Goal: Task Accomplishment & Management: Complete application form

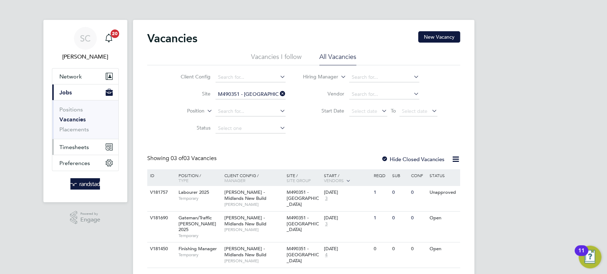
click at [69, 145] on span "Timesheets" at bounding box center [73, 147] width 29 height 7
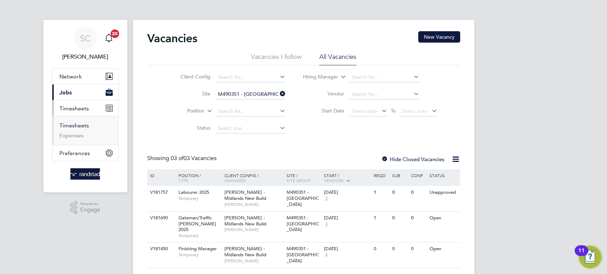
click at [75, 128] on link "Timesheets" at bounding box center [73, 125] width 29 height 7
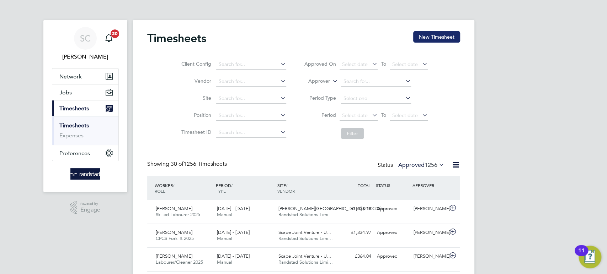
click at [445, 39] on button "New Timesheet" at bounding box center [436, 36] width 47 height 11
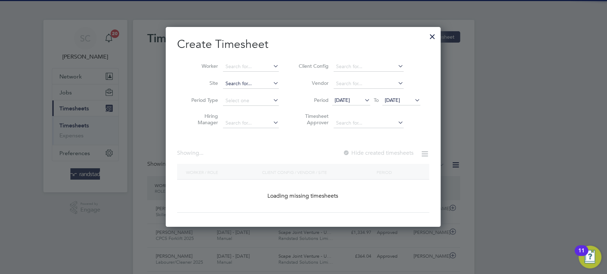
click at [234, 84] on input at bounding box center [251, 84] width 56 height 10
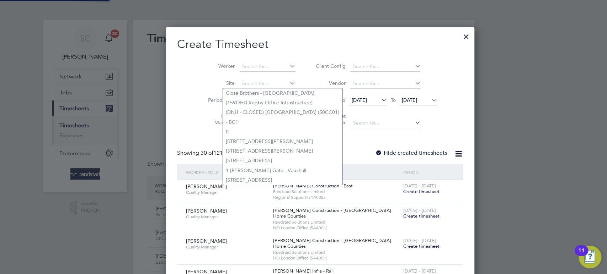
click at [243, 57] on div "Worker Site Period Type Hiring Manager Client Config Vendor Period 19 Sep 2025 …" at bounding box center [319, 93] width 285 height 77
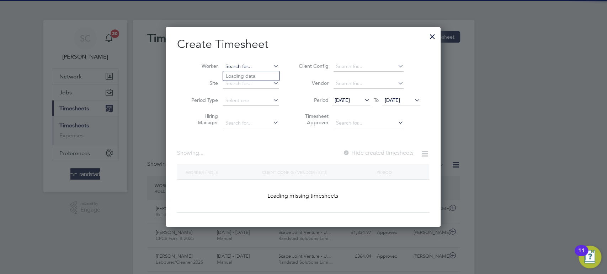
click at [237, 62] on input at bounding box center [251, 67] width 56 height 10
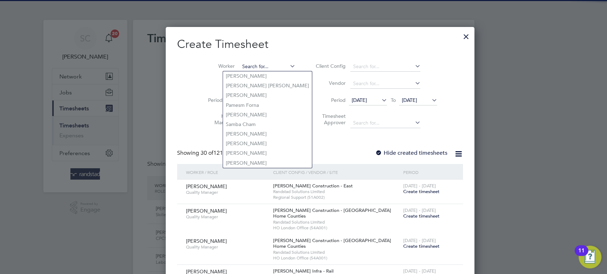
paste input "[PERSON_NAME]"
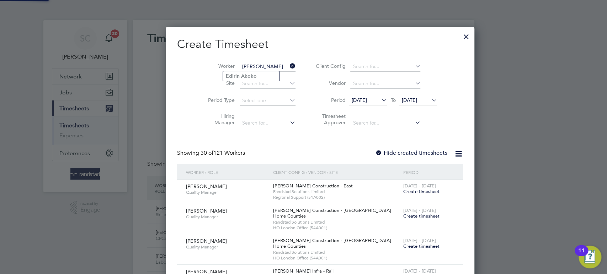
type input "[PERSON_NAME]"
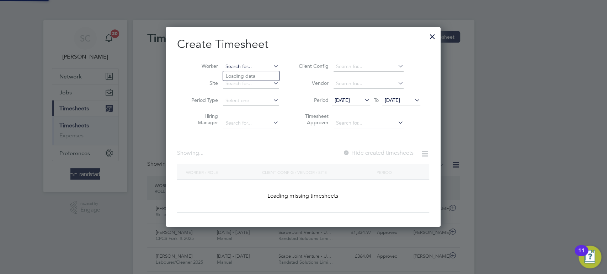
click at [256, 68] on input at bounding box center [251, 67] width 56 height 10
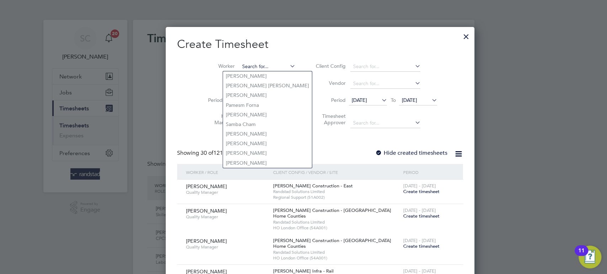
paste input "[PERSON_NAME]"
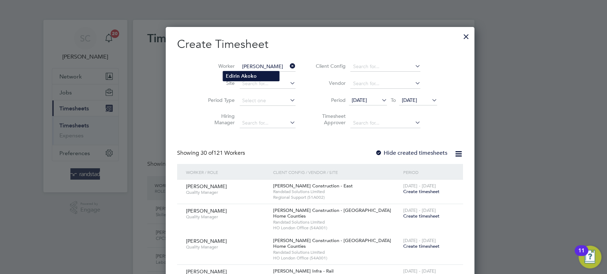
type input "[PERSON_NAME]"
click at [237, 75] on b "Edirin" at bounding box center [233, 76] width 14 height 6
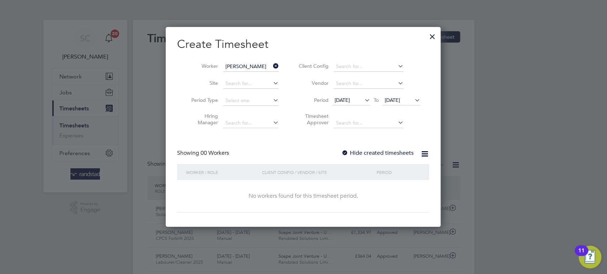
click at [390, 100] on span "[DATE]" at bounding box center [392, 100] width 15 height 6
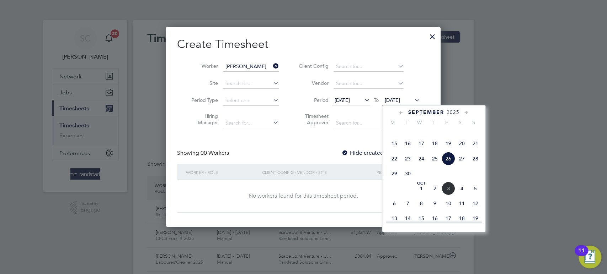
click at [450, 166] on span "26" at bounding box center [448, 159] width 14 height 14
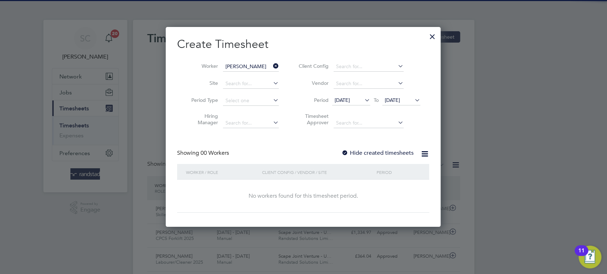
click at [345, 151] on div at bounding box center [344, 153] width 7 height 7
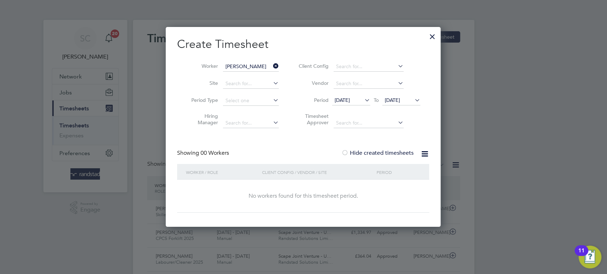
click at [392, 102] on span "[DATE]" at bounding box center [392, 100] width 15 height 6
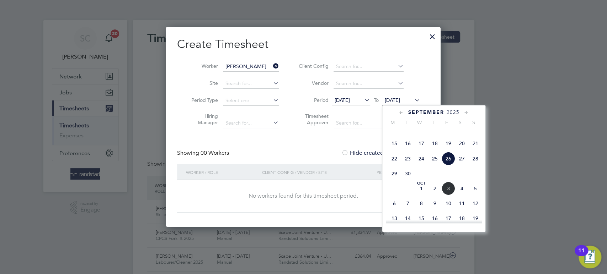
click at [445, 166] on span "26" at bounding box center [448, 159] width 14 height 14
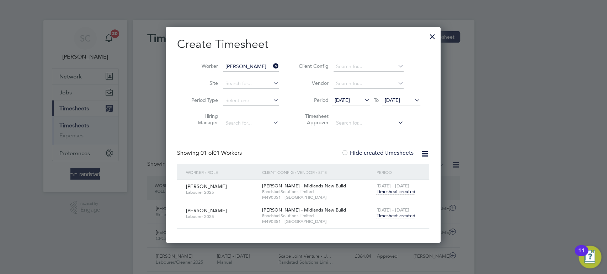
click at [396, 217] on span "Timesheet created" at bounding box center [395, 216] width 39 height 6
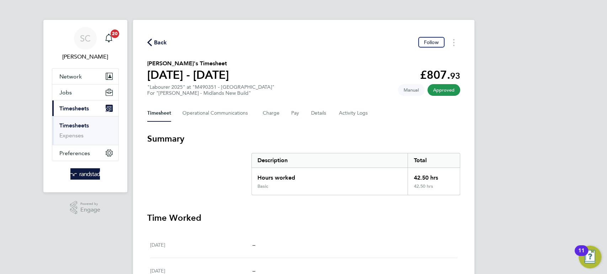
click at [163, 42] on span "Back" at bounding box center [160, 42] width 13 height 9
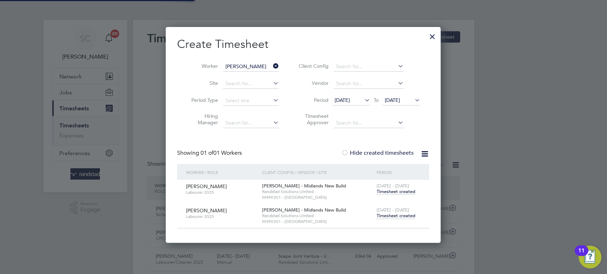
click at [397, 100] on span "[DATE]" at bounding box center [392, 100] width 15 height 6
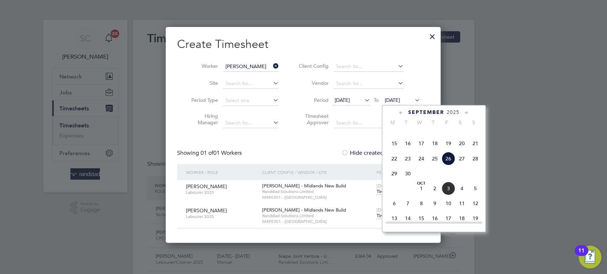
click at [448, 195] on span "3" at bounding box center [448, 189] width 14 height 14
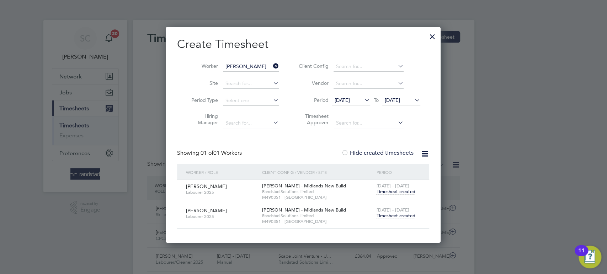
drag, startPoint x: 434, startPoint y: 36, endPoint x: 419, endPoint y: 32, distance: 14.8
click at [432, 36] on div at bounding box center [432, 34] width 13 height 13
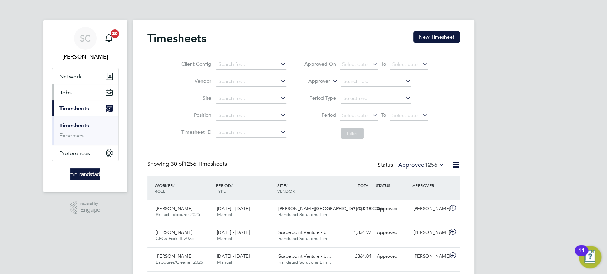
click at [64, 93] on span "Jobs" at bounding box center [65, 92] width 12 height 7
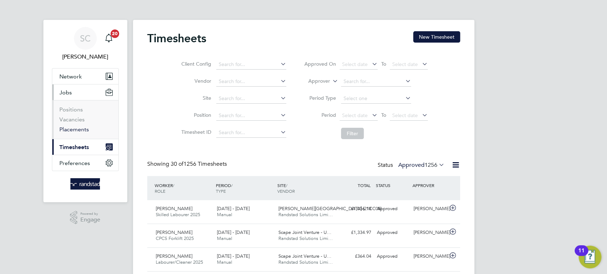
click at [71, 130] on link "Placements" at bounding box center [73, 129] width 29 height 7
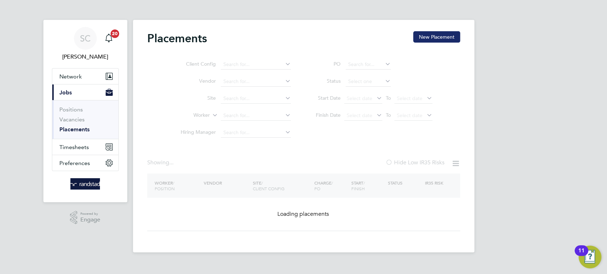
click at [436, 35] on button "New Placement" at bounding box center [436, 36] width 47 height 11
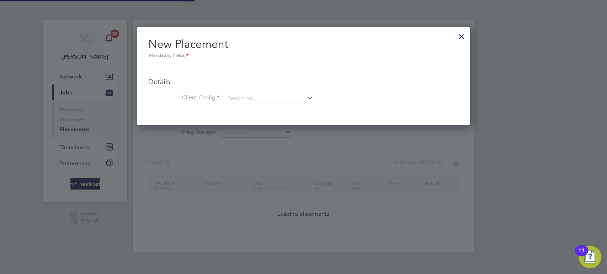
click at [459, 36] on div at bounding box center [461, 34] width 13 height 13
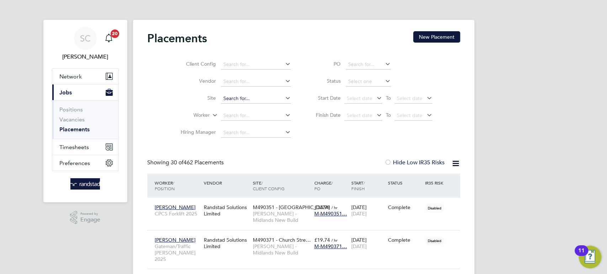
click at [238, 96] on input at bounding box center [256, 99] width 70 height 10
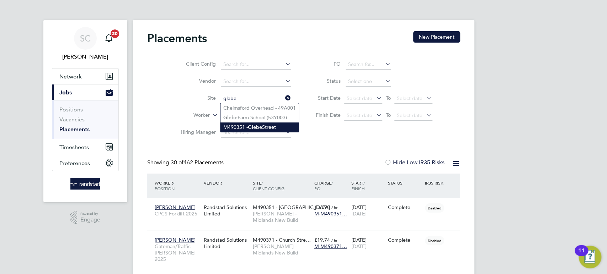
click at [251, 128] on b "Glebe" at bounding box center [255, 127] width 14 height 6
type input "M490351 - [GEOGRAPHIC_DATA]"
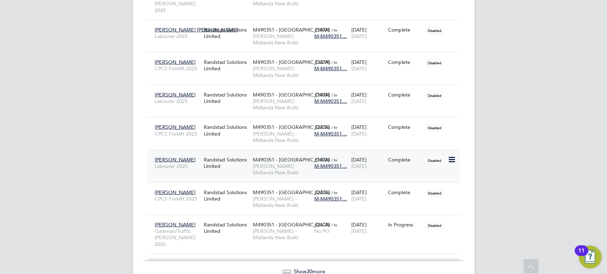
click at [287, 163] on span "[PERSON_NAME] - Midlands New Build" at bounding box center [282, 169] width 58 height 13
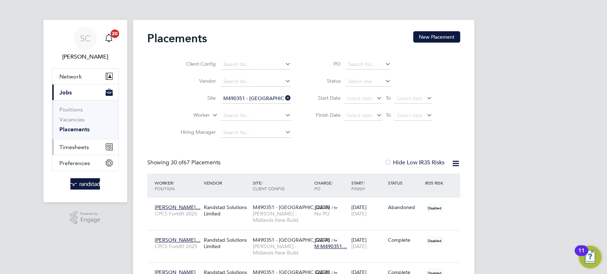
click at [76, 145] on span "Timesheets" at bounding box center [73, 147] width 29 height 7
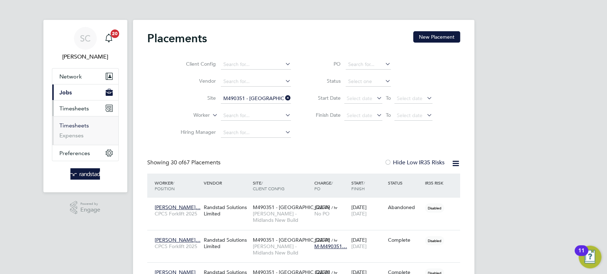
click at [79, 124] on link "Timesheets" at bounding box center [73, 125] width 29 height 7
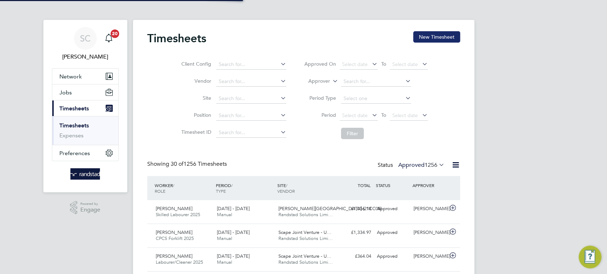
click at [439, 36] on button "New Timesheet" at bounding box center [436, 36] width 47 height 11
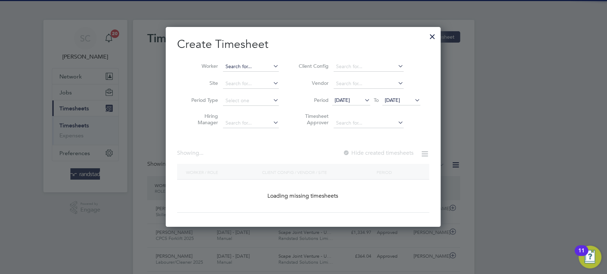
click at [231, 66] on input at bounding box center [251, 67] width 56 height 10
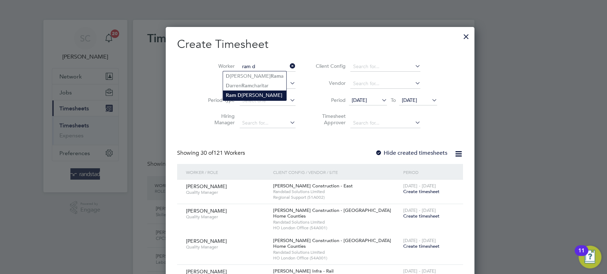
click at [241, 94] on li "Ram D inesh Yadav" at bounding box center [254, 96] width 63 height 10
type input "[PERSON_NAME]"
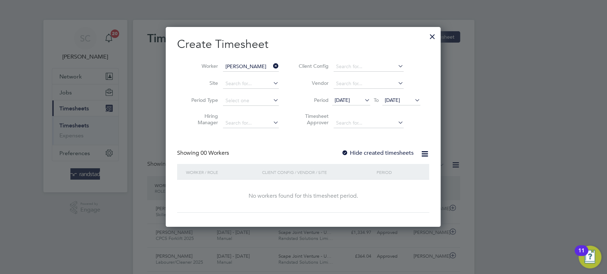
click at [344, 151] on div at bounding box center [344, 153] width 7 height 7
click at [400, 98] on span "[DATE]" at bounding box center [392, 100] width 15 height 6
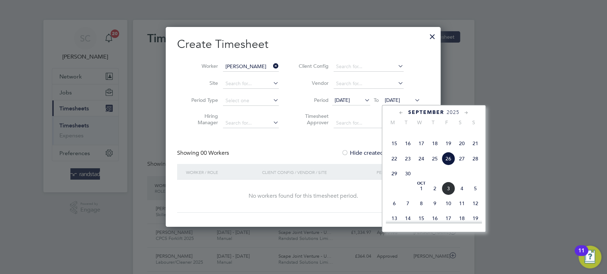
click at [447, 166] on span "26" at bounding box center [448, 159] width 14 height 14
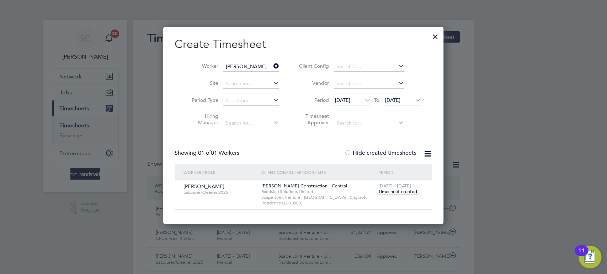
click at [388, 192] on span "Timesheet created" at bounding box center [397, 192] width 39 height 6
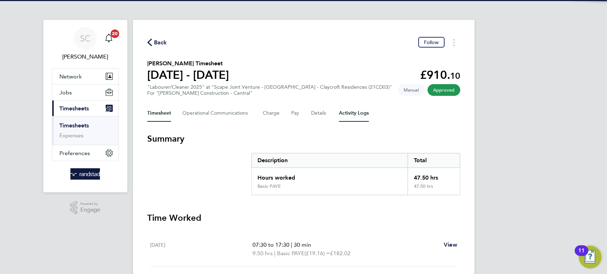
click at [346, 113] on Logs-tab "Activity Logs" at bounding box center [354, 113] width 30 height 17
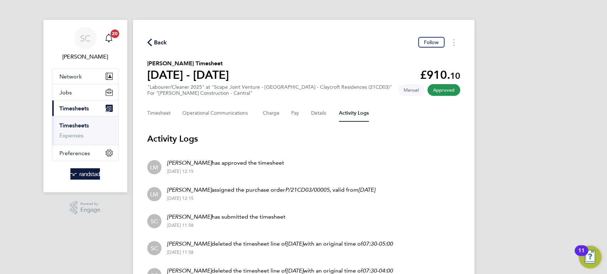
click at [155, 41] on span "Back" at bounding box center [160, 42] width 13 height 9
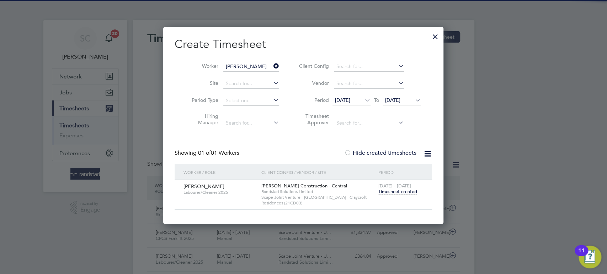
scroll to position [18, 61]
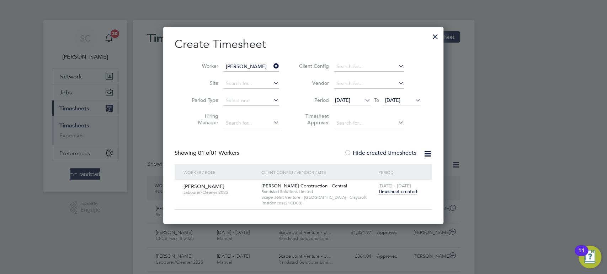
click at [287, 4] on div at bounding box center [303, 137] width 607 height 274
drag, startPoint x: 323, startPoint y: 14, endPoint x: 347, endPoint y: 20, distance: 25.3
click at [323, 14] on div at bounding box center [303, 137] width 607 height 274
click at [435, 37] on div at bounding box center [435, 34] width 13 height 13
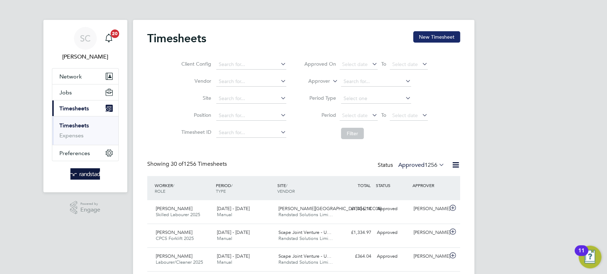
click at [443, 39] on button "New Timesheet" at bounding box center [436, 36] width 47 height 11
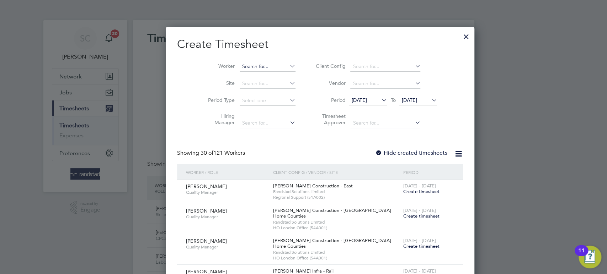
scroll to position [1552, 275]
click at [240, 65] on input at bounding box center [268, 67] width 56 height 10
click at [234, 76] on b "Neer" at bounding box center [246, 76] width 41 height 6
type input "[PERSON_NAME]"
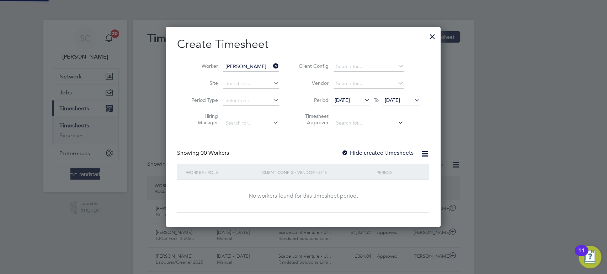
scroll to position [200, 275]
click at [346, 151] on div at bounding box center [344, 153] width 7 height 7
click at [399, 99] on span "[DATE]" at bounding box center [392, 100] width 15 height 6
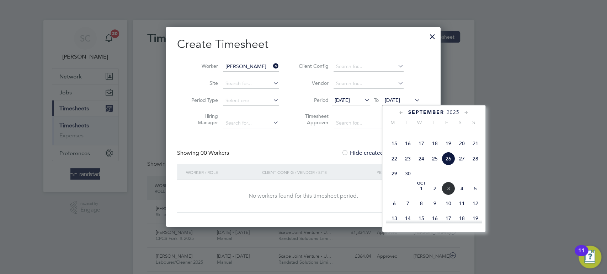
click at [445, 195] on span "3" at bounding box center [448, 189] width 14 height 14
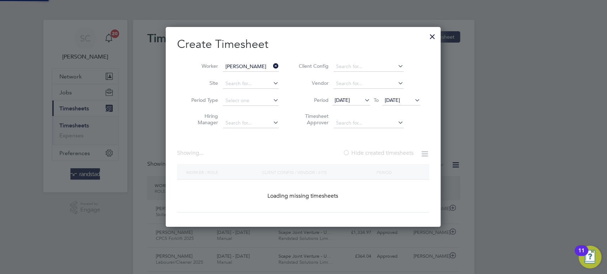
scroll to position [227, 283]
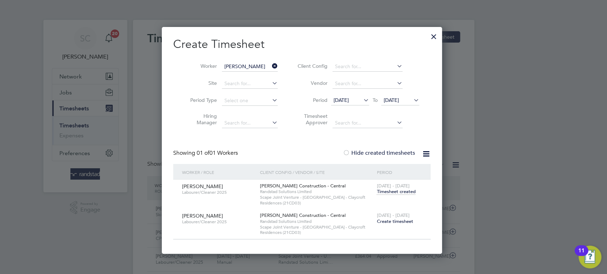
click at [393, 221] on span "Create timesheet" at bounding box center [394, 222] width 36 height 6
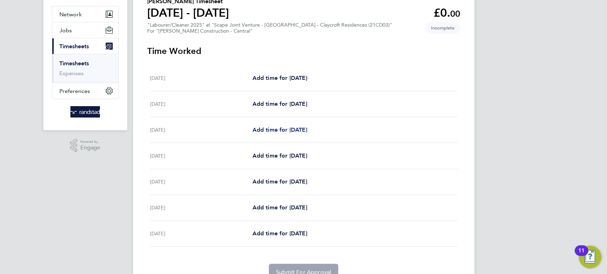
scroll to position [63, 0]
click at [293, 130] on span "Add time for Mon 29 Sep" at bounding box center [279, 129] width 55 height 7
select select "60"
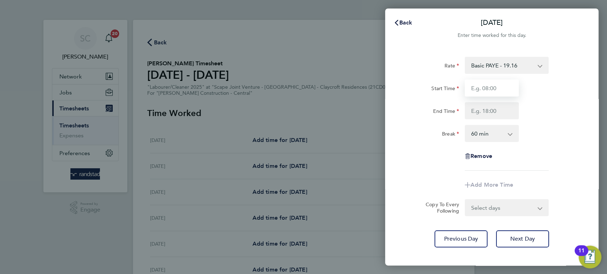
click at [481, 86] on input "Start Time" at bounding box center [491, 88] width 54 height 17
type input "07:30"
click at [483, 108] on input "End Time" at bounding box center [491, 110] width 54 height 17
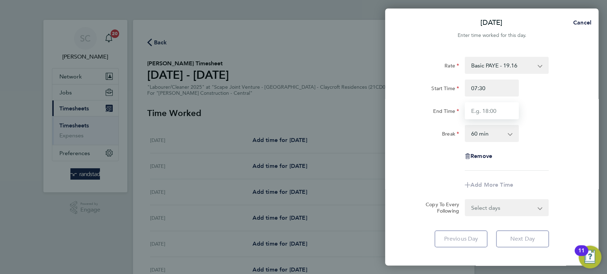
type input "16:30"
click at [489, 134] on select "0 min 15 min 30 min 45 min 60 min 75 min 90 min" at bounding box center [487, 134] width 44 height 16
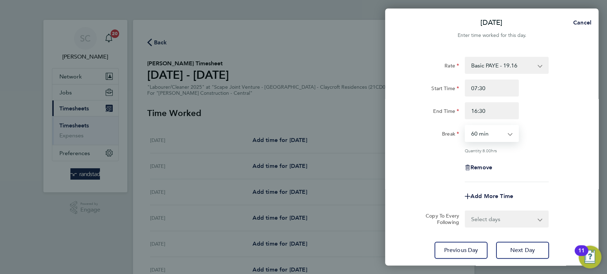
select select "30"
click at [465, 126] on select "0 min 15 min 30 min 45 min 60 min 75 min 90 min" at bounding box center [487, 134] width 44 height 16
click at [485, 216] on select "Select days Day Tuesday Wednesday Thursday Friday" at bounding box center [502, 219] width 75 height 16
select select "DAY"
click at [465, 211] on select "Select days Day Tuesday Wednesday Thursday Friday" at bounding box center [502, 219] width 75 height 16
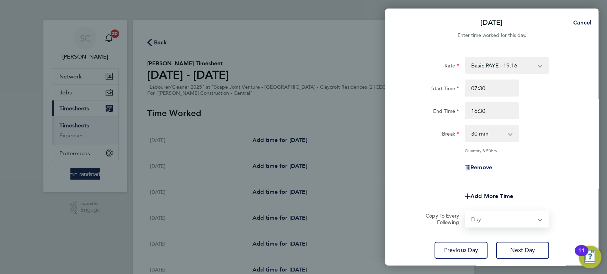
select select "2025-10-03"
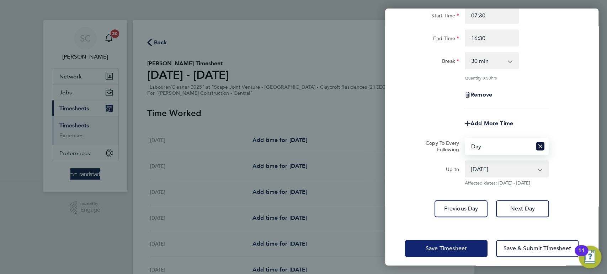
scroll to position [77, 0]
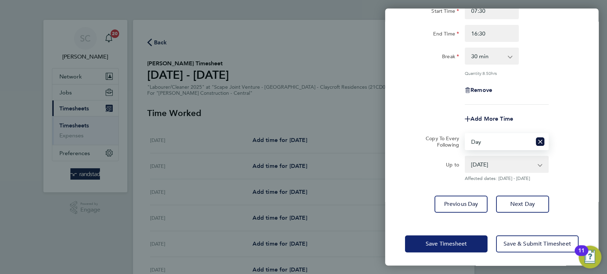
click at [444, 246] on span "Save Timesheet" at bounding box center [445, 244] width 41 height 7
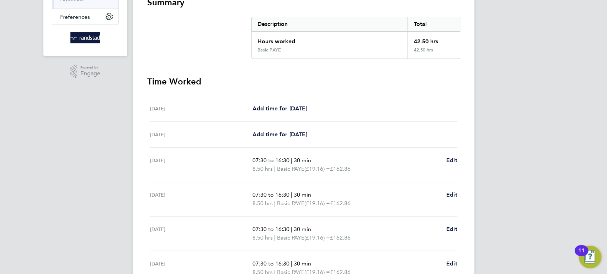
scroll to position [137, 0]
click at [452, 157] on span "Edit" at bounding box center [451, 159] width 11 height 7
select select "30"
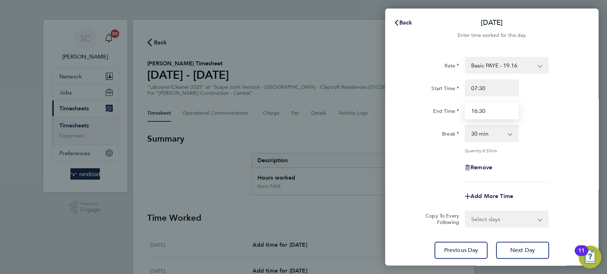
click at [487, 109] on input "16:30" at bounding box center [491, 110] width 54 height 17
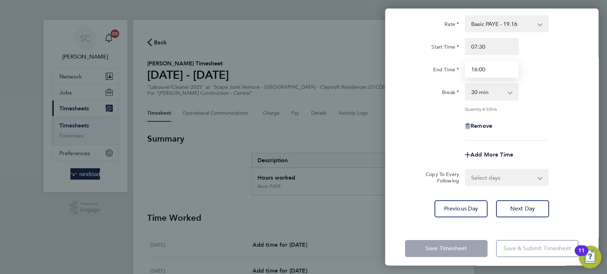
scroll to position [46, 0]
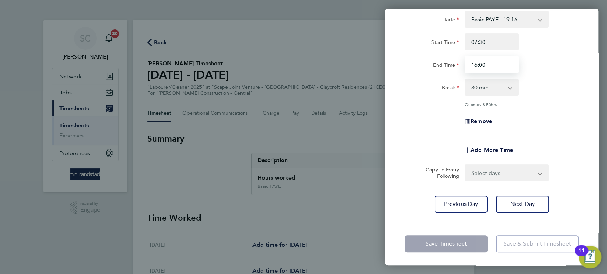
type input "16:00"
click at [457, 245] on app-form-button "Save Timesheet" at bounding box center [448, 244] width 87 height 17
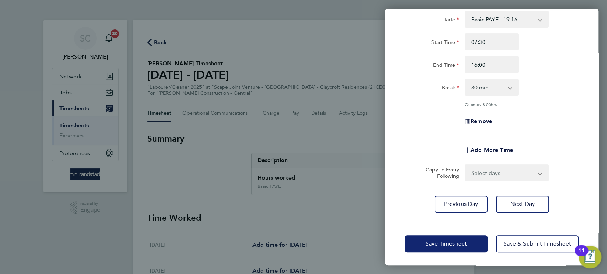
click at [457, 245] on span "Save Timesheet" at bounding box center [445, 244] width 41 height 7
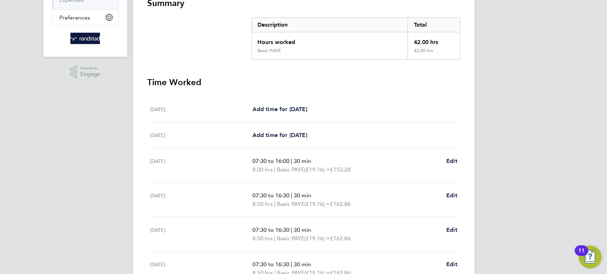
scroll to position [142, 0]
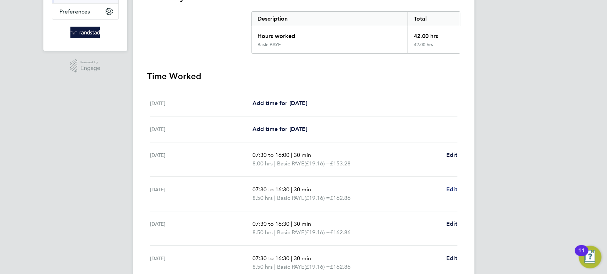
click at [452, 189] on span "Edit" at bounding box center [451, 189] width 11 height 7
select select "30"
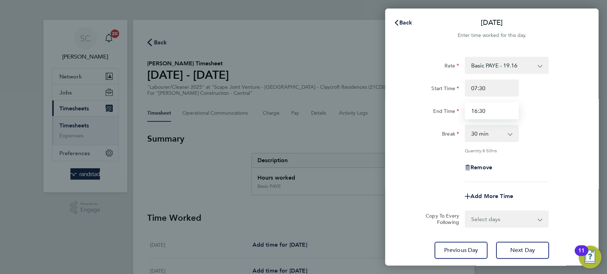
click at [493, 109] on input "16:30" at bounding box center [491, 110] width 54 height 17
type input "16:00"
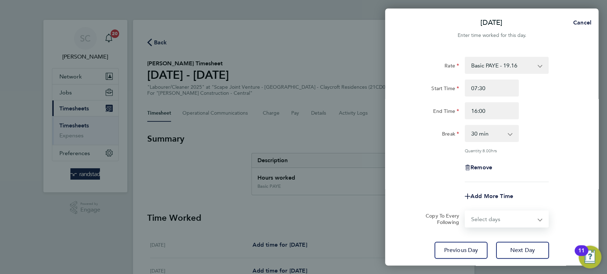
click at [489, 220] on select "Select days Day Wednesday Thursday Friday" at bounding box center [502, 219] width 75 height 16
select select "DAY"
click at [465, 211] on select "Select days Day Wednesday Thursday Friday" at bounding box center [502, 219] width 75 height 16
select select "2025-10-03"
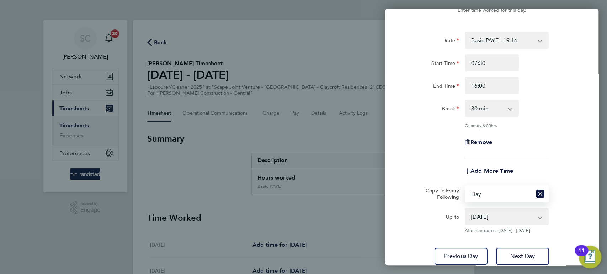
scroll to position [77, 0]
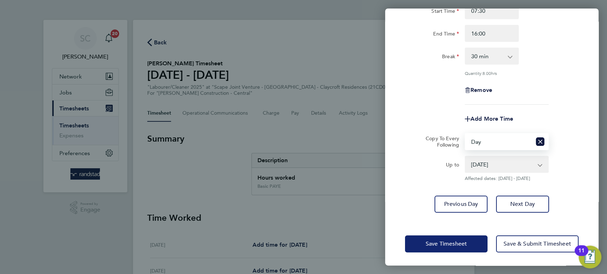
click at [447, 238] on button "Save Timesheet" at bounding box center [446, 244] width 82 height 17
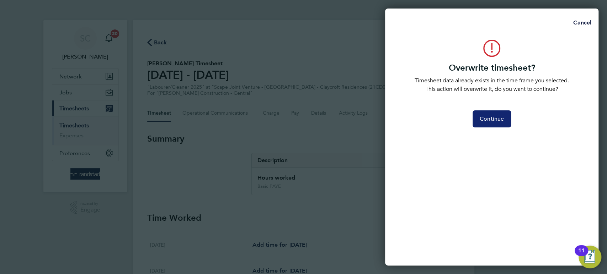
click at [484, 114] on button "Continue" at bounding box center [491, 119] width 38 height 17
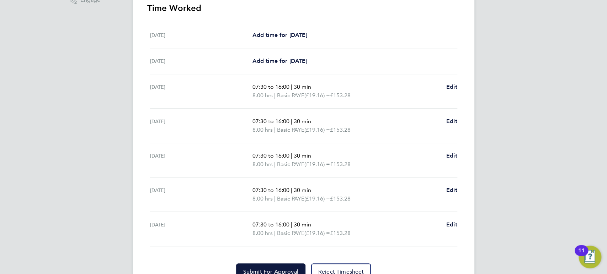
scroll to position [244, 0]
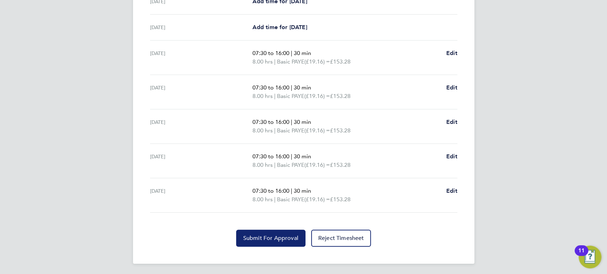
click at [267, 241] on span "Submit For Approval" at bounding box center [270, 238] width 55 height 7
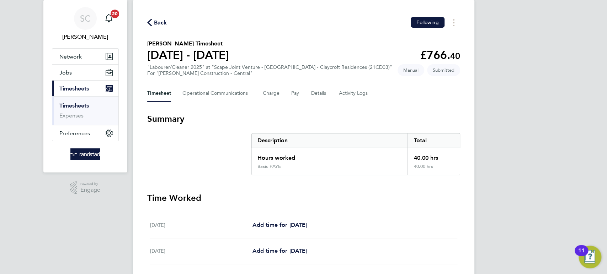
scroll to position [0, 0]
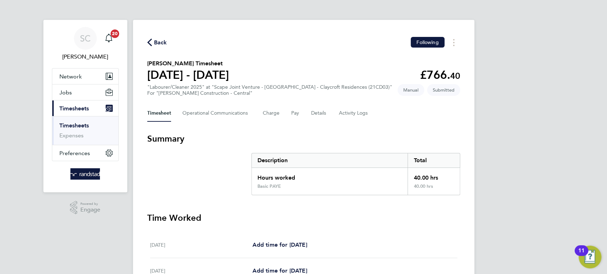
click at [164, 42] on span "Back" at bounding box center [160, 42] width 13 height 9
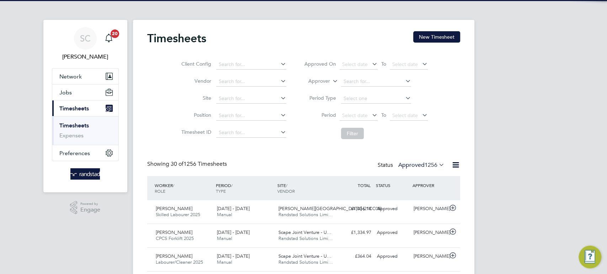
scroll to position [18, 61]
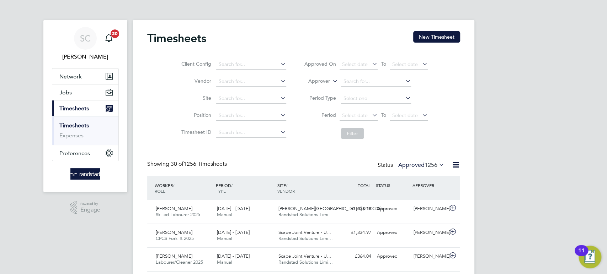
click at [83, 124] on link "Timesheets" at bounding box center [73, 125] width 29 height 7
click at [443, 37] on button "New Timesheet" at bounding box center [436, 36] width 47 height 11
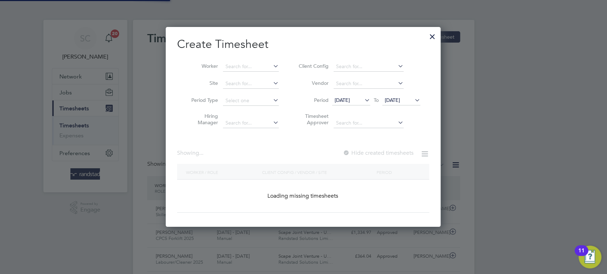
scroll to position [200, 275]
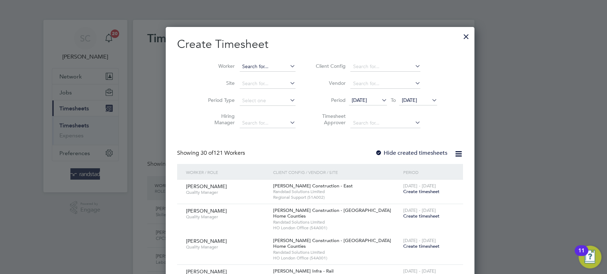
click at [240, 66] on input at bounding box center [268, 67] width 56 height 10
click at [240, 78] on b "Anthony" at bounding box center [246, 76] width 41 height 6
type input "[PERSON_NAME]"
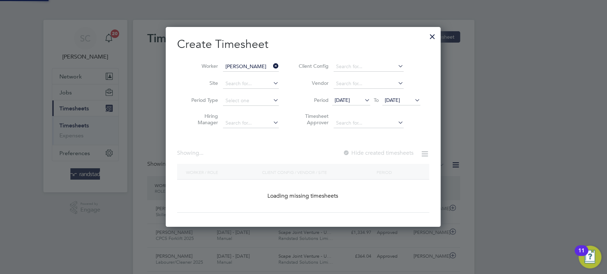
scroll to position [200, 275]
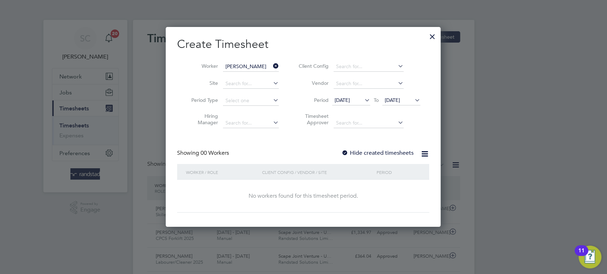
click at [346, 152] on div at bounding box center [344, 153] width 7 height 7
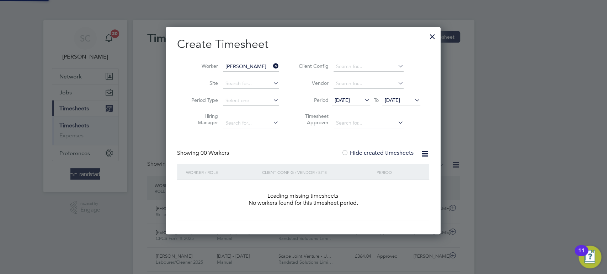
scroll to position [4, 4]
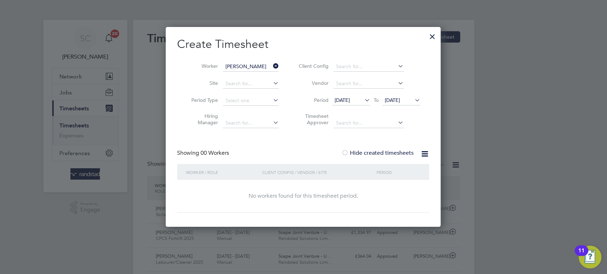
click at [400, 100] on span "[DATE]" at bounding box center [392, 100] width 15 height 6
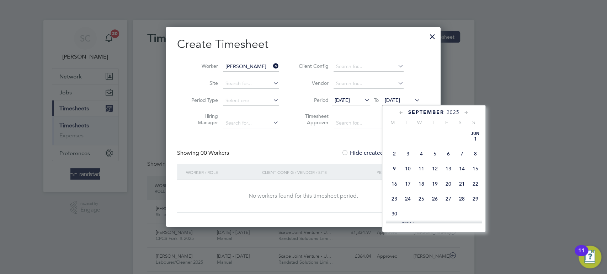
scroll to position [265, 0]
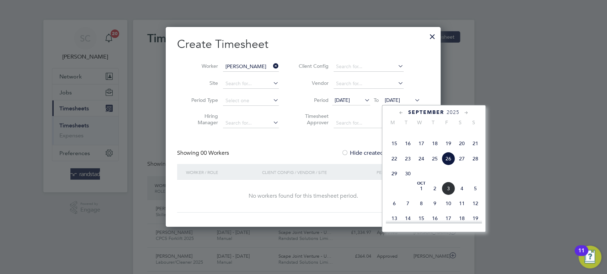
click at [446, 195] on span "3" at bounding box center [448, 189] width 14 height 14
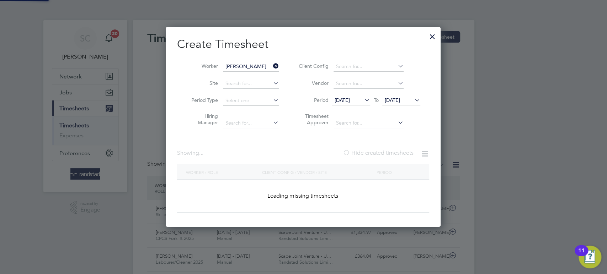
scroll to position [240, 275]
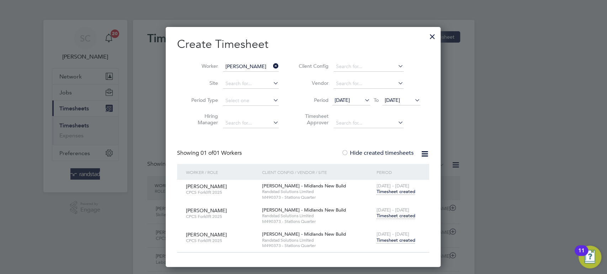
click at [396, 239] on span "Timesheet created" at bounding box center [395, 240] width 39 height 6
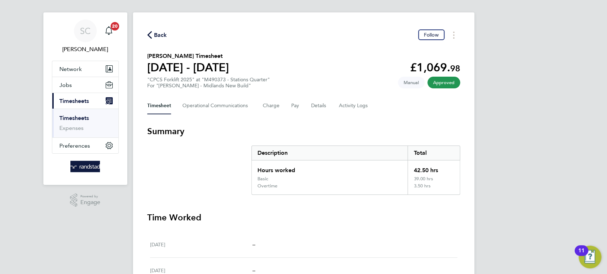
scroll to position [4, 0]
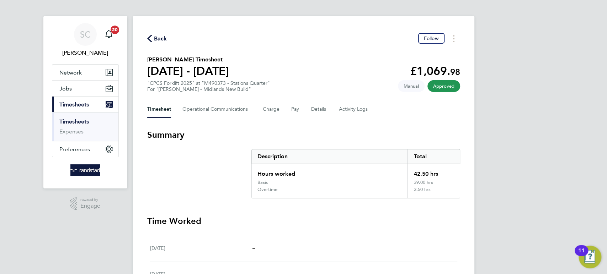
click at [161, 40] on span "Back" at bounding box center [160, 38] width 13 height 9
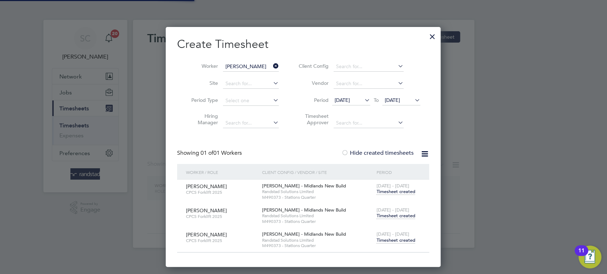
scroll to position [4, 4]
click at [238, 65] on input "[PERSON_NAME]" at bounding box center [251, 67] width 56 height 10
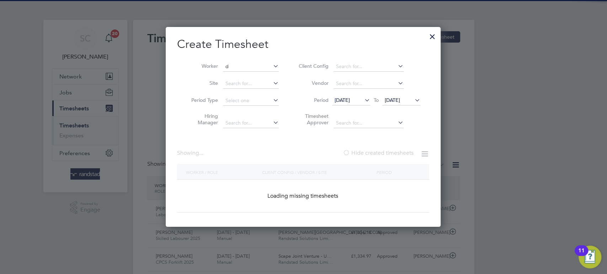
scroll to position [4, 3]
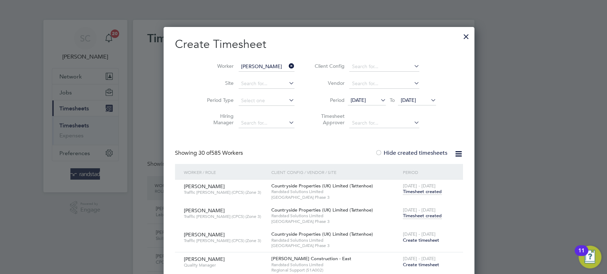
click at [234, 73] on b "Darren" at bounding box center [246, 76] width 41 height 6
type input "Darren Turner"
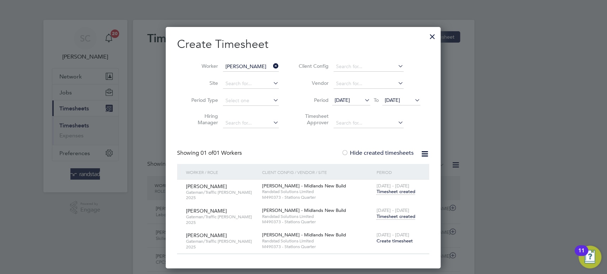
click at [397, 238] on span "Create timesheet" at bounding box center [394, 241] width 36 height 6
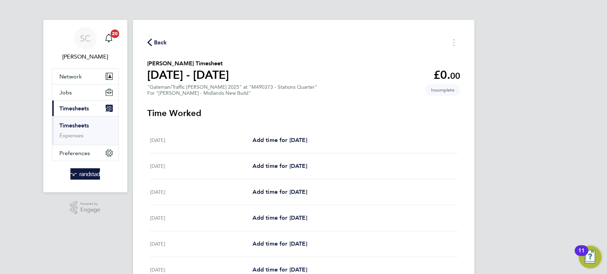
click at [158, 42] on span "Back" at bounding box center [160, 42] width 13 height 9
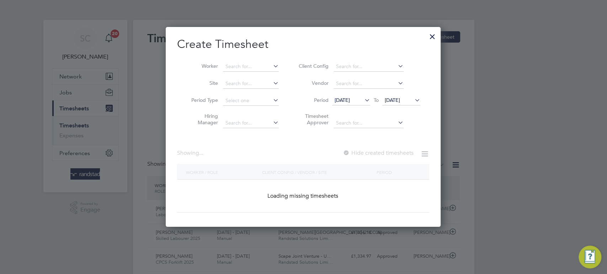
scroll to position [18, 61]
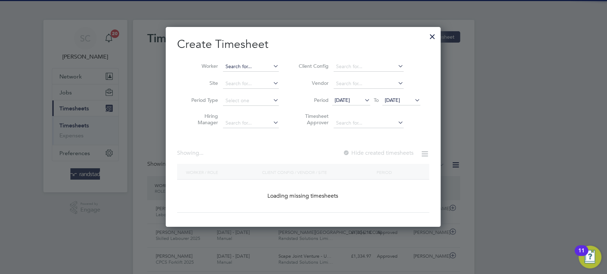
click at [242, 68] on input at bounding box center [251, 67] width 56 height 10
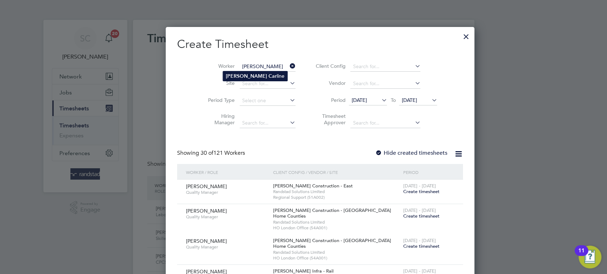
click at [242, 74] on li "Darren Car line" at bounding box center [255, 76] width 64 height 10
type input "[PERSON_NAME]"
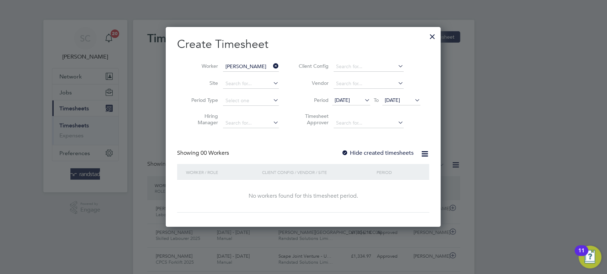
click at [398, 103] on span "[DATE]" at bounding box center [401, 101] width 38 height 10
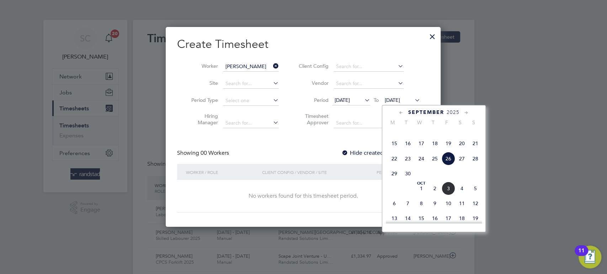
click at [448, 195] on span "3" at bounding box center [448, 189] width 14 height 14
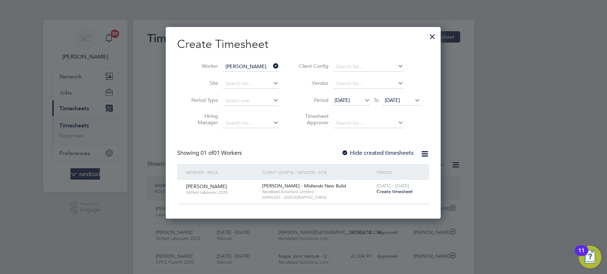
click at [391, 193] on span "Create timesheet" at bounding box center [394, 192] width 36 height 6
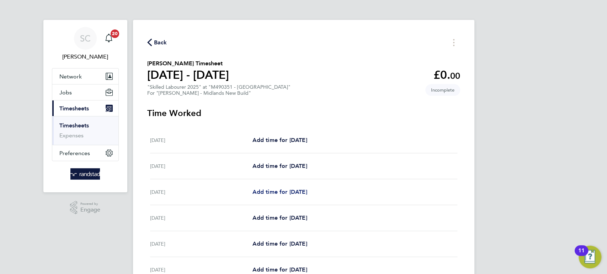
click at [275, 191] on span "Add time for Mon 29 Sep" at bounding box center [279, 192] width 55 height 7
select select "30"
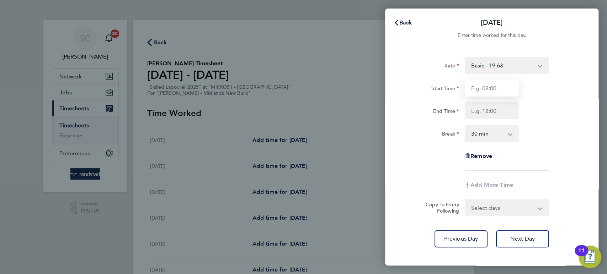
click at [487, 90] on input "Start Time" at bounding box center [491, 88] width 54 height 17
type input "07:30"
click at [483, 109] on input "End Time" at bounding box center [491, 110] width 54 height 17
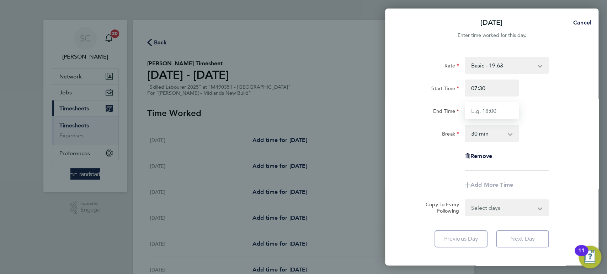
type input "16:30"
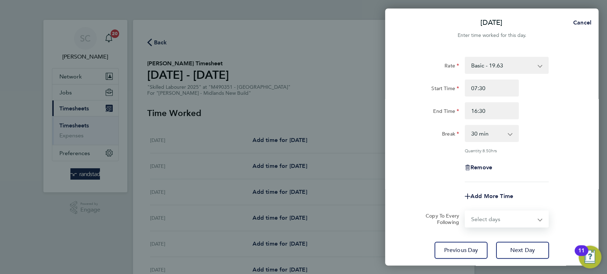
click at [472, 202] on form "Rate Basic - 19.63 Overtime - 27.90 Overime 2 - 36.44 Start Time 07:30 End Time…" at bounding box center [491, 142] width 173 height 171
select select "DAY"
click at [465, 211] on select "Select days Day Tuesday Wednesday Thursday Friday" at bounding box center [502, 219] width 75 height 16
select select "2025-10-03"
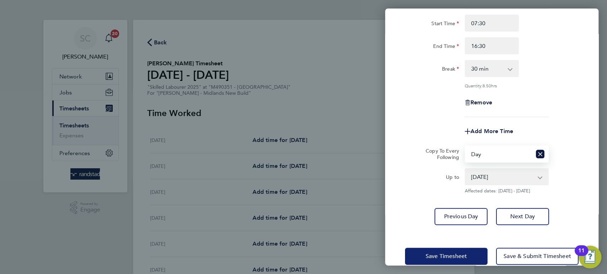
click at [450, 257] on span "Save Timesheet" at bounding box center [445, 256] width 41 height 7
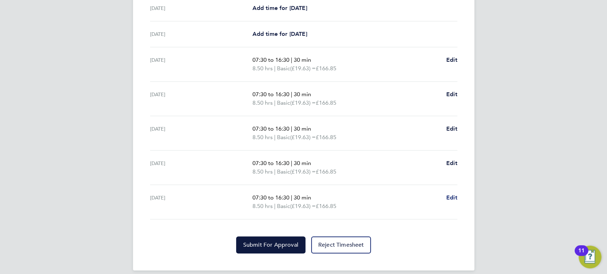
click at [447, 197] on span "Edit" at bounding box center [451, 197] width 11 height 7
select select "30"
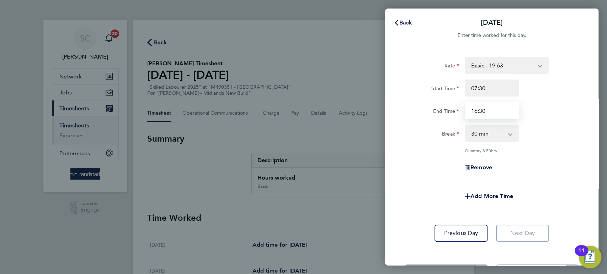
drag, startPoint x: 492, startPoint y: 110, endPoint x: 433, endPoint y: 111, distance: 59.0
click at [433, 111] on div "End Time 16:30" at bounding box center [491, 110] width 179 height 17
type input "13:00"
click at [490, 197] on span "Add More Time" at bounding box center [491, 196] width 43 height 7
select select "null"
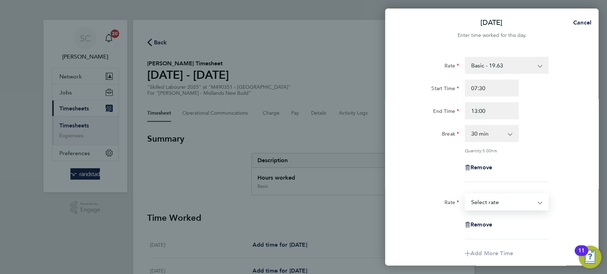
click at [483, 201] on select "Basic - 19.63 Overtime - 27.90 Overime 2 - 36.44 Select rate" at bounding box center [502, 202] width 74 height 16
select select "30"
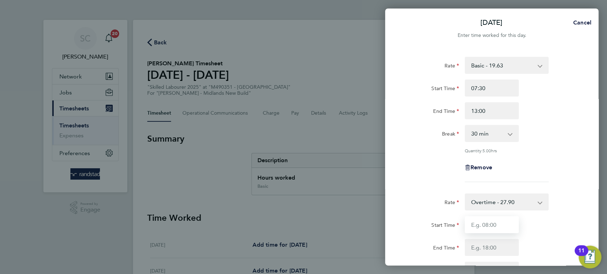
click at [485, 224] on input "Start Time" at bounding box center [491, 224] width 54 height 17
type input "13:00"
click at [495, 249] on input "End Time" at bounding box center [491, 247] width 54 height 17
type input "16:30"
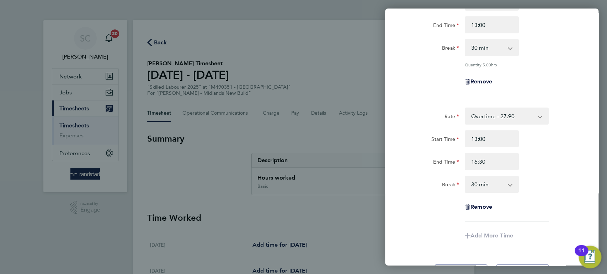
click at [485, 188] on select "0 min 15 min 30 min 45 min 60 min 75 min 90 min" at bounding box center [487, 185] width 44 height 16
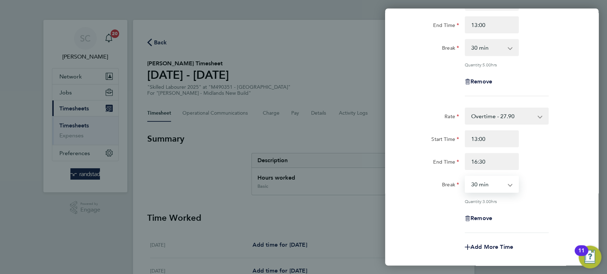
select select "0"
click at [465, 177] on select "0 min 15 min 30 min 45 min 60 min 75 min 90 min" at bounding box center [487, 185] width 44 height 16
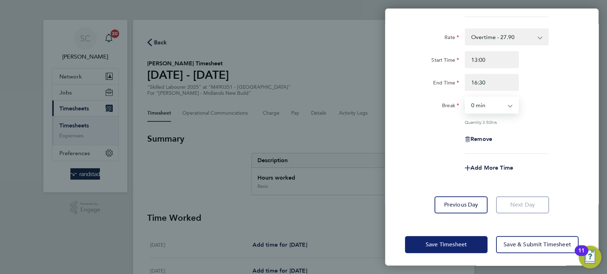
click at [462, 246] on span "Save Timesheet" at bounding box center [445, 244] width 41 height 7
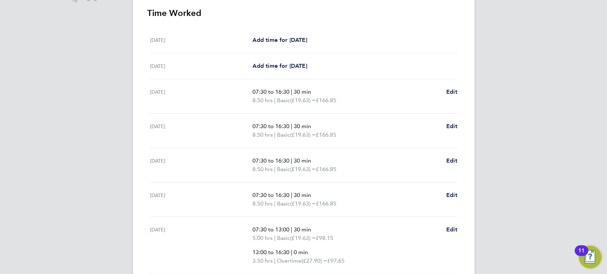
scroll to position [274, 0]
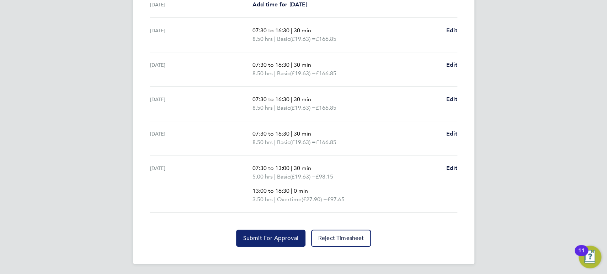
click at [264, 241] on button "Submit For Approval" at bounding box center [270, 238] width 69 height 17
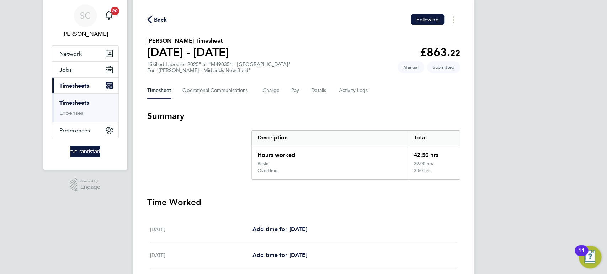
scroll to position [0, 0]
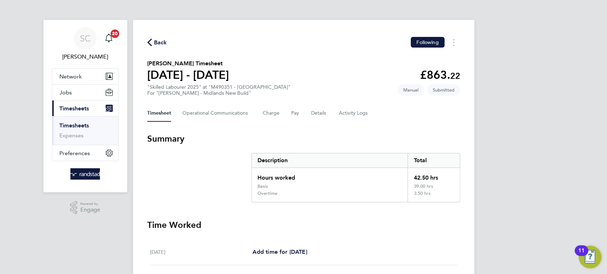
click at [159, 38] on span "Back" at bounding box center [160, 42] width 13 height 9
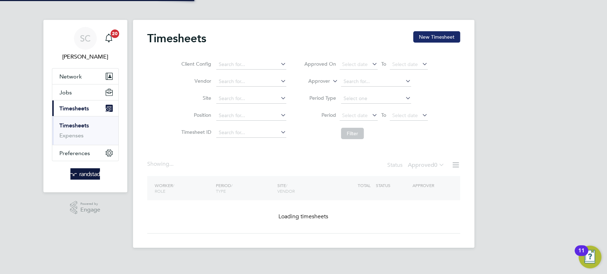
click at [427, 40] on button "New Timesheet" at bounding box center [436, 36] width 47 height 11
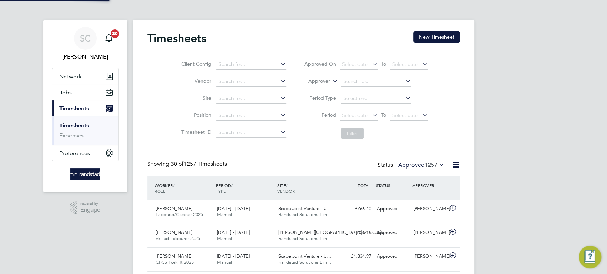
scroll to position [18, 61]
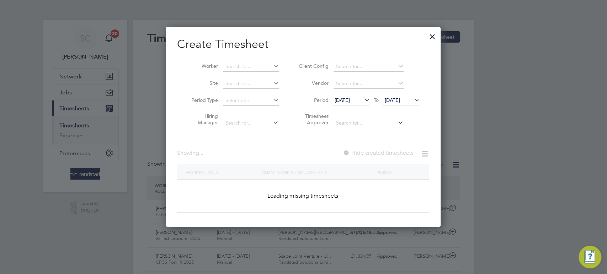
click at [428, 38] on div at bounding box center [432, 34] width 13 height 13
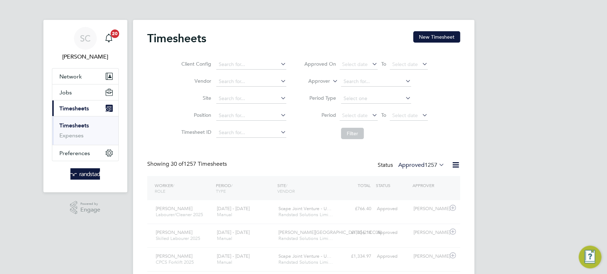
click at [243, 65] on input at bounding box center [251, 67] width 56 height 10
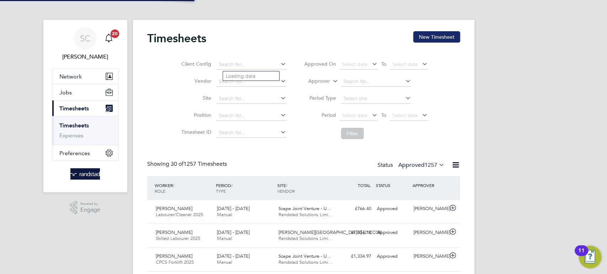
click at [444, 34] on button "New Timesheet" at bounding box center [436, 36] width 47 height 11
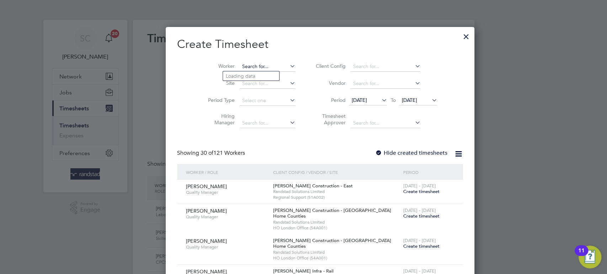
click at [240, 66] on input at bounding box center [268, 67] width 56 height 10
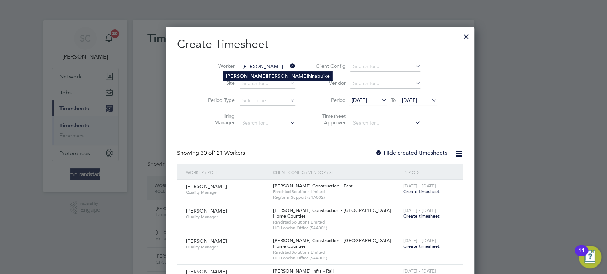
click at [249, 75] on li "Peter Frederick Nn abuike" at bounding box center [277, 76] width 109 height 10
type input "[PERSON_NAME]"
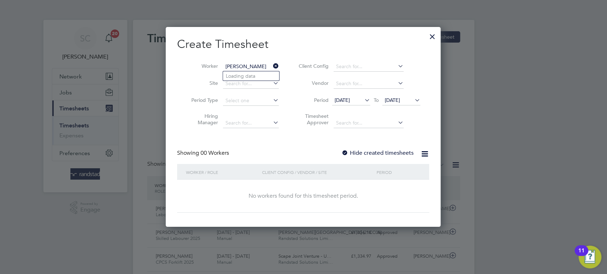
click at [346, 151] on div at bounding box center [344, 153] width 7 height 7
click at [397, 98] on span "[DATE]" at bounding box center [392, 100] width 15 height 6
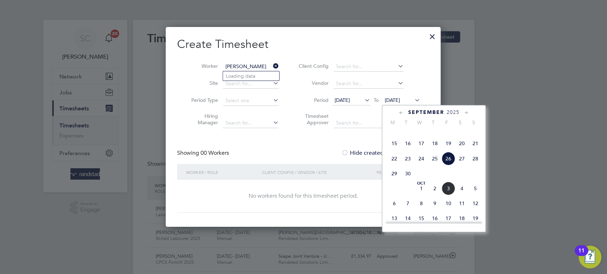
click at [448, 195] on span "3" at bounding box center [448, 189] width 14 height 14
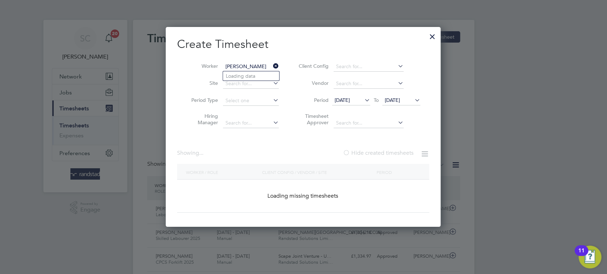
click at [394, 99] on span "[DATE]" at bounding box center [392, 100] width 15 height 6
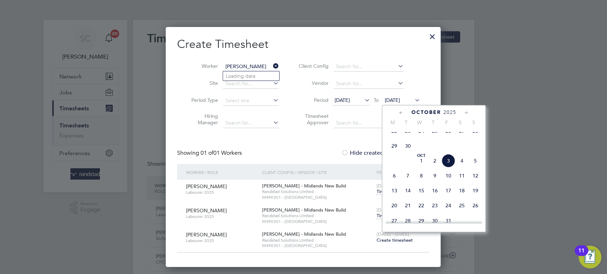
click at [383, 241] on span "Create timesheet" at bounding box center [394, 240] width 36 height 6
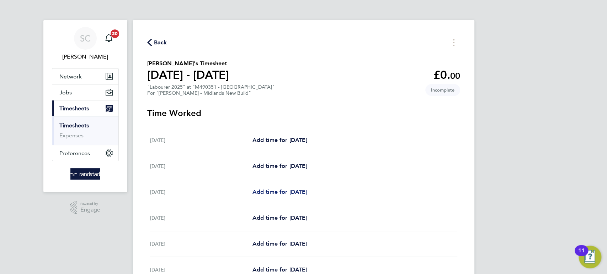
click at [283, 193] on span "Add time for Mon 29 Sep" at bounding box center [279, 192] width 55 height 7
select select "30"
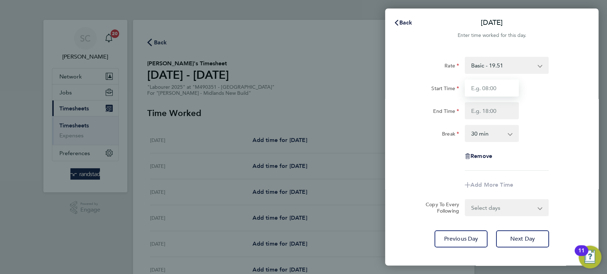
click at [483, 83] on input "Start Time" at bounding box center [491, 88] width 54 height 17
type input "07:30"
click at [489, 110] on input "End Time" at bounding box center [491, 110] width 54 height 17
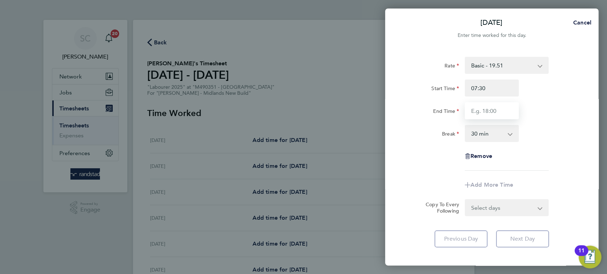
type input "16:30"
click at [484, 210] on div "Select days Day Tuesday Wednesday Thursday Friday" at bounding box center [506, 207] width 84 height 17
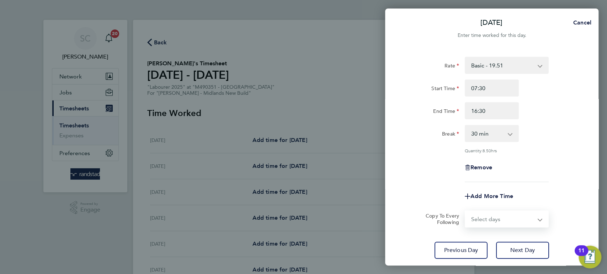
select select "DAY"
click at [465, 211] on select "Select days Day Tuesday Wednesday Thursday Friday" at bounding box center [502, 219] width 75 height 16
select select "2025-10-03"
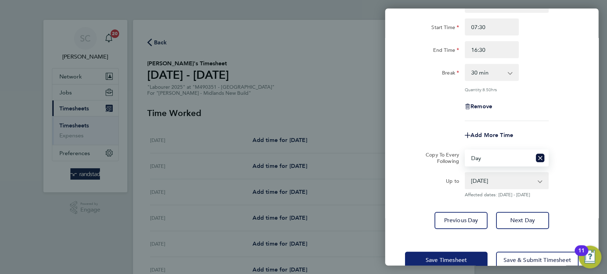
click at [459, 260] on span "Save Timesheet" at bounding box center [445, 260] width 41 height 7
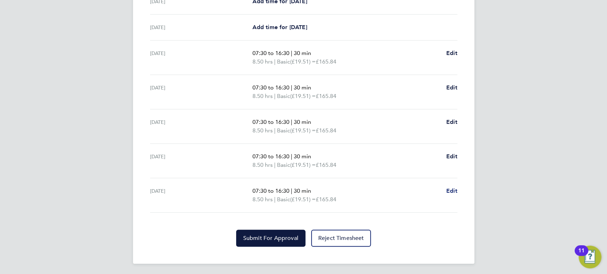
click at [452, 188] on span "Edit" at bounding box center [451, 191] width 11 height 7
select select "30"
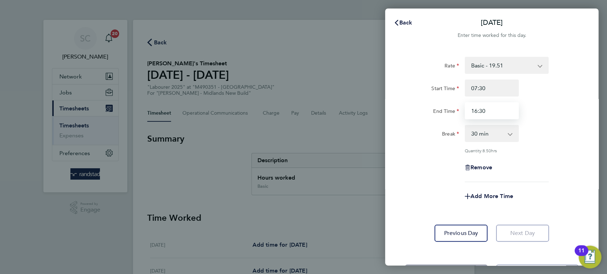
drag, startPoint x: 499, startPoint y: 111, endPoint x: 430, endPoint y: 109, distance: 68.2
click at [435, 110] on div "End Time 16:30" at bounding box center [491, 110] width 179 height 17
type input "13:00"
click at [475, 195] on span "Add More Time" at bounding box center [491, 196] width 43 height 7
select select "null"
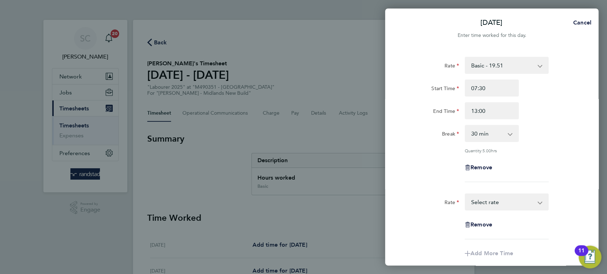
click at [476, 199] on select "Basic - 19.51 Overtime - 28.12 Overtime 2 - 36.73 Select rate" at bounding box center [502, 202] width 74 height 16
select select "30"
click at [482, 226] on input "Start Time" at bounding box center [491, 224] width 54 height 17
type input "13:00"
click at [487, 249] on input "End Time" at bounding box center [491, 247] width 54 height 17
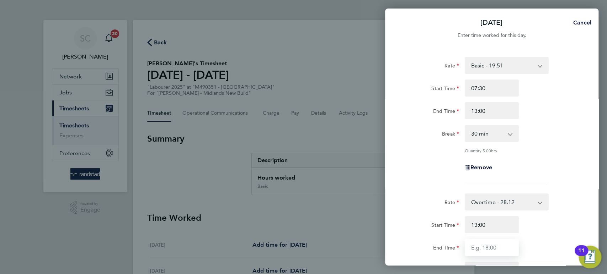
type input "16:30"
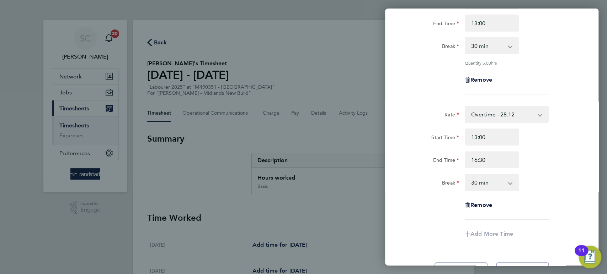
click at [482, 187] on select "0 min 15 min 30 min 45 min 60 min 75 min 90 min" at bounding box center [487, 183] width 44 height 16
select select "0"
click at [465, 175] on select "0 min 15 min 30 min 45 min 60 min 75 min 90 min" at bounding box center [487, 183] width 44 height 16
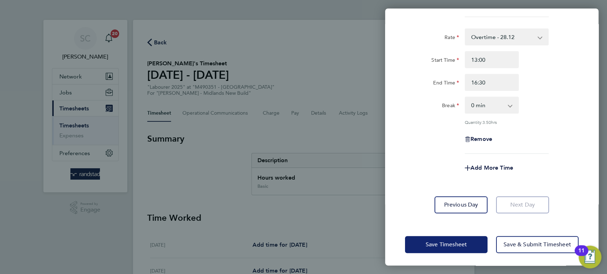
click at [454, 241] on span "Save Timesheet" at bounding box center [445, 244] width 41 height 7
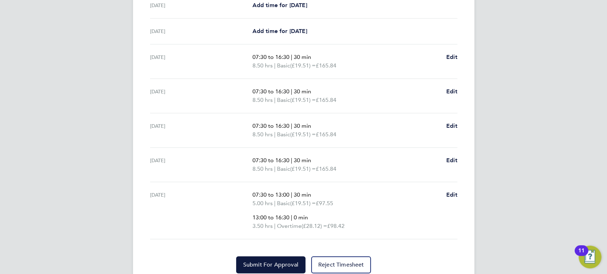
scroll to position [247, 0]
click at [266, 264] on span "Submit For Approval" at bounding box center [270, 264] width 55 height 7
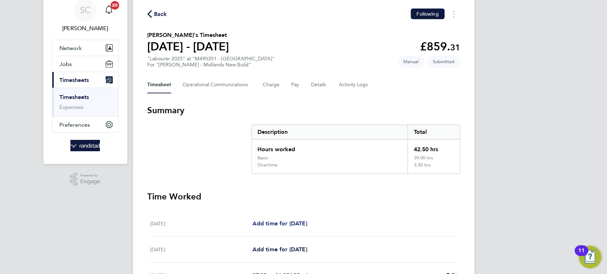
scroll to position [5, 0]
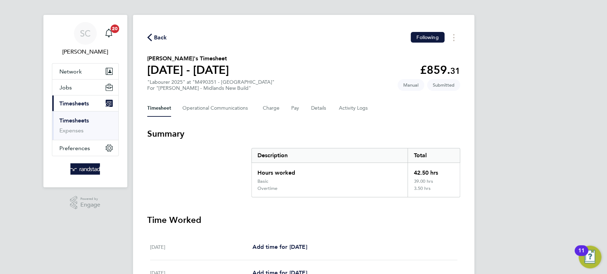
click at [162, 37] on span "Back" at bounding box center [160, 37] width 13 height 9
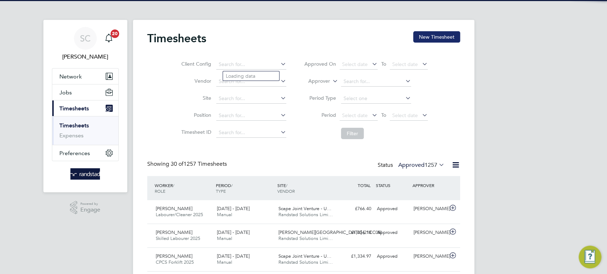
scroll to position [4, 3]
click at [438, 36] on button "New Timesheet" at bounding box center [436, 36] width 47 height 11
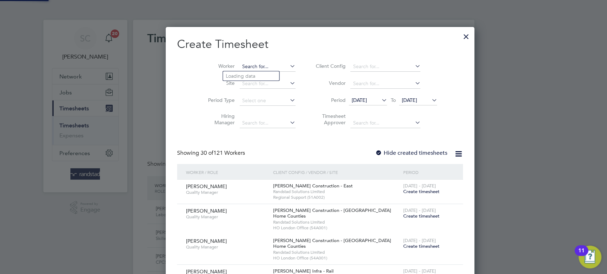
click at [240, 63] on input at bounding box center [268, 67] width 56 height 10
click at [238, 75] on b "Edirin" at bounding box center [233, 76] width 14 height 6
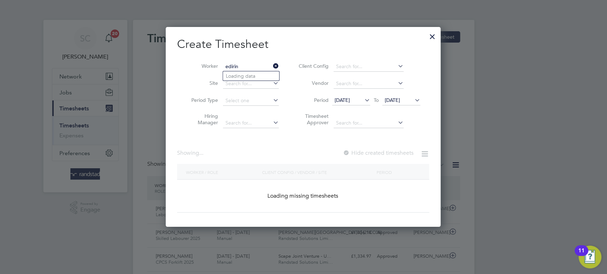
type input "[PERSON_NAME]"
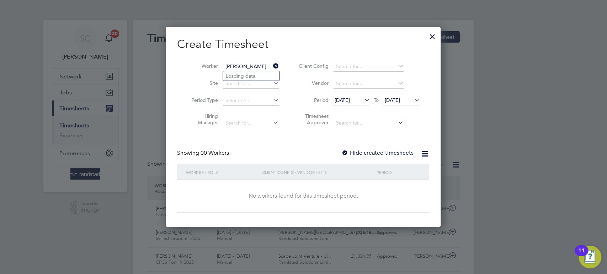
click at [348, 153] on div at bounding box center [344, 153] width 7 height 7
click at [398, 97] on span "[DATE]" at bounding box center [392, 100] width 15 height 6
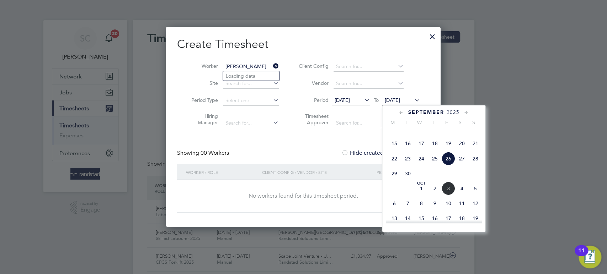
click at [448, 195] on span "3" at bounding box center [448, 189] width 14 height 14
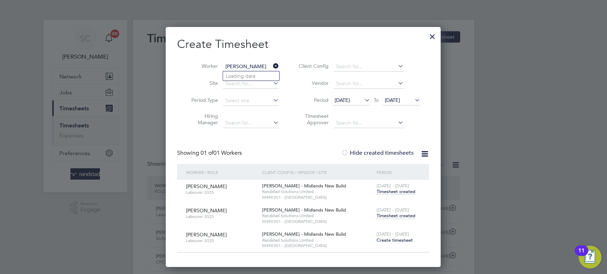
click at [396, 241] on span "Create timesheet" at bounding box center [394, 240] width 36 height 6
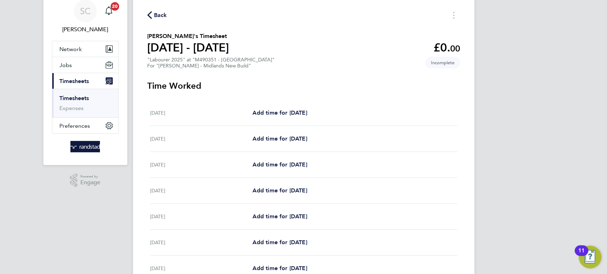
scroll to position [28, 0]
click at [160, 13] on span "Back" at bounding box center [160, 14] width 13 height 9
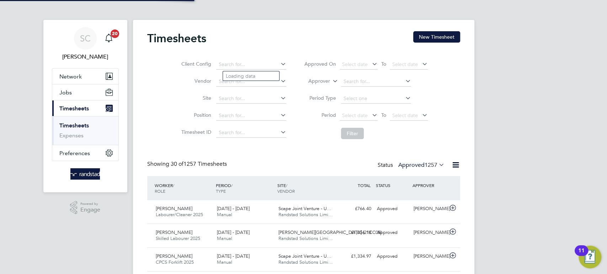
scroll to position [4, 3]
click at [423, 38] on button "New Timesheet" at bounding box center [436, 36] width 47 height 11
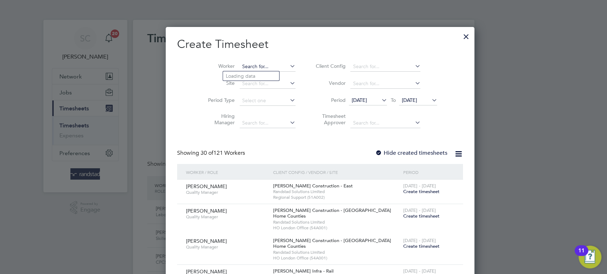
click at [240, 68] on input at bounding box center [268, 67] width 56 height 10
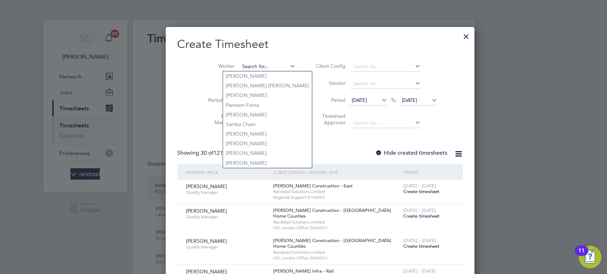
paste input "Anthony Anuaugwo"
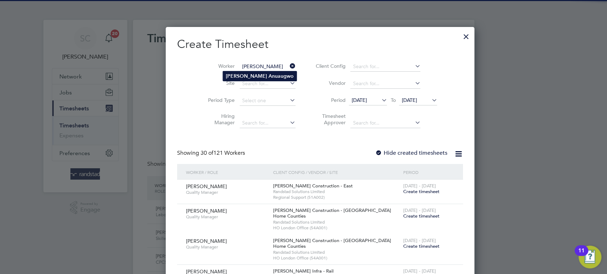
type input "Anthony Anuaugwo"
click at [238, 76] on b "Anthony" at bounding box center [246, 76] width 41 height 6
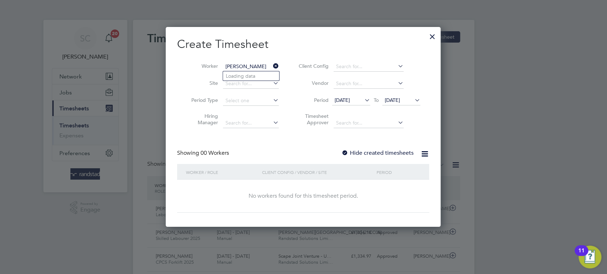
click at [397, 102] on span "[DATE]" at bounding box center [392, 100] width 15 height 6
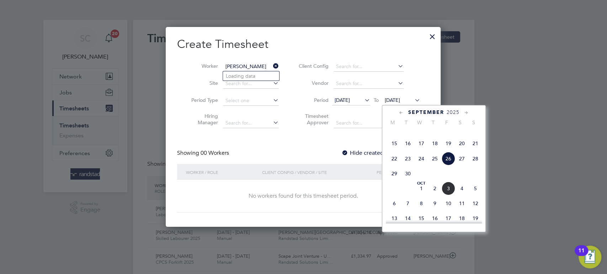
click at [449, 195] on span "3" at bounding box center [448, 189] width 14 height 14
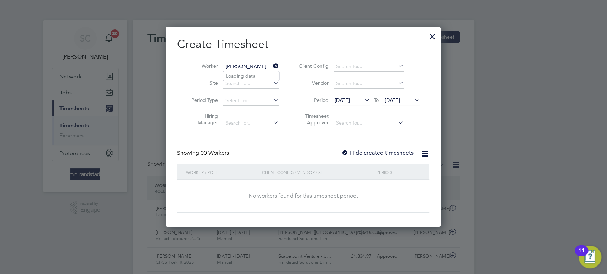
click at [345, 152] on div at bounding box center [344, 153] width 7 height 7
click at [393, 100] on span "[DATE]" at bounding box center [392, 100] width 15 height 6
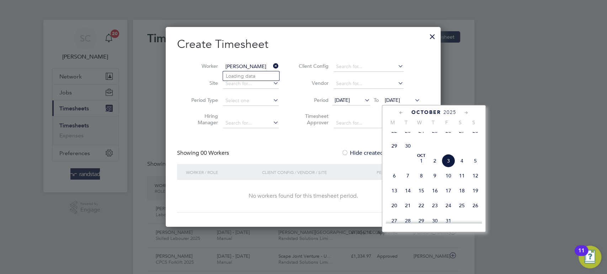
click at [447, 168] on span "3" at bounding box center [448, 161] width 14 height 14
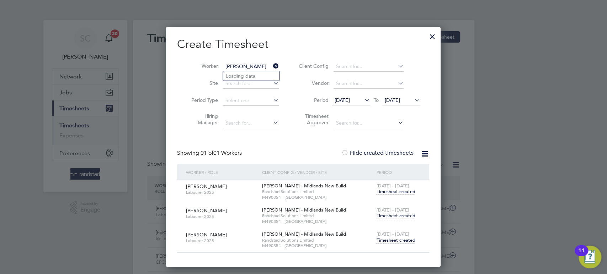
click at [402, 238] on span "Timesheet created" at bounding box center [395, 240] width 39 height 6
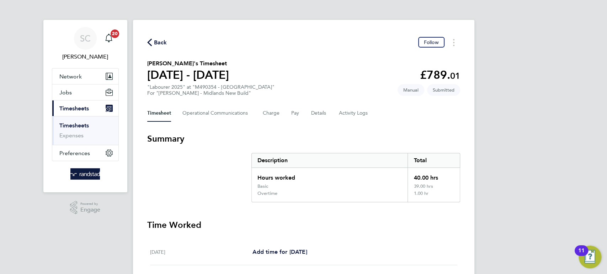
click at [162, 44] on span "Back" at bounding box center [160, 42] width 13 height 9
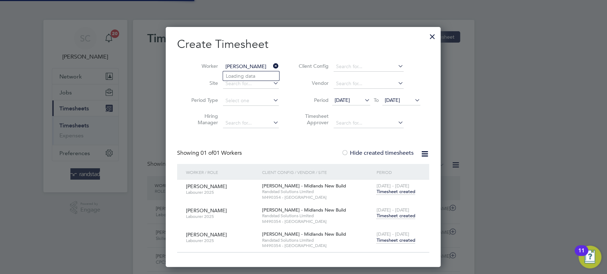
scroll to position [4, 3]
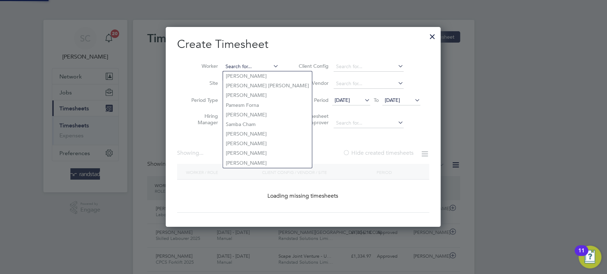
click at [259, 66] on input at bounding box center [251, 67] width 56 height 10
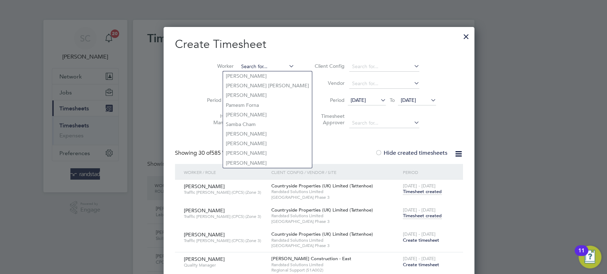
click at [247, 64] on input at bounding box center [266, 67] width 56 height 10
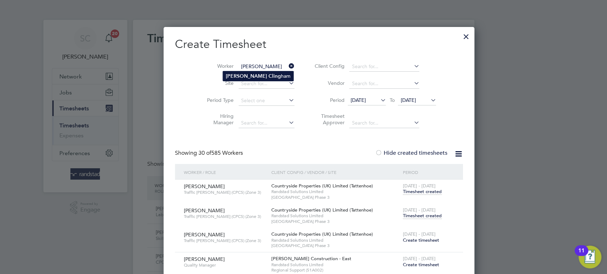
click at [268, 75] on b "Cling" at bounding box center [274, 76] width 12 height 6
type input "[PERSON_NAME]"
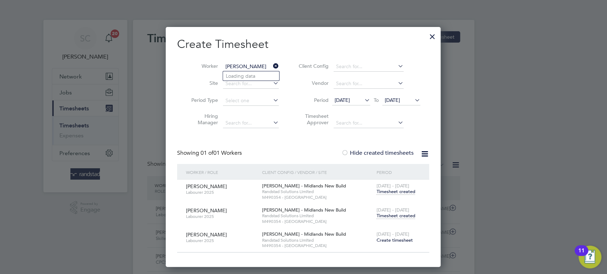
click at [402, 238] on span "Create timesheet" at bounding box center [394, 240] width 36 height 6
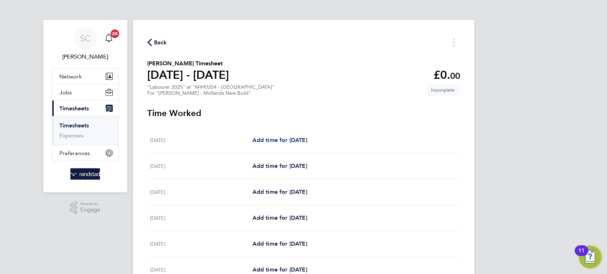
click at [300, 140] on span "Add time for Sat 27 Sep" at bounding box center [279, 140] width 55 height 7
select select "60"
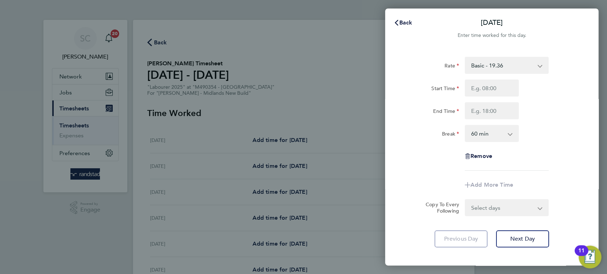
click at [478, 66] on select "Basic - 19.36 OT 1 - 27.90 OT 2 - 36.44" at bounding box center [502, 66] width 74 height 16
select select "60"
click at [478, 86] on input "Start Time" at bounding box center [491, 88] width 54 height 17
type input "07:00"
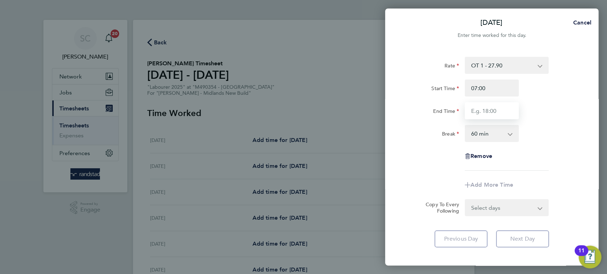
click at [487, 113] on input "End Time" at bounding box center [491, 110] width 54 height 17
type input "11:00"
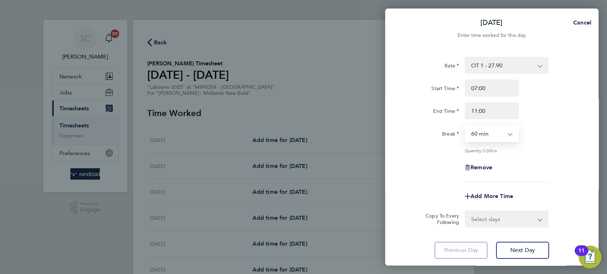
click at [490, 133] on select "0 min 15 min 30 min 45 min 60 min 75 min 90 min" at bounding box center [487, 134] width 44 height 16
select select "0"
click at [465, 126] on select "0 min 15 min 30 min 45 min 60 min 75 min 90 min" at bounding box center [487, 134] width 44 height 16
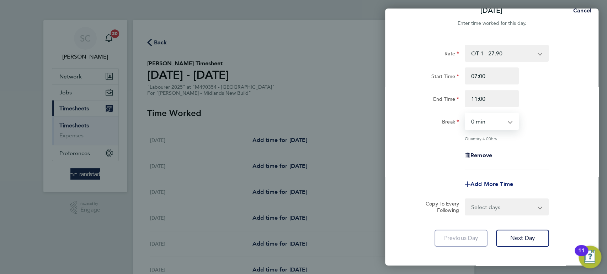
click at [481, 182] on span "Add More Time" at bounding box center [491, 184] width 43 height 7
select select "null"
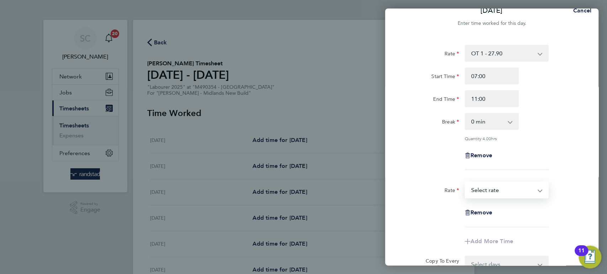
click at [482, 191] on select "Basic - 19.36 OT 1 - 27.90 OT 2 - 36.44 Select rate" at bounding box center [502, 190] width 74 height 16
select select "60"
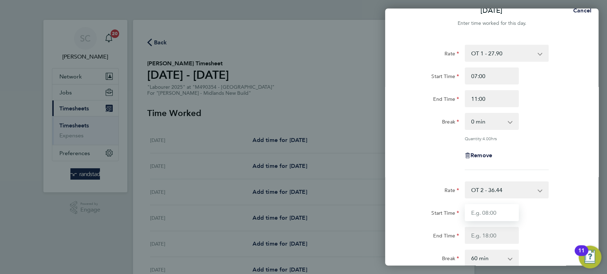
click at [485, 208] on input "Start Time" at bounding box center [491, 212] width 54 height 17
type input "11:00"
click at [482, 235] on input "End Time" at bounding box center [491, 235] width 54 height 17
type input "13:00"
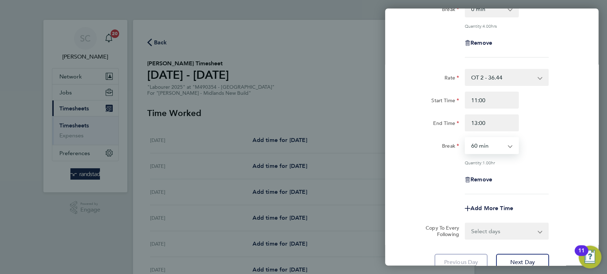
click at [490, 145] on select "0 min 15 min 30 min 45 min 60 min 75 min 90 min" at bounding box center [487, 146] width 44 height 16
select select "0"
click at [465, 138] on select "0 min 15 min 30 min 45 min 60 min 75 min 90 min" at bounding box center [487, 146] width 44 height 16
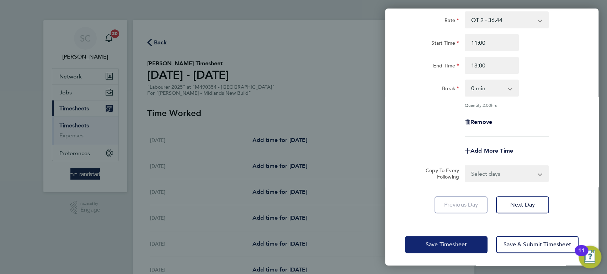
click at [445, 244] on span "Save Timesheet" at bounding box center [445, 244] width 41 height 7
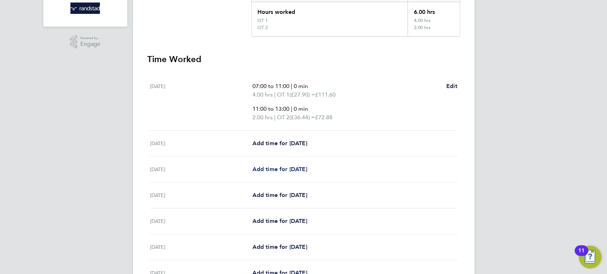
click at [299, 169] on span "Add time for Mon 29 Sep" at bounding box center [279, 169] width 55 height 7
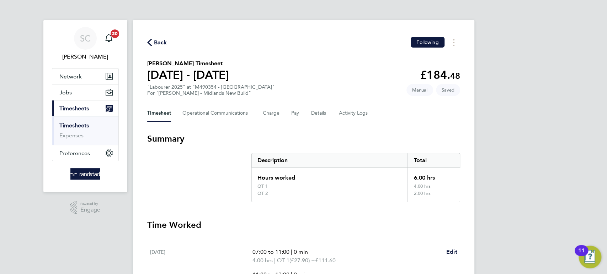
select select "60"
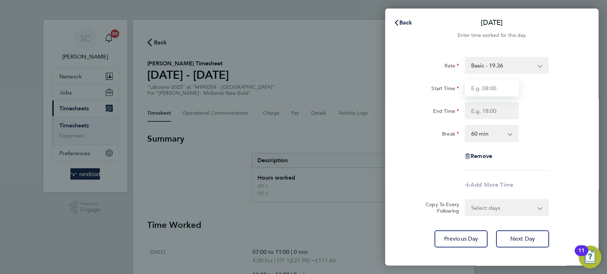
click at [484, 93] on input "Start Time" at bounding box center [491, 88] width 54 height 17
type input "07:30"
click at [484, 110] on input "End Time" at bounding box center [491, 110] width 54 height 17
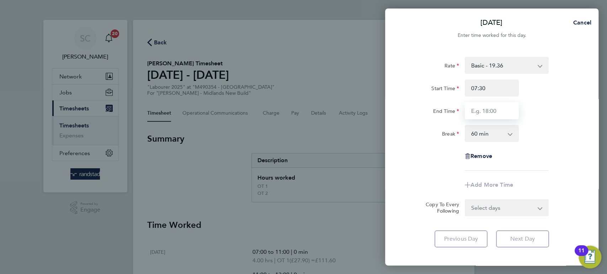
type input "16:30"
click at [479, 134] on select "0 min 15 min 30 min 45 min 60 min 75 min 90 min" at bounding box center [487, 134] width 44 height 16
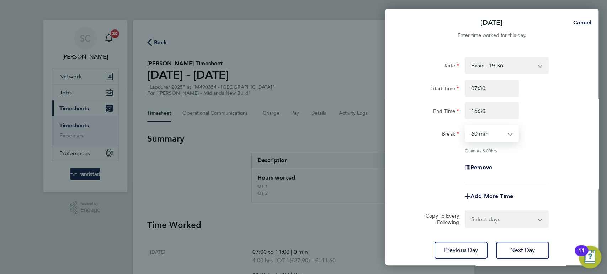
select select "30"
click at [465, 126] on select "0 min 15 min 30 min 45 min 60 min 75 min 90 min" at bounding box center [487, 134] width 44 height 16
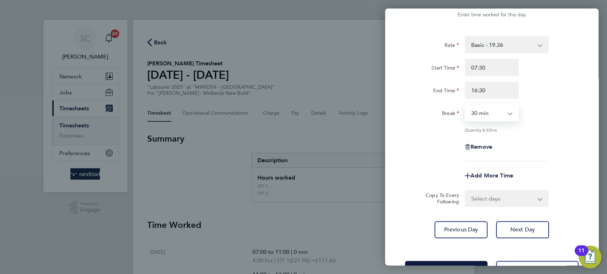
scroll to position [38, 0]
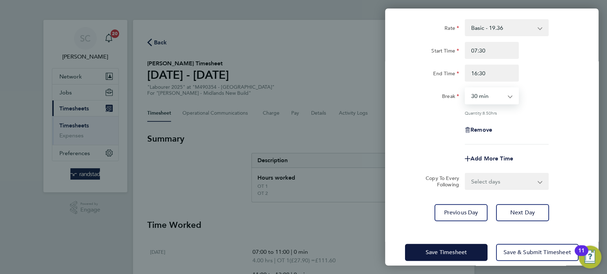
click at [477, 181] on select "Select days Day Tuesday Wednesday Thursday Friday" at bounding box center [502, 182] width 75 height 16
select select "DAY"
click at [465, 174] on select "Select days Day Tuesday Wednesday Thursday Friday" at bounding box center [502, 182] width 75 height 16
select select "2025-10-03"
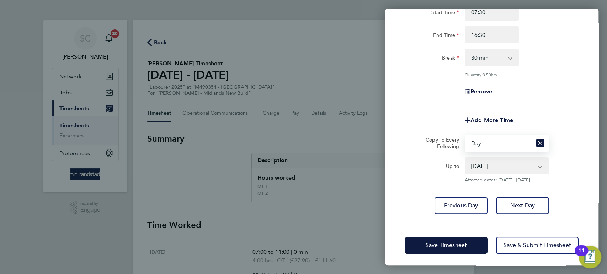
scroll to position [77, 0]
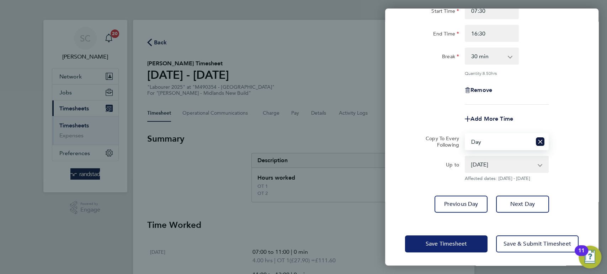
click at [449, 248] on button "Save Timesheet" at bounding box center [446, 244] width 82 height 17
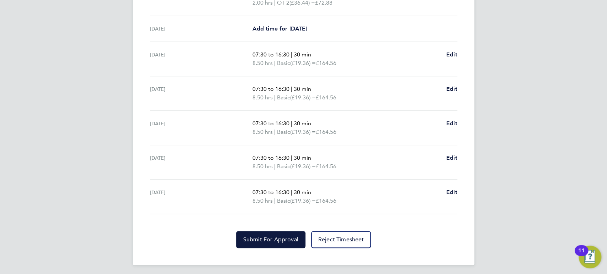
scroll to position [289, 0]
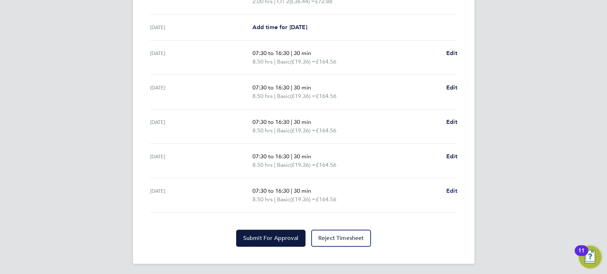
click at [454, 192] on span "Edit" at bounding box center [451, 191] width 11 height 7
select select "30"
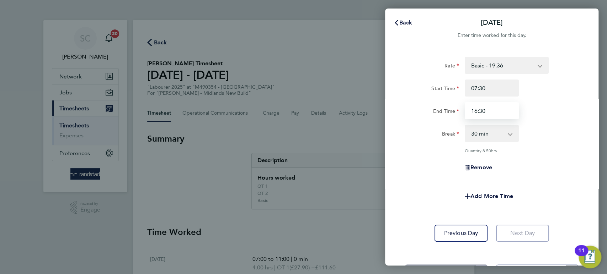
drag, startPoint x: 496, startPoint y: 113, endPoint x: 443, endPoint y: 113, distance: 53.3
click at [443, 113] on div "End Time 16:30" at bounding box center [491, 110] width 179 height 17
type input "13:00"
click at [480, 196] on span "Add More Time" at bounding box center [491, 196] width 43 height 7
select select "null"
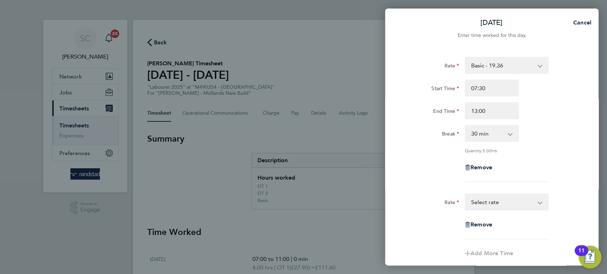
click at [479, 200] on select "Basic - 19.36 OT 1 - 27.90 OT 2 - 36.44 Select rate" at bounding box center [502, 202] width 74 height 16
select select "60"
click at [480, 220] on input "Start Time" at bounding box center [491, 224] width 54 height 17
type input "13:00"
click at [476, 242] on input "End Time" at bounding box center [491, 247] width 54 height 17
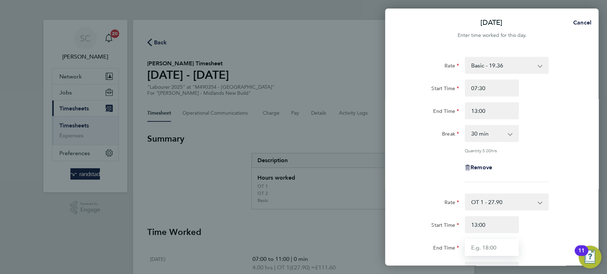
type input "16:30"
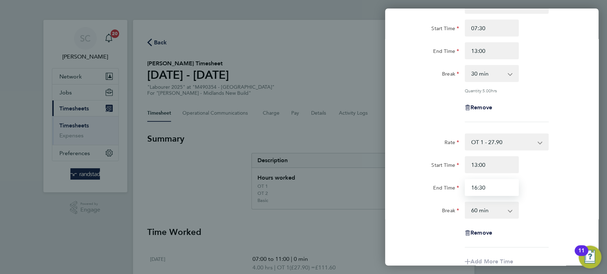
scroll to position [61, 0]
click at [478, 210] on select "0 min 15 min 30 min 45 min 60 min 75 min 90 min" at bounding box center [487, 210] width 44 height 16
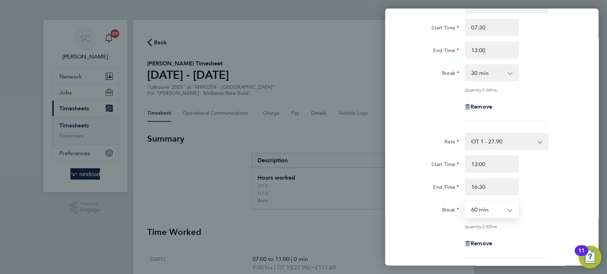
select select "0"
click at [465, 202] on select "0 min 15 min 30 min 45 min 60 min 75 min 90 min" at bounding box center [487, 210] width 44 height 16
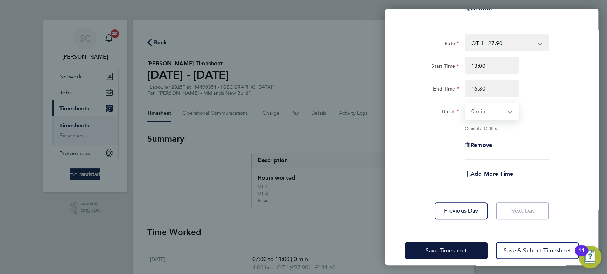
scroll to position [165, 0]
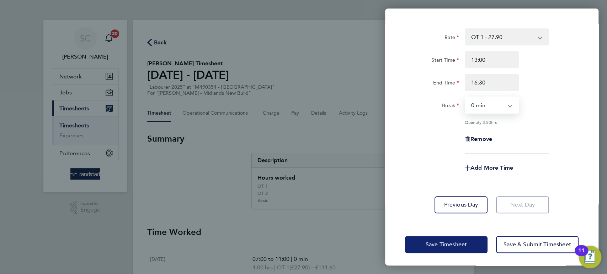
click at [452, 241] on span "Save Timesheet" at bounding box center [445, 244] width 41 height 7
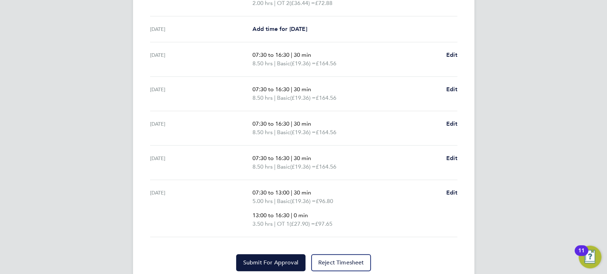
scroll to position [312, 0]
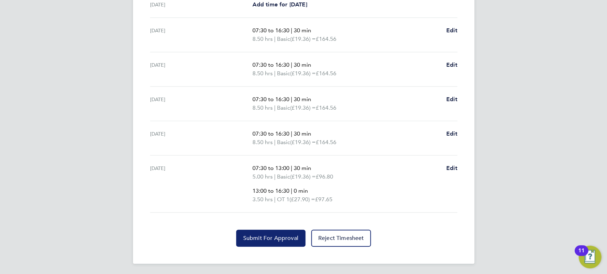
click at [275, 240] on span "Submit For Approval" at bounding box center [270, 238] width 55 height 7
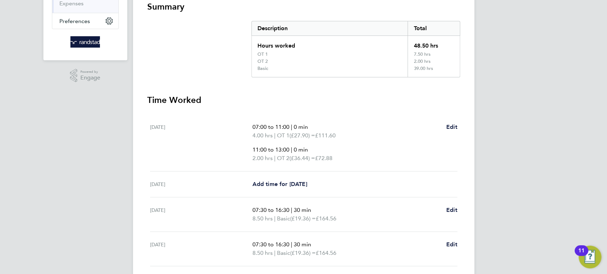
scroll to position [0, 0]
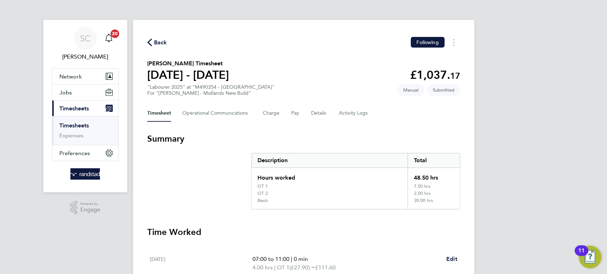
click at [161, 42] on span "Back" at bounding box center [160, 42] width 13 height 9
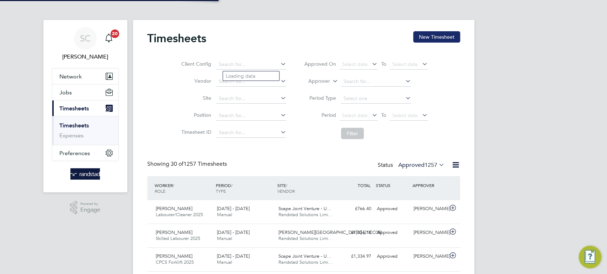
click at [441, 39] on button "New Timesheet" at bounding box center [436, 36] width 47 height 11
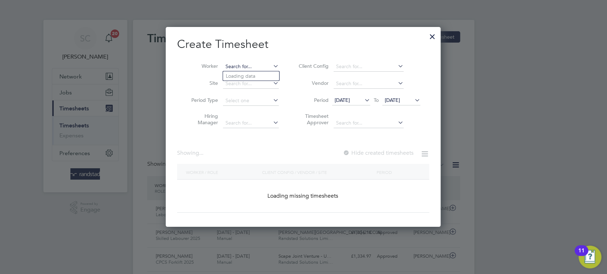
click at [238, 67] on input at bounding box center [251, 67] width 56 height 10
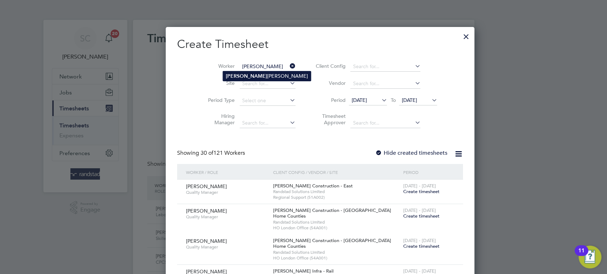
click at [242, 79] on li "Narinder Singh" at bounding box center [267, 76] width 88 height 10
type input "[PERSON_NAME]"
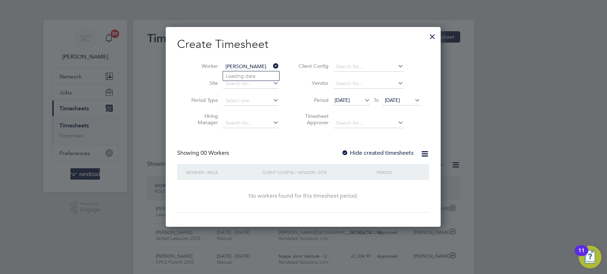
click at [396, 99] on span "[DATE]" at bounding box center [392, 100] width 15 height 6
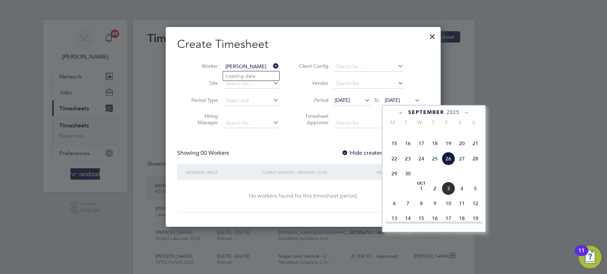
click at [446, 195] on span "3" at bounding box center [448, 189] width 14 height 14
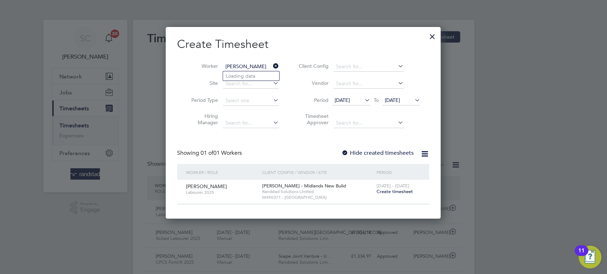
click at [388, 191] on span "Create timesheet" at bounding box center [394, 192] width 36 height 6
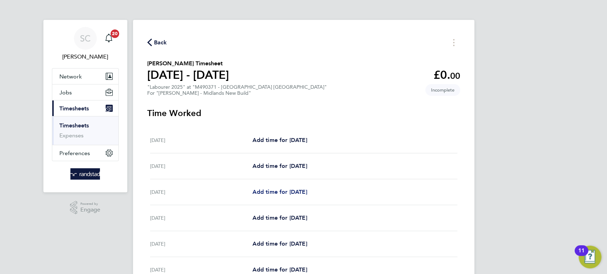
click at [278, 190] on span "Add time for Mon 29 Sep" at bounding box center [279, 192] width 55 height 7
select select "60"
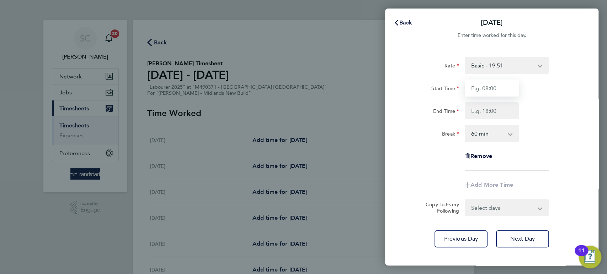
click at [487, 84] on input "Start Time" at bounding box center [491, 88] width 54 height 17
type input "07:30"
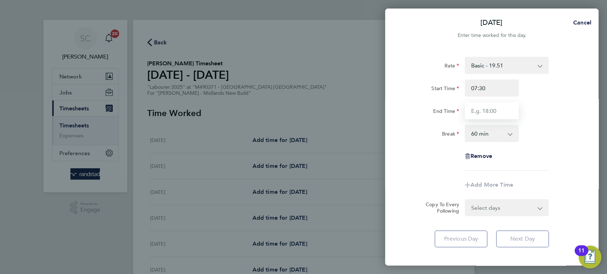
click at [483, 111] on input "End Time" at bounding box center [491, 110] width 54 height 17
type input "16:30"
click at [479, 136] on select "0 min 15 min 30 min 45 min 60 min 75 min 90 min" at bounding box center [487, 134] width 44 height 16
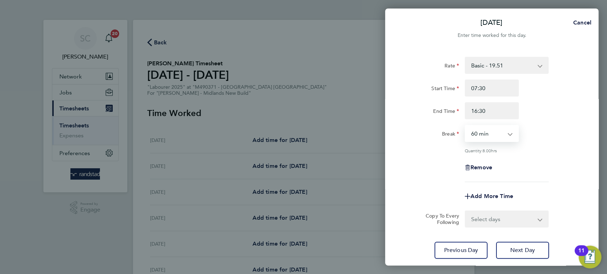
select select "30"
click at [465, 126] on select "0 min 15 min 30 min 45 min 60 min 75 min 90 min" at bounding box center [487, 134] width 44 height 16
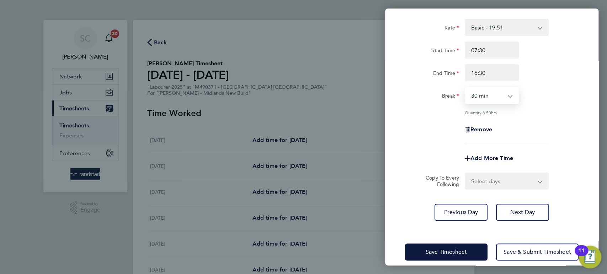
scroll to position [42, 0]
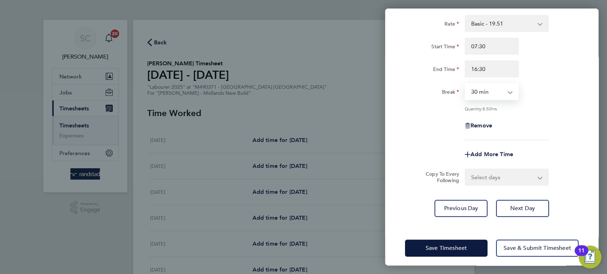
click at [476, 179] on select "Select days Day Tuesday Wednesday Thursday Friday" at bounding box center [502, 178] width 75 height 16
select select "DAY"
click at [465, 170] on select "Select days Day Tuesday Wednesday Thursday Friday" at bounding box center [502, 178] width 75 height 16
select select "2025-10-03"
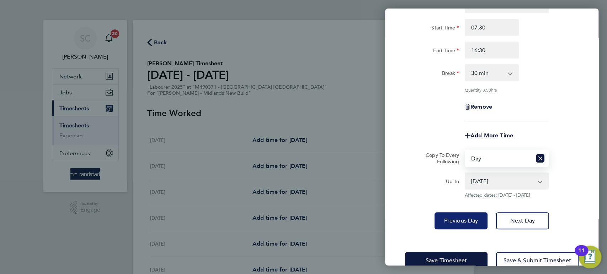
scroll to position [77, 0]
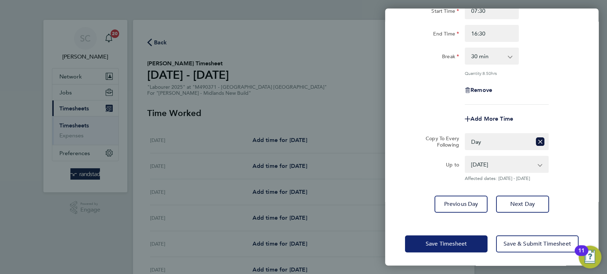
click at [447, 243] on span "Save Timesheet" at bounding box center [445, 244] width 41 height 7
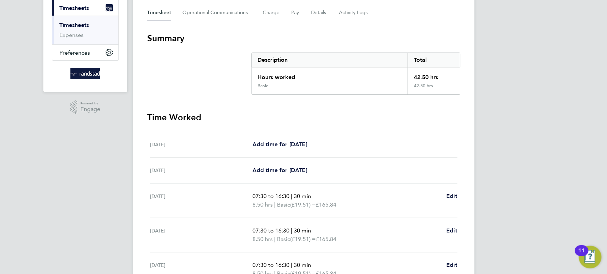
scroll to position [244, 0]
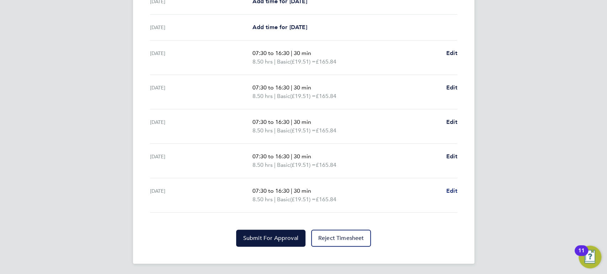
click at [448, 194] on link "Edit" at bounding box center [451, 191] width 11 height 9
select select "30"
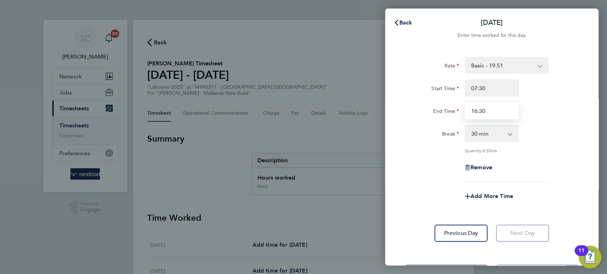
drag, startPoint x: 492, startPoint y: 113, endPoint x: 432, endPoint y: 115, distance: 60.1
click at [434, 115] on div "End Time 16:30" at bounding box center [491, 110] width 179 height 17
type input "`"
type input "13:00"
click at [480, 197] on span "Add More Time" at bounding box center [491, 196] width 43 height 7
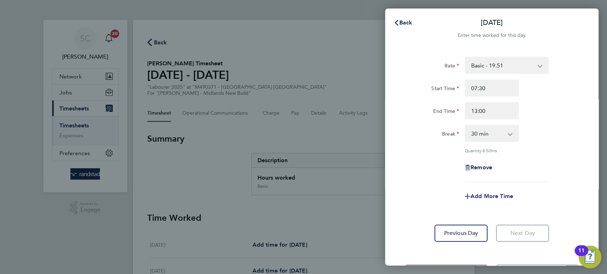
select select "null"
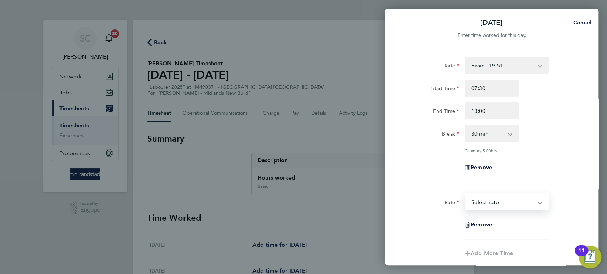
click at [482, 204] on select "Basic - 19.51 Overtime - 28.12 Overtime - 36.73 Select rate" at bounding box center [502, 202] width 74 height 16
select select "60"
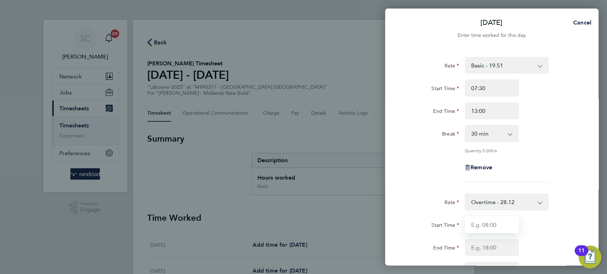
click at [480, 225] on input "Start Time" at bounding box center [491, 224] width 54 height 17
type input "13:00"
click at [481, 243] on input "End Time" at bounding box center [491, 247] width 54 height 17
type input "16:30"
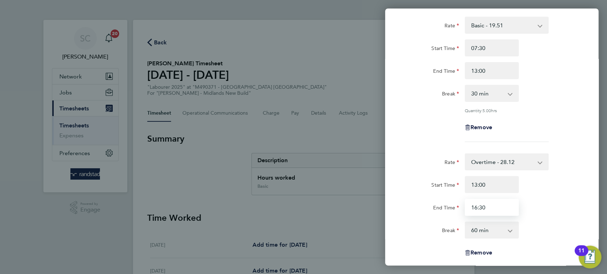
scroll to position [42, 0]
click at [487, 226] on select "0 min 15 min 30 min 45 min 60 min 75 min 90 min" at bounding box center [487, 229] width 44 height 16
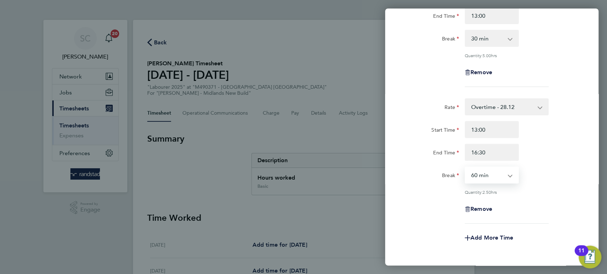
scroll to position [106, 0]
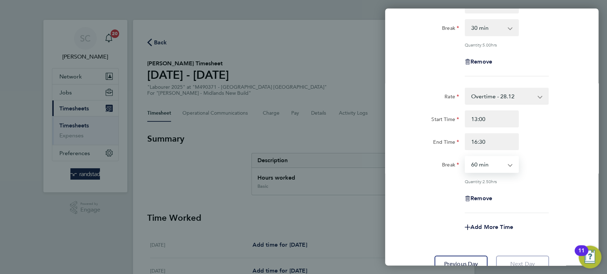
click at [496, 167] on select "0 min 15 min 30 min 45 min 60 min 75 min 90 min" at bounding box center [487, 165] width 44 height 16
select select "0"
click at [465, 157] on select "0 min 15 min 30 min 45 min 60 min 75 min 90 min" at bounding box center [487, 165] width 44 height 16
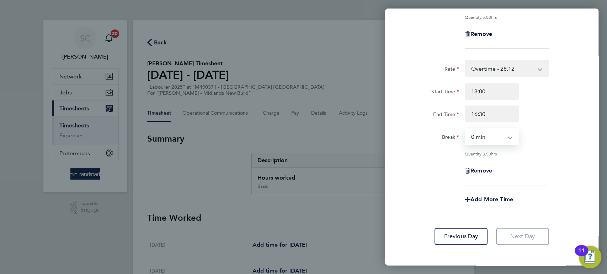
scroll to position [165, 0]
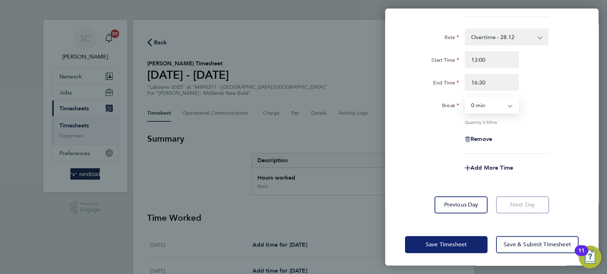
click at [466, 246] on span "Save Timesheet" at bounding box center [445, 244] width 41 height 7
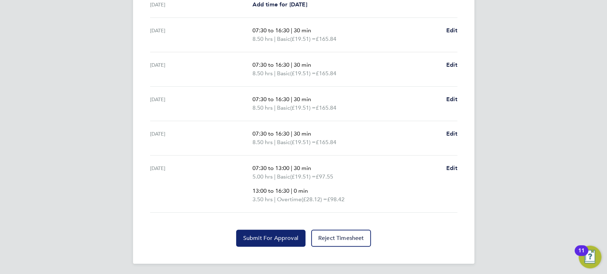
click at [282, 238] on span "Submit For Approval" at bounding box center [270, 238] width 55 height 7
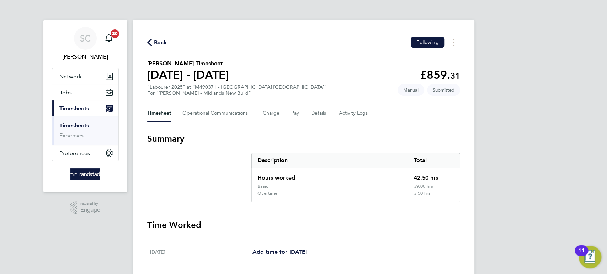
click at [158, 44] on span "Back" at bounding box center [160, 42] width 13 height 9
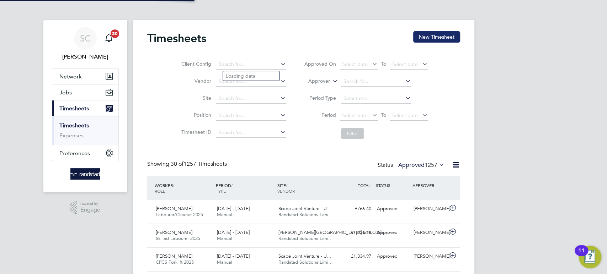
click at [444, 37] on button "New Timesheet" at bounding box center [436, 36] width 47 height 11
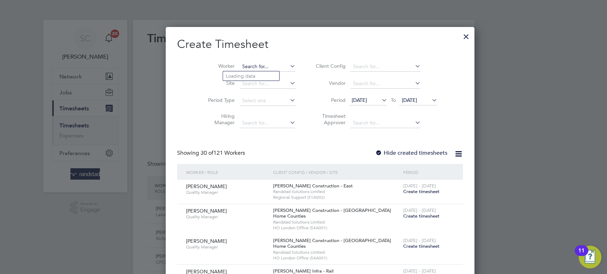
click at [246, 69] on input at bounding box center [268, 67] width 56 height 10
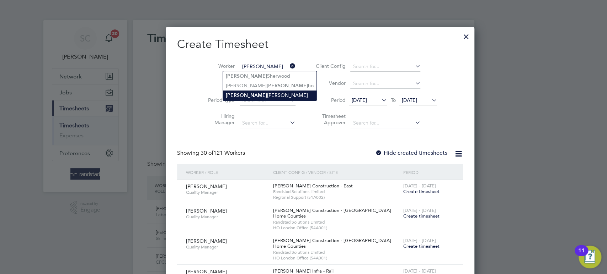
click at [242, 91] on li "Calvin Johnson" at bounding box center [269, 96] width 93 height 10
type input "[PERSON_NAME]"
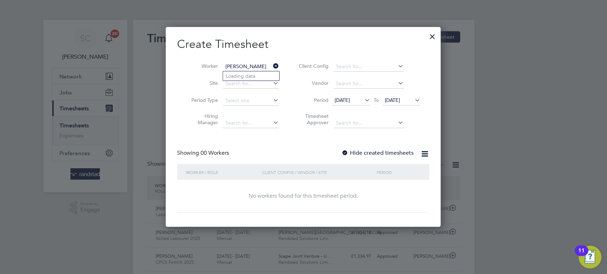
click at [393, 102] on span "[DATE]" at bounding box center [392, 100] width 15 height 6
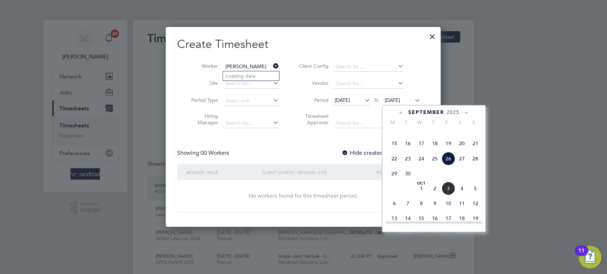
click at [446, 195] on span "3" at bounding box center [448, 189] width 14 height 14
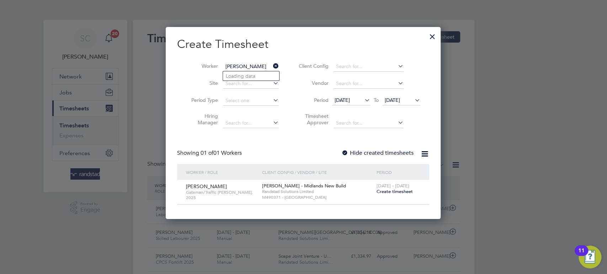
click at [390, 190] on span "Create timesheet" at bounding box center [394, 192] width 36 height 6
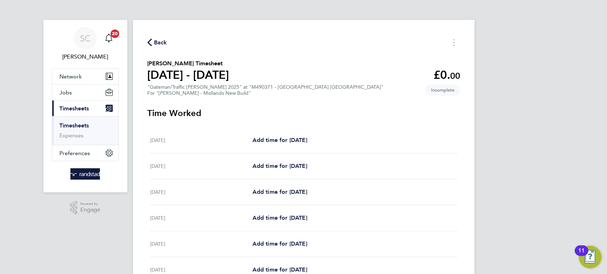
click at [162, 41] on span "Back" at bounding box center [160, 42] width 13 height 9
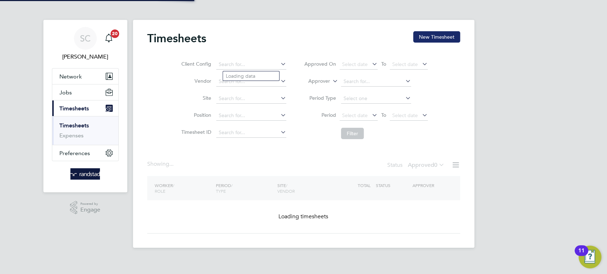
click at [427, 36] on button "New Timesheet" at bounding box center [436, 36] width 47 height 11
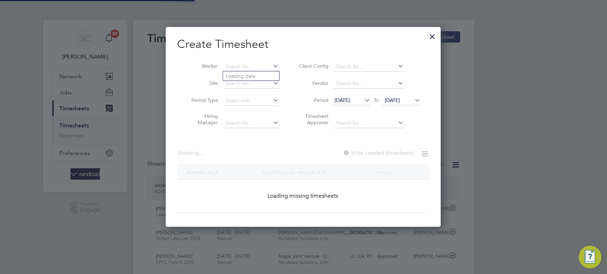
scroll to position [18, 61]
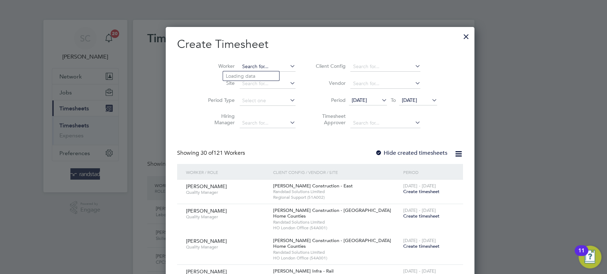
click at [240, 63] on input at bounding box center [268, 67] width 56 height 10
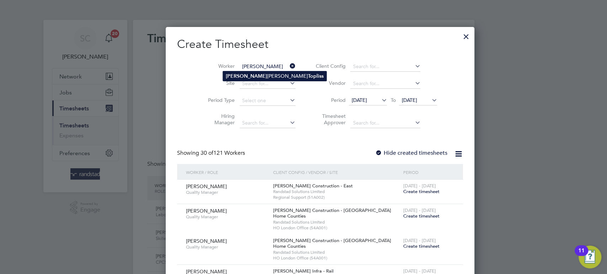
click at [250, 75] on li "John Robert Topliss" at bounding box center [274, 76] width 103 height 10
type input "[PERSON_NAME]"
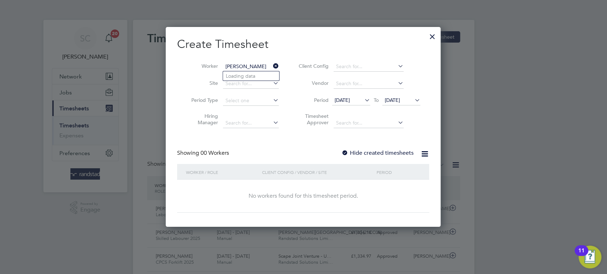
click at [388, 97] on span "[DATE]" at bounding box center [392, 100] width 15 height 6
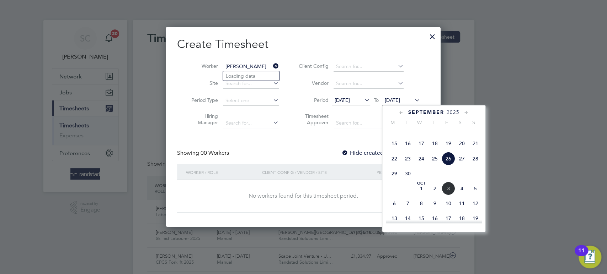
click at [445, 195] on span "3" at bounding box center [448, 189] width 14 height 14
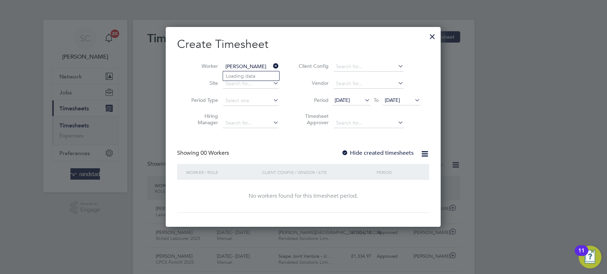
click at [345, 152] on div at bounding box center [344, 153] width 7 height 7
click at [253, 66] on input at bounding box center [251, 67] width 56 height 10
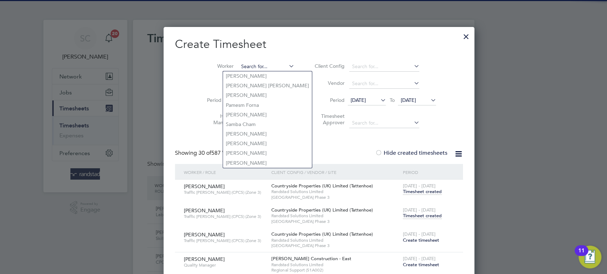
click at [242, 65] on input at bounding box center [266, 67] width 56 height 10
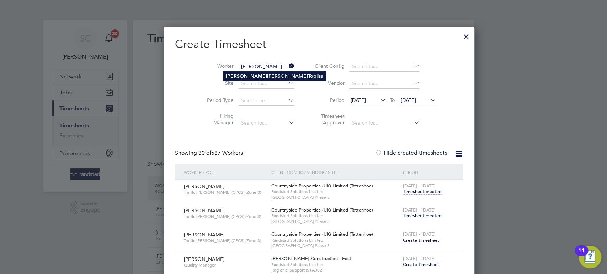
click at [241, 74] on li "John Robert Top liss" at bounding box center [274, 76] width 103 height 10
type input "[PERSON_NAME]"
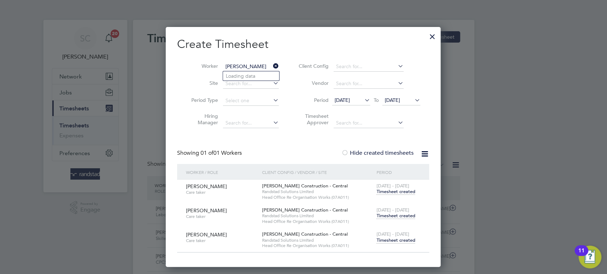
click at [389, 240] on span "Timesheet created" at bounding box center [395, 240] width 39 height 6
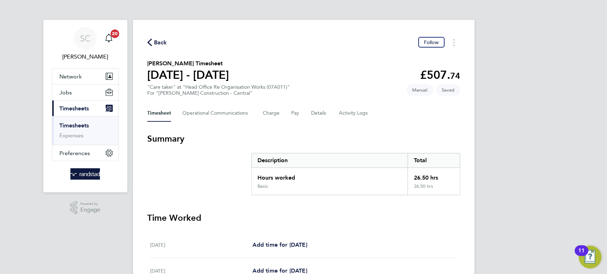
click at [162, 42] on span "Back" at bounding box center [160, 42] width 13 height 9
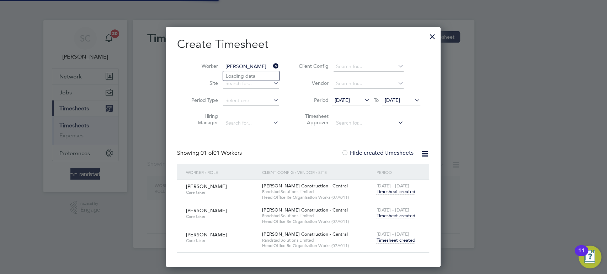
scroll to position [4, 4]
click at [272, 66] on icon at bounding box center [272, 66] width 0 height 10
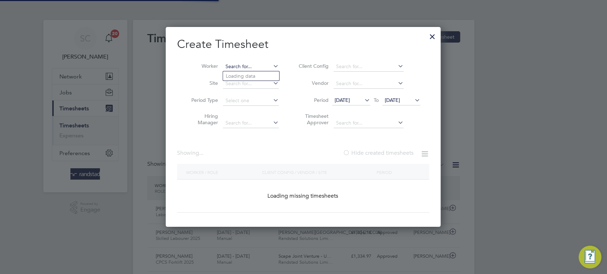
scroll to position [18, 61]
click at [243, 66] on input at bounding box center [251, 67] width 56 height 10
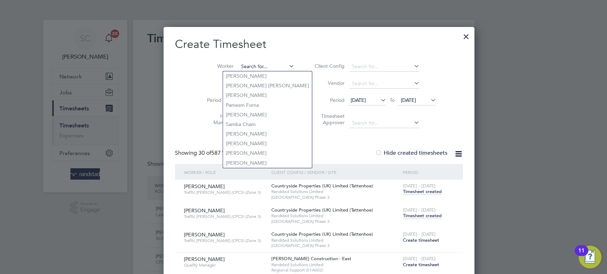
paste input "Gilbert Chimatria"
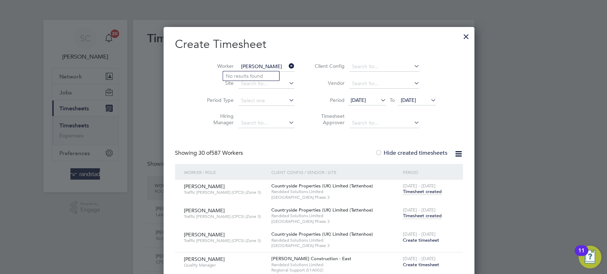
click at [266, 64] on input "Gilbert Chimatria" at bounding box center [266, 67] width 56 height 10
click at [252, 66] on input "Gilbert Chimatria" at bounding box center [266, 67] width 56 height 10
click at [238, 66] on input "Gilbert Chimatria" at bounding box center [266, 67] width 56 height 10
type input "Gilbert Chimatria"
click at [234, 75] on li "No results found" at bounding box center [251, 75] width 56 height 9
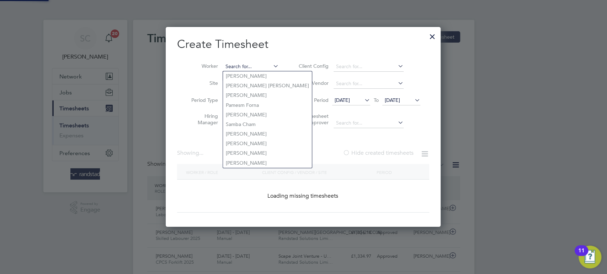
click at [237, 67] on input at bounding box center [251, 67] width 56 height 10
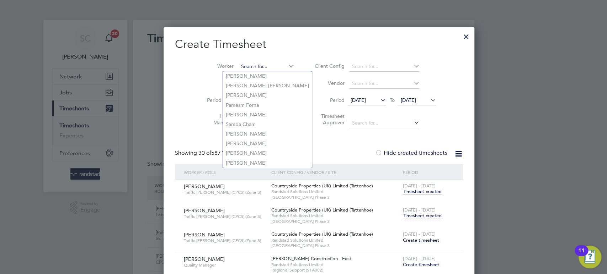
paste input "Gilbert Chimatria"
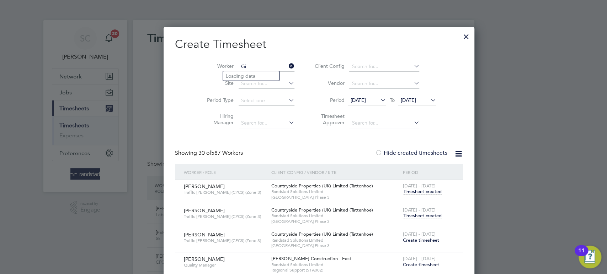
type input "G"
click at [262, 87] on li "Gilbert Chim atira" at bounding box center [257, 86] width 68 height 10
type input "[PERSON_NAME]"
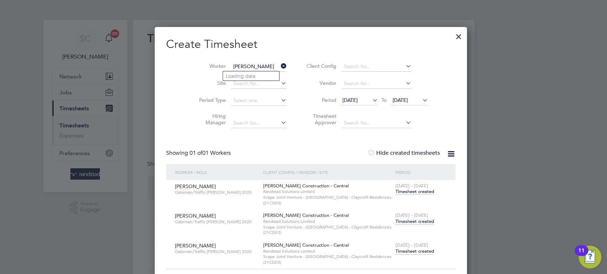
click at [415, 251] on span "Timesheet created" at bounding box center [414, 251] width 39 height 6
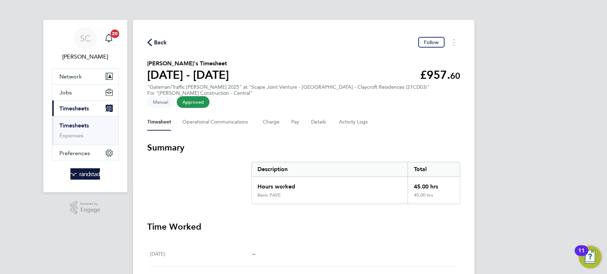
click at [162, 43] on span "Back" at bounding box center [160, 42] width 13 height 9
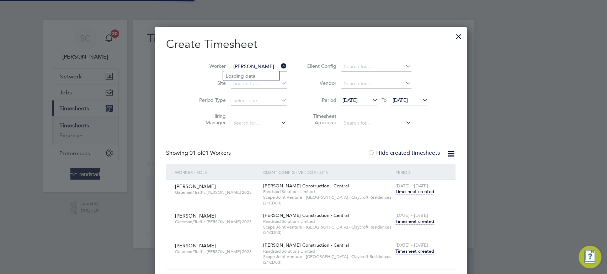
click at [245, 66] on input "[PERSON_NAME]" at bounding box center [259, 67] width 56 height 10
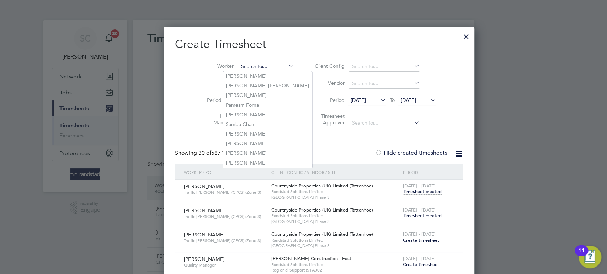
paste input "Chijioke Precious Igbo"
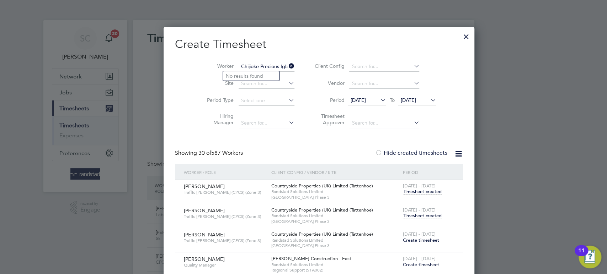
click at [244, 66] on input "Chijioke Precious Igbo" at bounding box center [266, 67] width 56 height 10
drag, startPoint x: 264, startPoint y: 67, endPoint x: 203, endPoint y: 69, distance: 61.5
click at [203, 69] on li "Worker Chijioke Precious Igbo" at bounding box center [248, 66] width 111 height 17
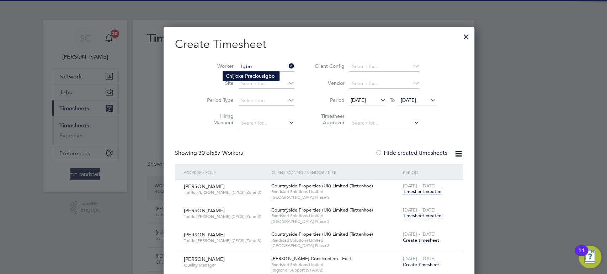
click at [243, 76] on li "Chijioke Precious Igbo" at bounding box center [251, 76] width 56 height 10
type input "Chijioke Precious Igbo"
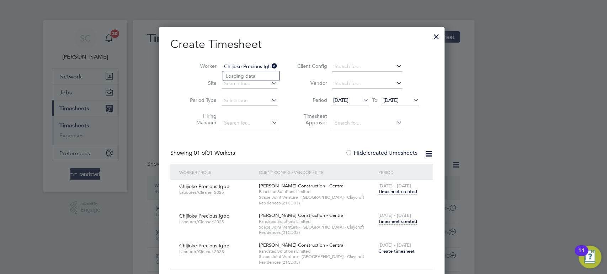
click at [401, 249] on span "Create timesheet" at bounding box center [396, 251] width 36 height 6
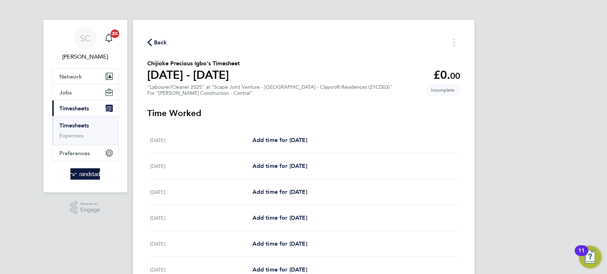
click at [160, 39] on span "Back" at bounding box center [160, 42] width 13 height 9
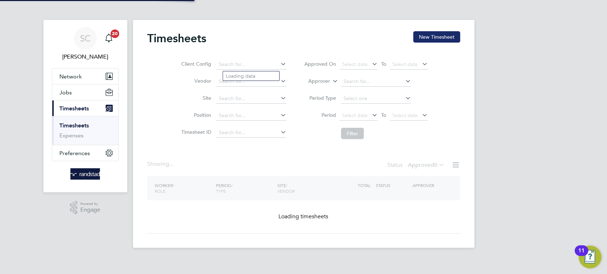
click at [441, 40] on button "New Timesheet" at bounding box center [436, 36] width 47 height 11
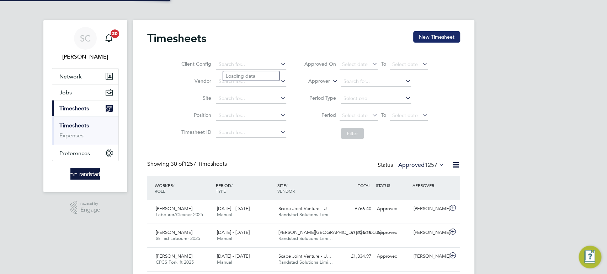
scroll to position [18, 61]
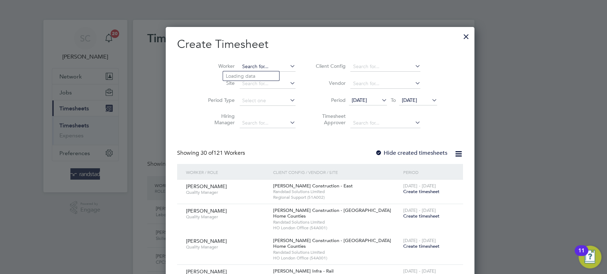
click at [240, 67] on input at bounding box center [268, 67] width 56 height 10
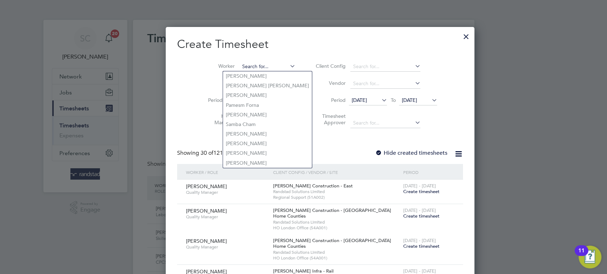
paste input "[DEMOGRAPHIC_DATA][PERSON_NAME]"
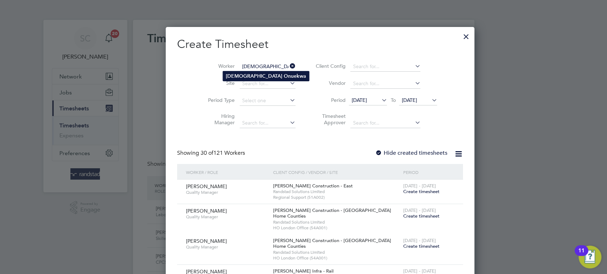
type input "[DEMOGRAPHIC_DATA][PERSON_NAME]"
click at [232, 74] on b "Christian" at bounding box center [254, 76] width 57 height 6
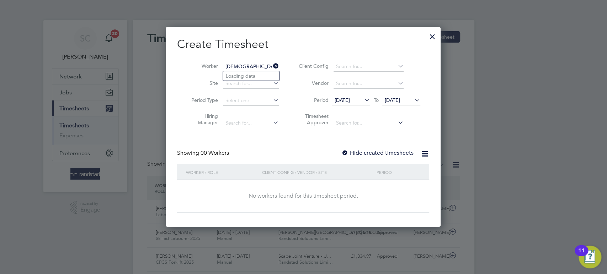
drag, startPoint x: 344, startPoint y: 152, endPoint x: 348, endPoint y: 150, distance: 3.8
click at [344, 151] on div at bounding box center [344, 153] width 7 height 7
click at [400, 101] on span "[DATE]" at bounding box center [392, 100] width 15 height 6
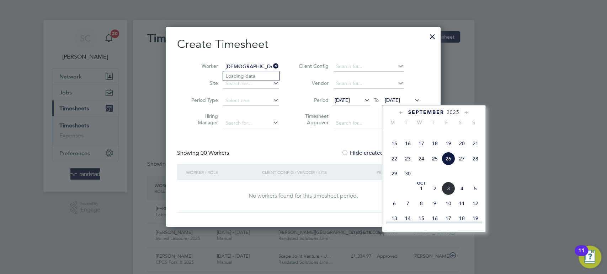
click at [448, 195] on span "3" at bounding box center [448, 189] width 14 height 14
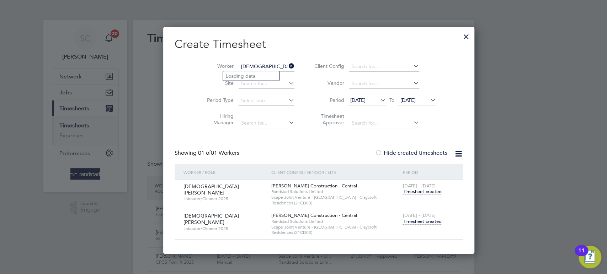
click at [402, 221] on span "Timesheet created" at bounding box center [421, 222] width 39 height 6
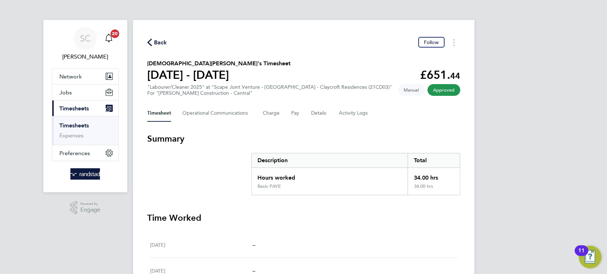
click at [162, 40] on span "Back" at bounding box center [160, 42] width 13 height 9
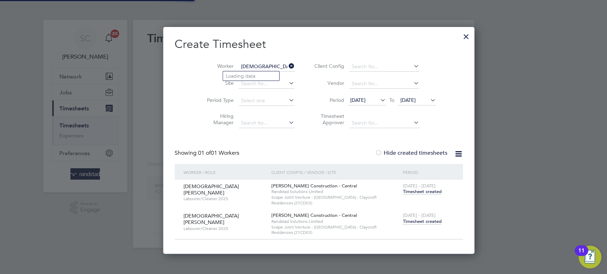
click at [253, 64] on input "[DEMOGRAPHIC_DATA][PERSON_NAME]" at bounding box center [266, 67] width 56 height 10
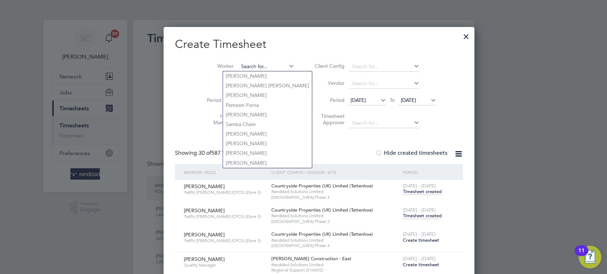
paste input "[PERSON_NAME]"
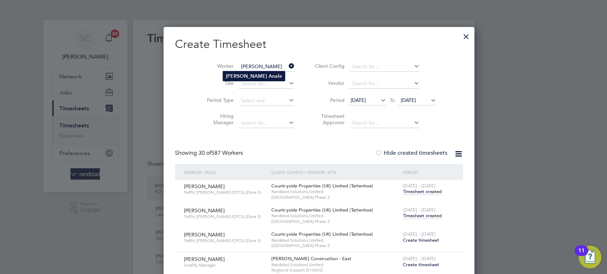
type input "[PERSON_NAME]"
click at [237, 72] on li "Jean Anale" at bounding box center [254, 76] width 62 height 10
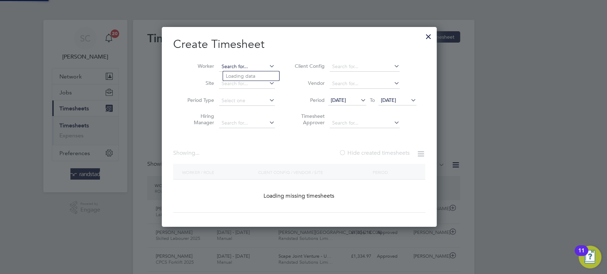
click at [244, 69] on input at bounding box center [247, 67] width 56 height 10
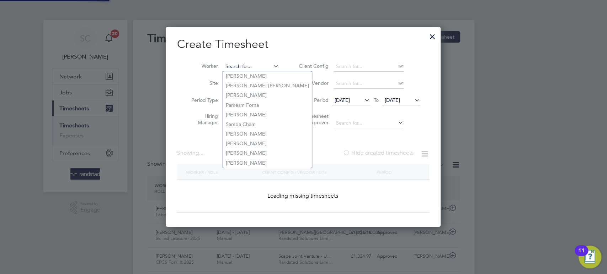
scroll to position [2314, 279]
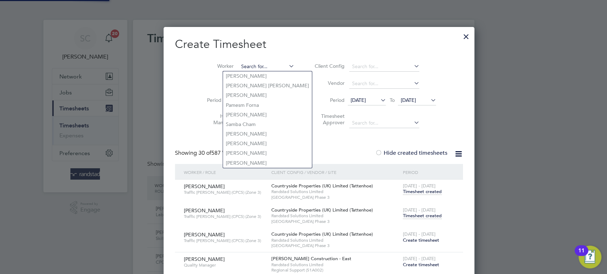
paste input "Ram Dinest Yadov"
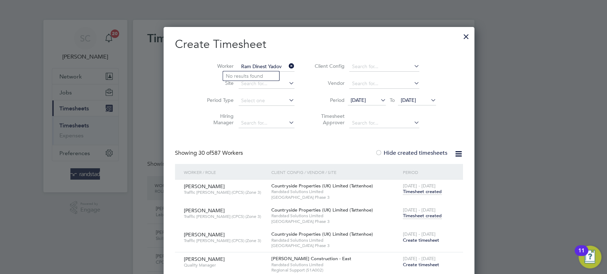
click at [266, 67] on input "Ram Dinest Yadov" at bounding box center [266, 67] width 56 height 10
type input "Ram Dinest Yadov"
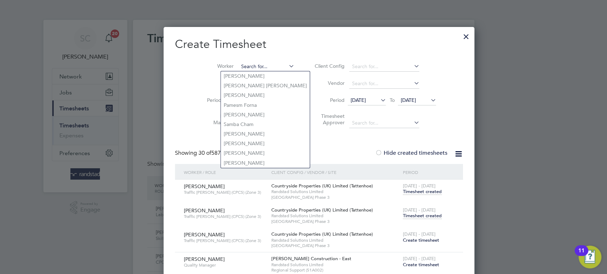
click at [238, 69] on input at bounding box center [266, 67] width 56 height 10
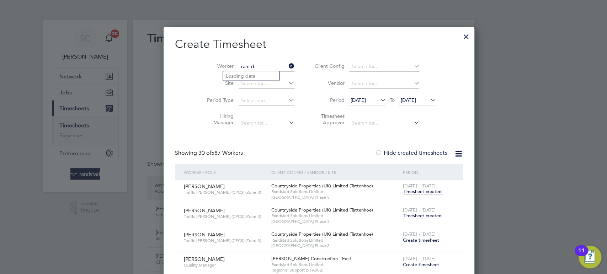
click at [252, 95] on li "Ram D inesh Yadav" at bounding box center [252, 96] width 63 height 10
type input "[PERSON_NAME]"
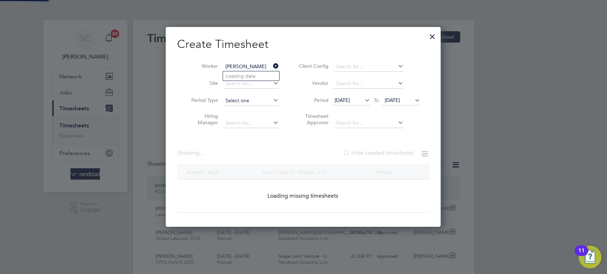
scroll to position [197, 280]
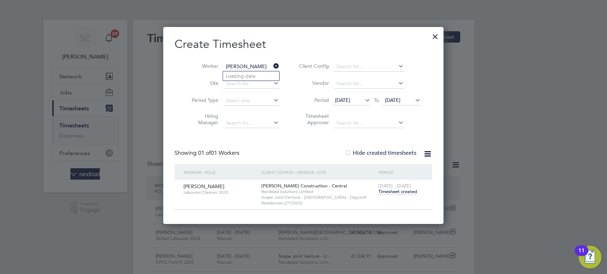
click at [392, 100] on span "[DATE]" at bounding box center [392, 100] width 15 height 6
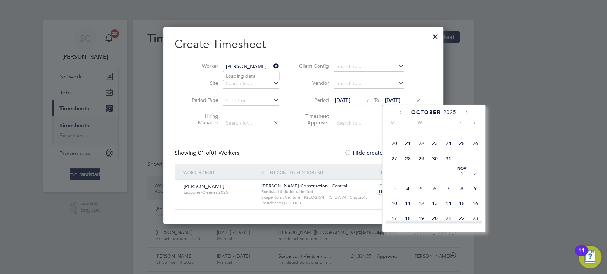
scroll to position [203, 0]
click at [449, 168] on span "3" at bounding box center [448, 161] width 14 height 14
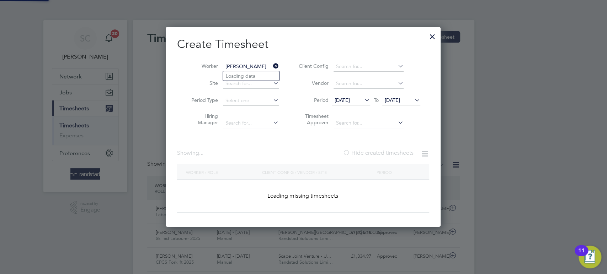
scroll to position [197, 280]
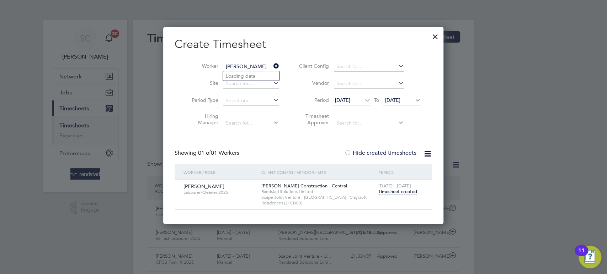
click at [435, 35] on div at bounding box center [435, 34] width 13 height 13
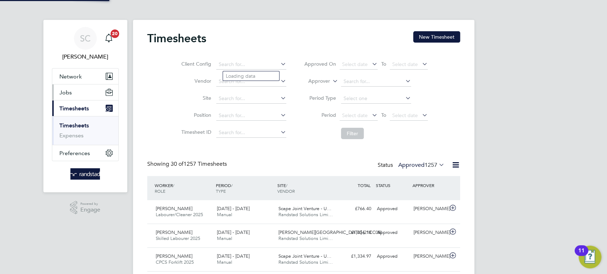
click at [69, 92] on span "Jobs" at bounding box center [65, 92] width 12 height 7
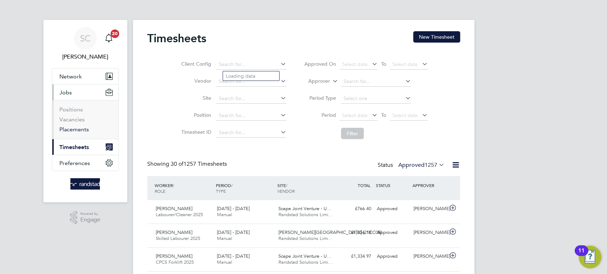
click at [74, 129] on link "Placements" at bounding box center [73, 129] width 29 height 7
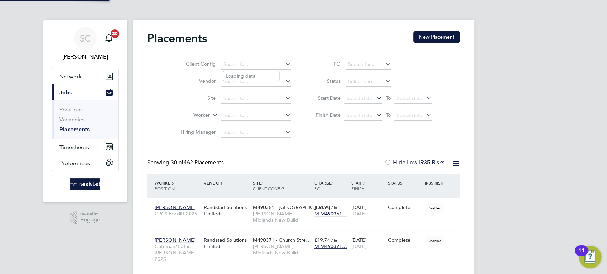
scroll to position [27, 61]
click at [311, 37] on div "Placements New Placement" at bounding box center [303, 41] width 313 height 21
click at [79, 128] on link "Placements" at bounding box center [74, 129] width 30 height 7
click at [308, 78] on label "Status" at bounding box center [324, 81] width 32 height 6
click at [229, 100] on input at bounding box center [256, 99] width 70 height 10
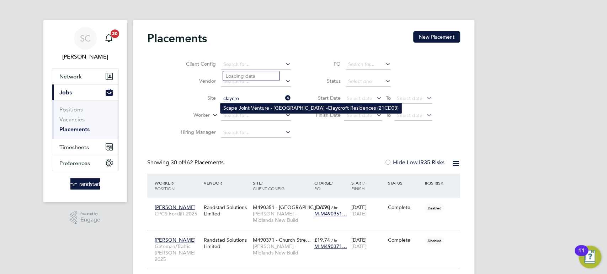
click at [234, 109] on li "Scape Joint Venture - University of Warwick - Claycro ft Residences (21CD03)" at bounding box center [310, 108] width 181 height 10
type input "Scape Joint Venture - University of Warwick - Claycroft Residences (21CD03)"
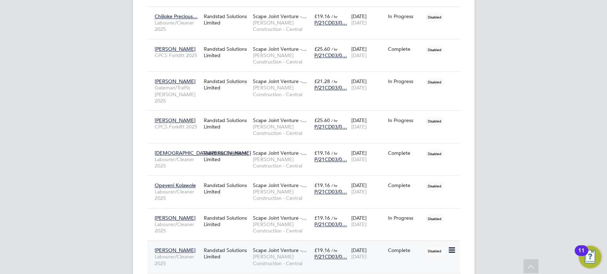
click at [249, 244] on div "Randstad Solutions Limited" at bounding box center [226, 254] width 49 height 20
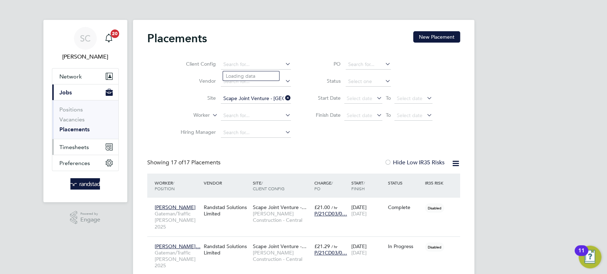
drag, startPoint x: 82, startPoint y: 145, endPoint x: 80, endPoint y: 148, distance: 3.8
click at [80, 148] on span "Timesheets" at bounding box center [73, 147] width 29 height 7
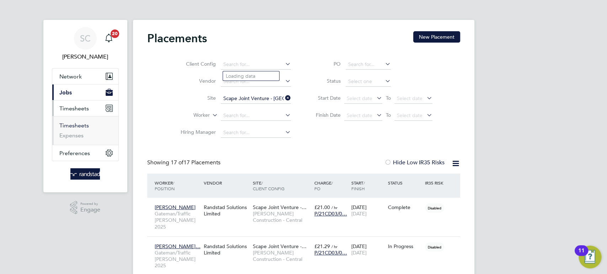
click at [76, 123] on link "Timesheets" at bounding box center [73, 125] width 29 height 7
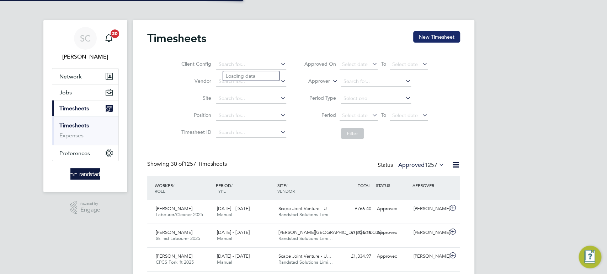
click at [445, 39] on button "New Timesheet" at bounding box center [436, 36] width 47 height 11
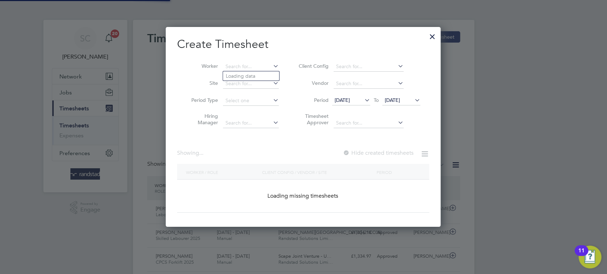
scroll to position [18, 61]
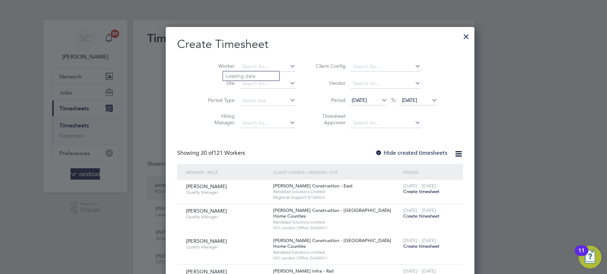
click at [239, 77] on b "Wayne" at bounding box center [246, 76] width 41 height 6
type input "[PERSON_NAME]"
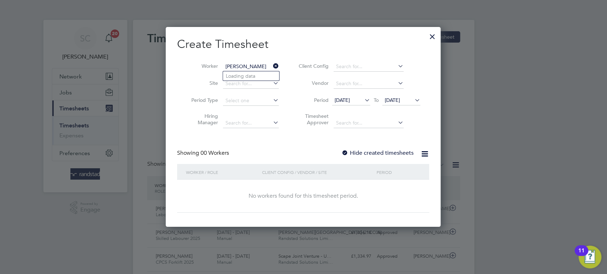
click at [400, 102] on span "[DATE]" at bounding box center [392, 100] width 15 height 6
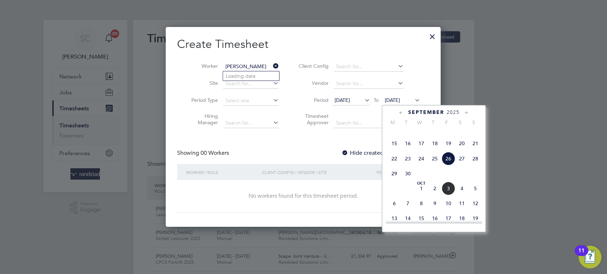
click at [446, 195] on span "3" at bounding box center [448, 189] width 14 height 14
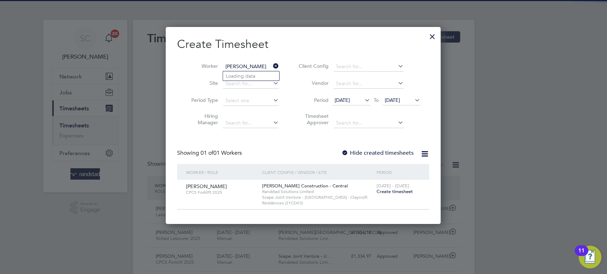
click at [393, 192] on span "Create timesheet" at bounding box center [394, 192] width 36 height 6
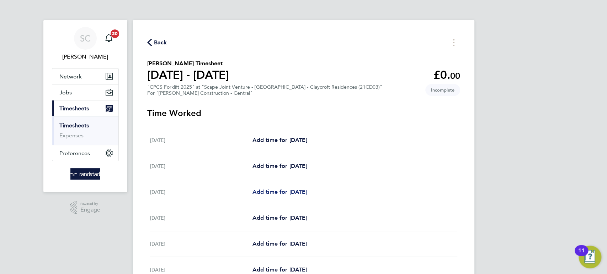
click at [274, 195] on span "Add time for Mon 29 Sep" at bounding box center [279, 192] width 55 height 7
select select "60"
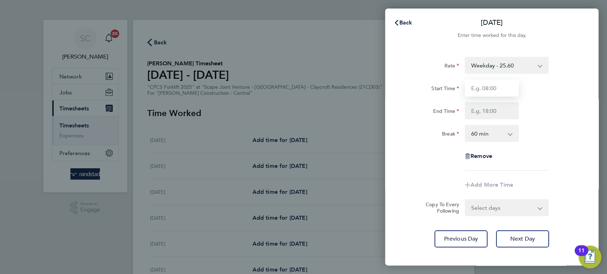
click at [483, 92] on input "Start Time" at bounding box center [491, 88] width 54 height 17
type input "07:00"
click at [483, 114] on input "End Time" at bounding box center [491, 110] width 54 height 17
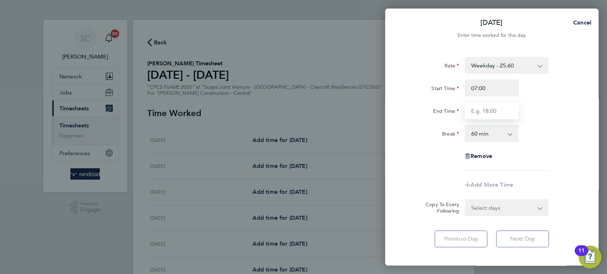
type input "16:30"
click at [485, 135] on select "0 min 15 min 30 min 45 min 60 min 75 min 90 min" at bounding box center [487, 134] width 44 height 16
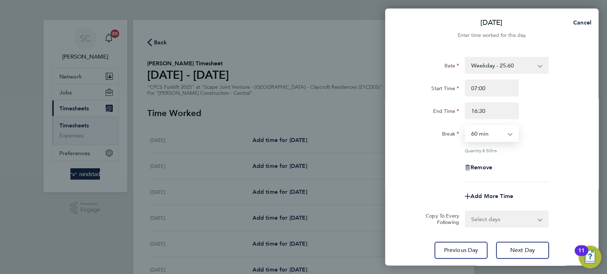
select select "30"
click at [465, 126] on select "0 min 15 min 30 min 45 min 60 min 75 min 90 min" at bounding box center [487, 134] width 44 height 16
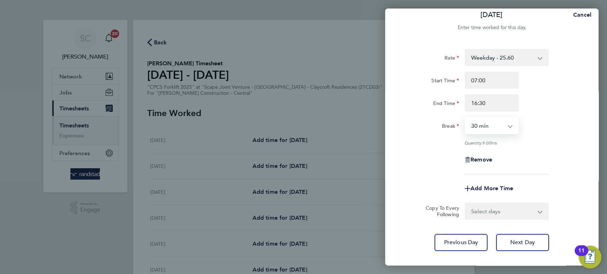
click at [482, 212] on select "Select days Day Tuesday Wednesday Thursday Friday" at bounding box center [502, 212] width 75 height 16
select select "DAY"
click at [465, 204] on select "Select days Day Tuesday Wednesday Thursday Friday" at bounding box center [502, 212] width 75 height 16
select select "2025-10-03"
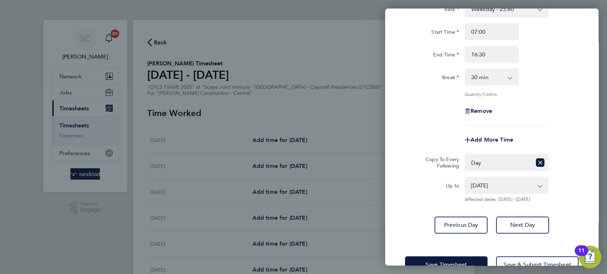
click at [451, 267] on div "Mon 29 Sep Cancel Enter time worked for this day. Rate Weekday - 25.60 Overtime…" at bounding box center [303, 137] width 607 height 274
click at [450, 263] on span "Save Timesheet" at bounding box center [445, 265] width 41 height 7
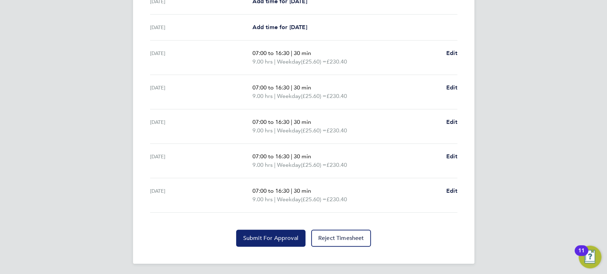
click at [272, 233] on button "Submit For Approval" at bounding box center [270, 238] width 69 height 17
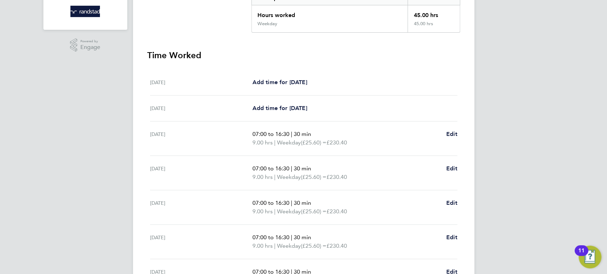
scroll to position [12, 0]
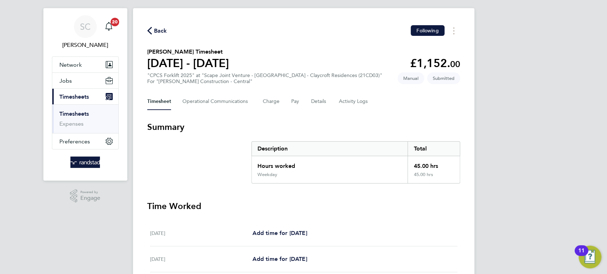
click at [156, 29] on span "Back" at bounding box center [160, 31] width 13 height 9
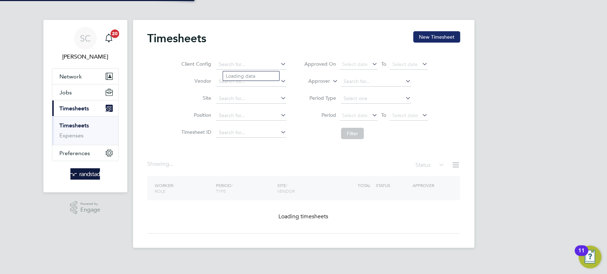
click at [426, 39] on button "New Timesheet" at bounding box center [436, 36] width 47 height 11
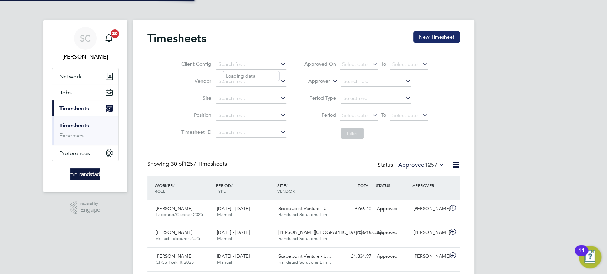
scroll to position [18, 61]
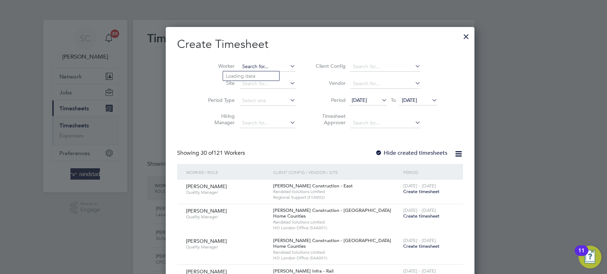
click at [240, 65] on input at bounding box center [268, 67] width 56 height 10
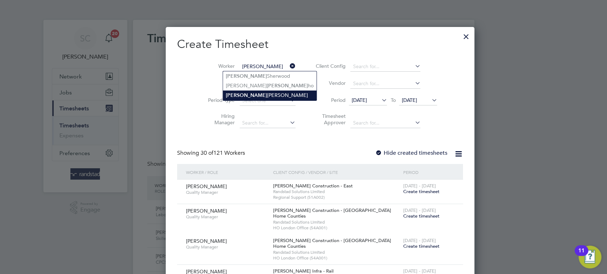
click at [238, 96] on b "Calvin" at bounding box center [246, 95] width 41 height 6
type input "[PERSON_NAME]"
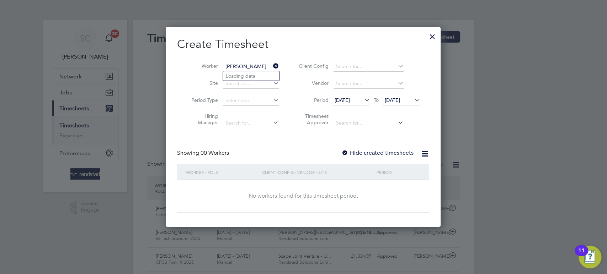
click at [345, 150] on div at bounding box center [344, 153] width 7 height 7
click at [402, 95] on li "Period 19 Sep 2025 To 26 Sep 2025" at bounding box center [357, 100] width 141 height 17
click at [400, 99] on span "[DATE]" at bounding box center [392, 100] width 15 height 6
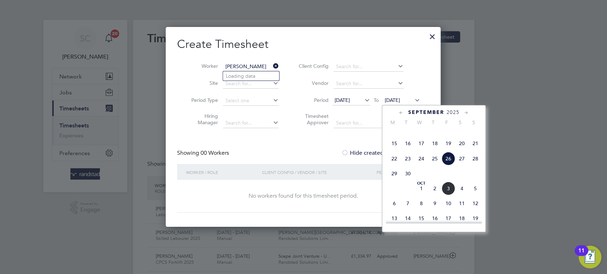
click at [449, 195] on span "3" at bounding box center [448, 189] width 14 height 14
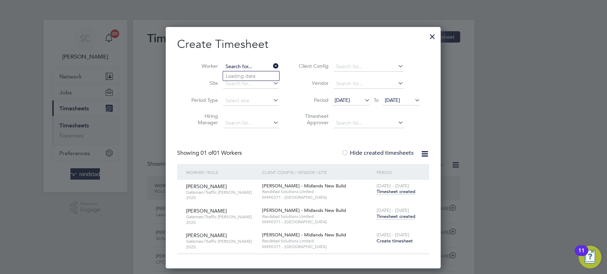
scroll to position [200, 275]
click at [244, 66] on input at bounding box center [251, 67] width 56 height 10
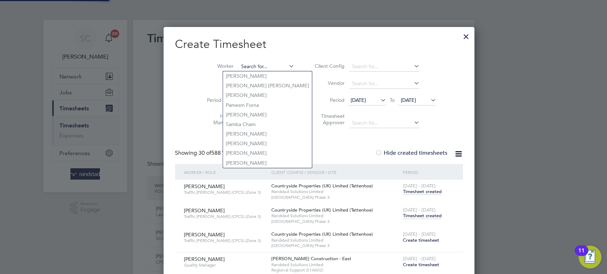
scroll to position [2314, 279]
paste input "Chuchu Hawando"
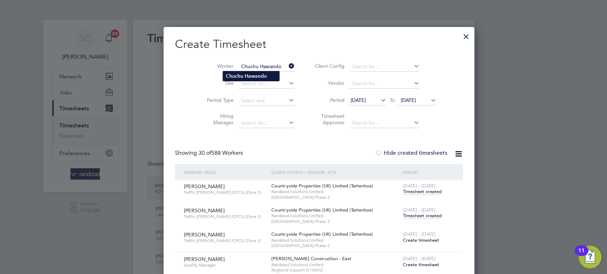
type input "Chuchu Hawando"
click at [243, 73] on li "Chuchu Hawando" at bounding box center [251, 76] width 56 height 10
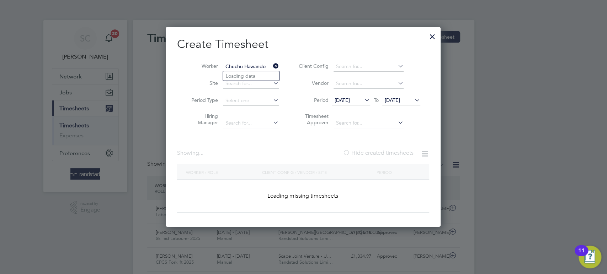
scroll to position [240, 275]
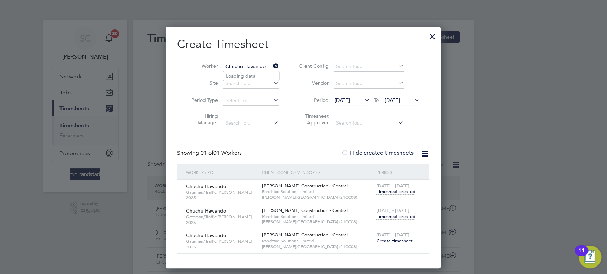
click at [393, 240] on span "Create timesheet" at bounding box center [394, 241] width 36 height 6
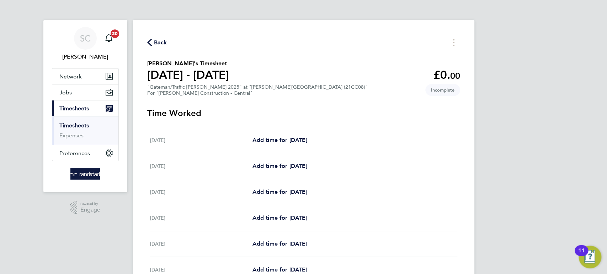
click at [163, 44] on span "Back" at bounding box center [160, 42] width 13 height 9
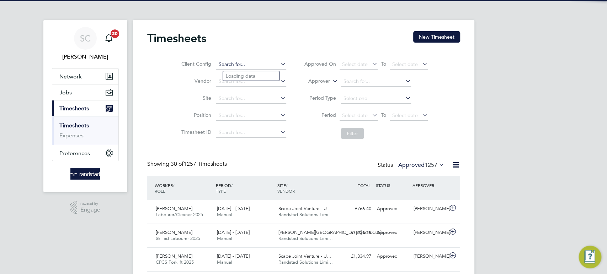
scroll to position [18, 61]
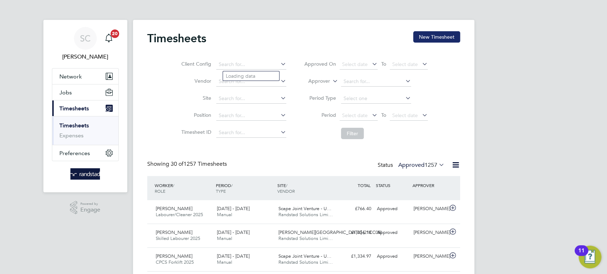
click at [426, 39] on button "New Timesheet" at bounding box center [436, 36] width 47 height 11
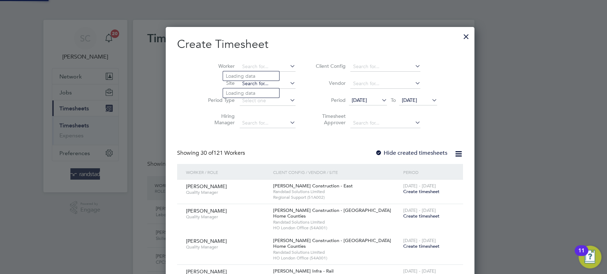
click at [240, 85] on input at bounding box center [268, 84] width 56 height 10
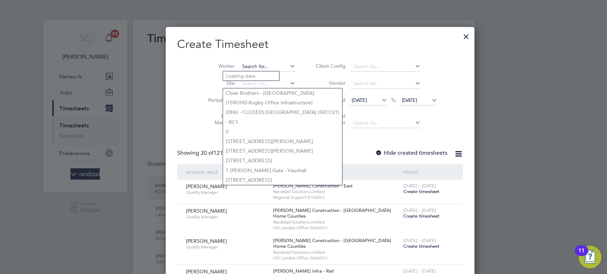
click at [240, 67] on input at bounding box center [268, 67] width 56 height 10
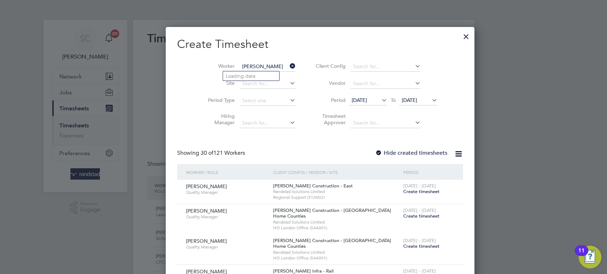
click at [236, 86] on li "Jack Stan ley" at bounding box center [255, 86] width 65 height 10
type input "[PERSON_NAME]"
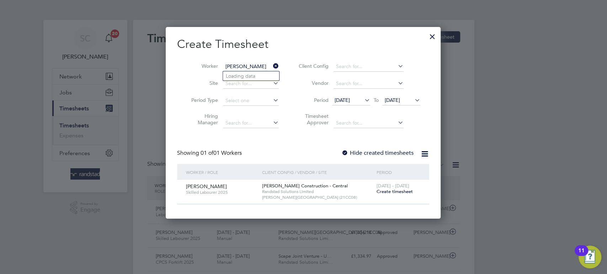
click at [400, 101] on span "[DATE]" at bounding box center [392, 100] width 15 height 6
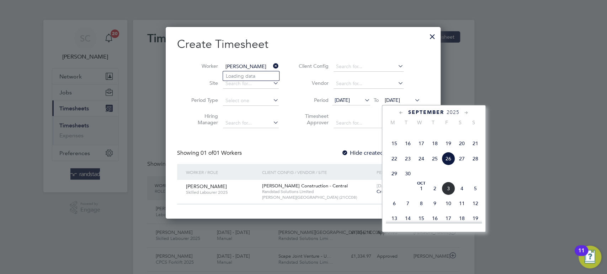
click at [448, 195] on span "3" at bounding box center [448, 189] width 14 height 14
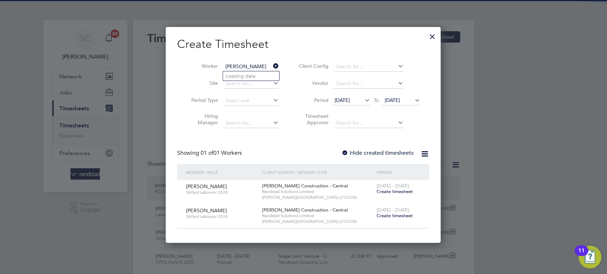
click at [343, 153] on div at bounding box center [344, 153] width 7 height 7
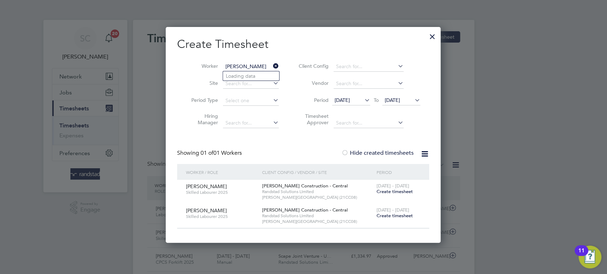
click at [396, 217] on span "Create timesheet" at bounding box center [394, 216] width 36 height 6
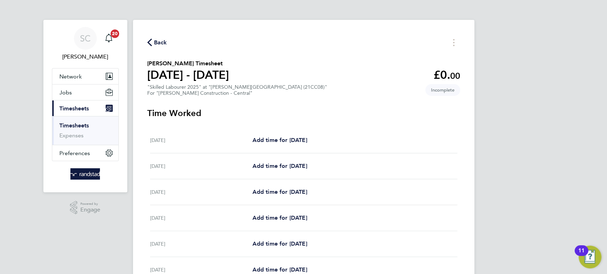
click at [160, 40] on span "Back" at bounding box center [160, 42] width 13 height 9
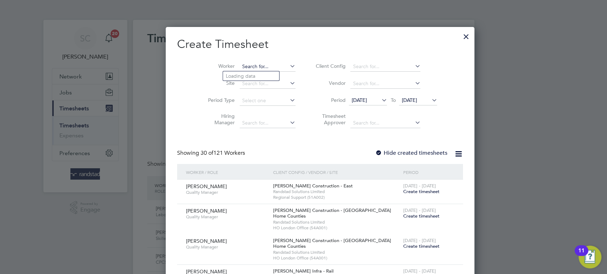
click at [240, 68] on input at bounding box center [268, 67] width 56 height 10
click at [236, 80] on li "Adam Must afa" at bounding box center [256, 76] width 66 height 10
type input "Adam Mustafa"
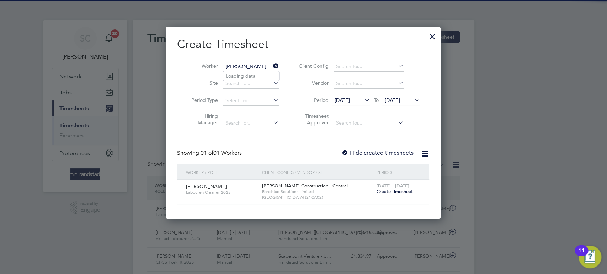
click at [400, 99] on span "[DATE]" at bounding box center [392, 100] width 15 height 6
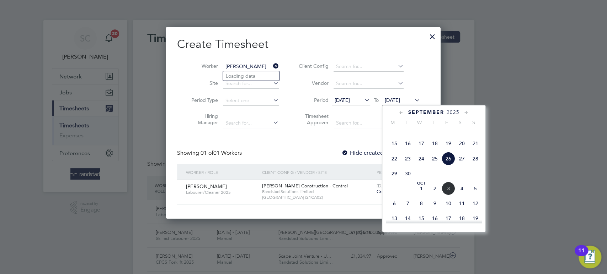
click at [448, 195] on span "3" at bounding box center [448, 189] width 14 height 14
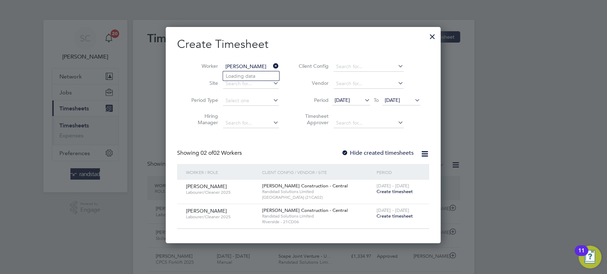
click at [342, 152] on div at bounding box center [344, 153] width 7 height 7
click at [398, 100] on span "[DATE]" at bounding box center [392, 100] width 15 height 6
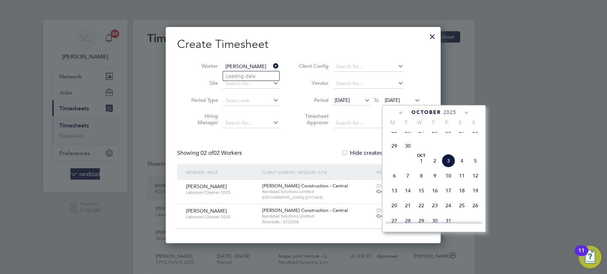
click at [446, 168] on span "3" at bounding box center [448, 161] width 14 height 14
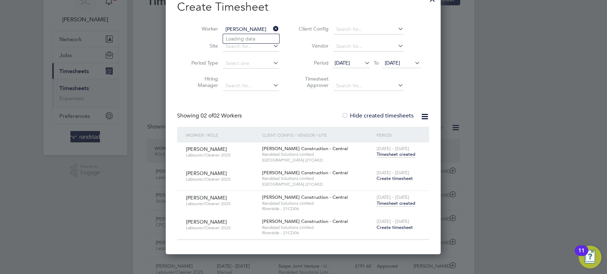
click at [257, 25] on input "Adam Mustafa" at bounding box center [251, 30] width 56 height 10
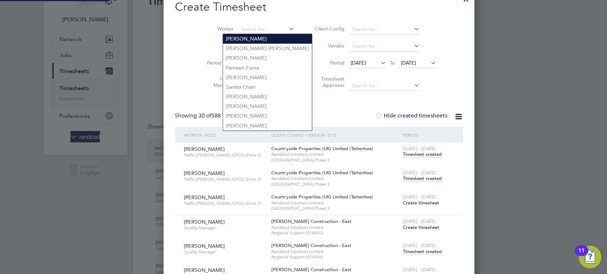
paste input "Matthew Brockhouse"
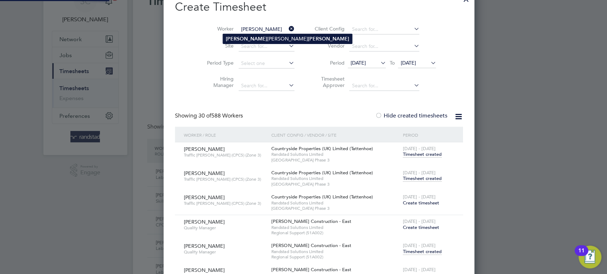
click at [246, 36] on li "Matthew James Brockhouse" at bounding box center [287, 39] width 129 height 10
type input "Matthew James Brockhouse"
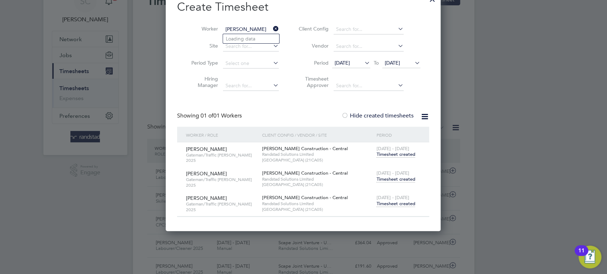
click at [395, 203] on span "Timesheet created" at bounding box center [395, 204] width 39 height 6
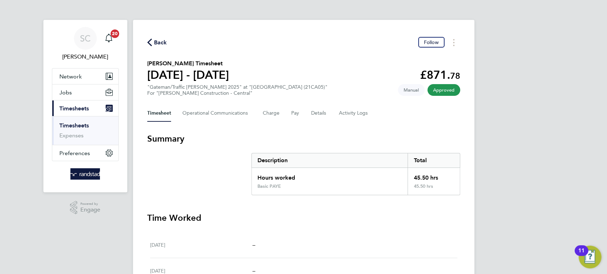
click at [158, 42] on span "Back" at bounding box center [160, 42] width 13 height 9
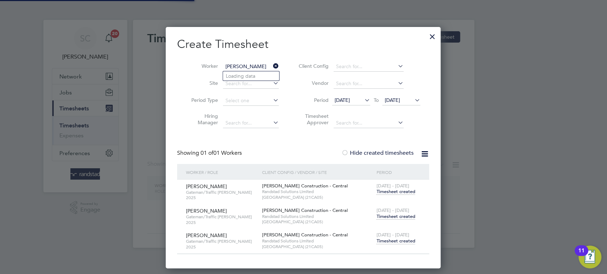
click at [258, 68] on input "Matthew James Brockhouse" at bounding box center [251, 67] width 56 height 10
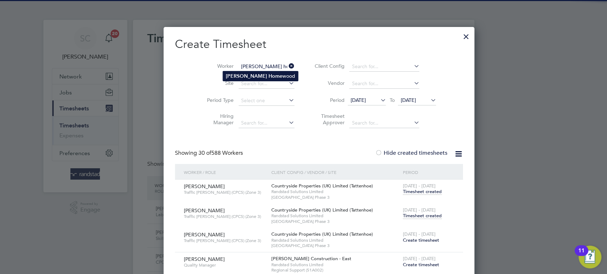
click at [253, 77] on li "Ross Home wood" at bounding box center [260, 76] width 75 height 10
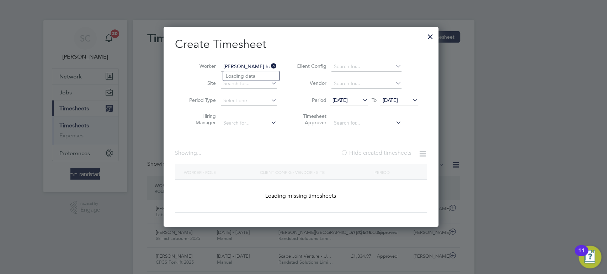
type input "Ross Homewood"
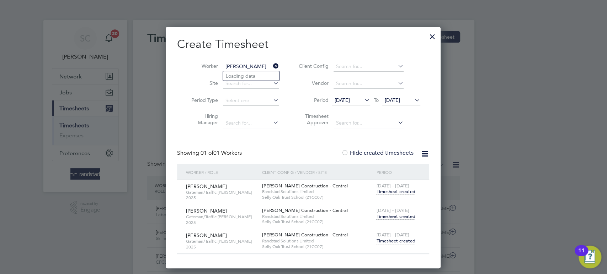
click at [407, 239] on span "Timesheet created" at bounding box center [395, 241] width 39 height 6
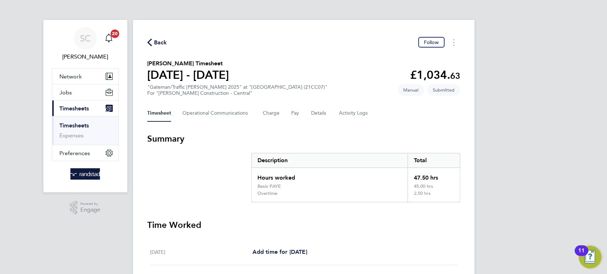
click at [157, 42] on span "Back" at bounding box center [160, 42] width 13 height 9
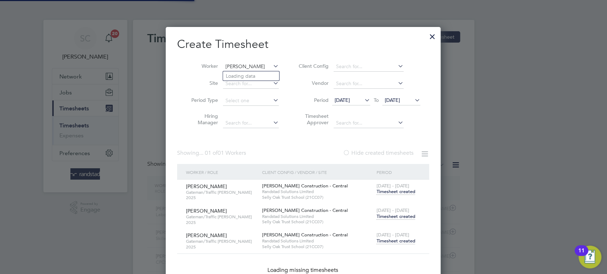
click at [239, 64] on input "Ross Homewood" at bounding box center [251, 67] width 56 height 10
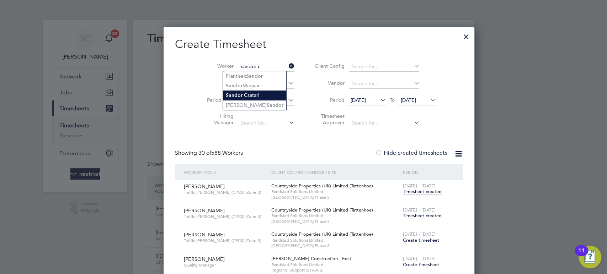
click at [248, 96] on li "Sandor C satari" at bounding box center [254, 96] width 63 height 10
type input "Sandor Csatari"
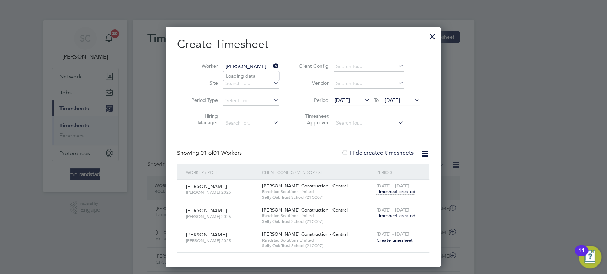
click at [397, 238] on span "Create timesheet" at bounding box center [394, 240] width 36 height 6
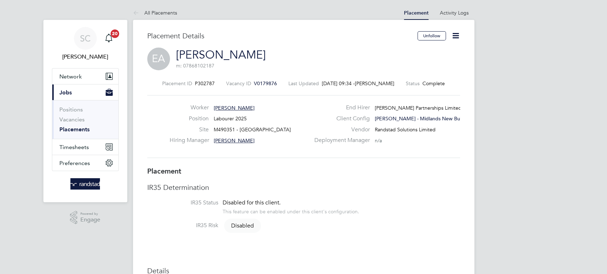
click at [452, 35] on icon at bounding box center [455, 35] width 9 height 9
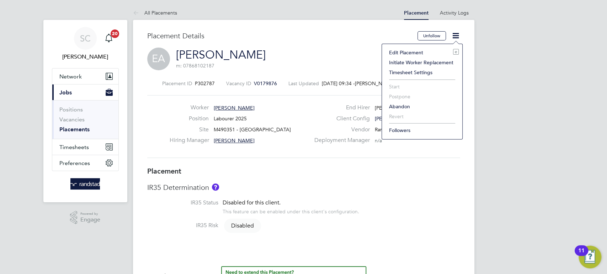
click at [400, 53] on li "Edit Placement e" at bounding box center [421, 53] width 73 height 10
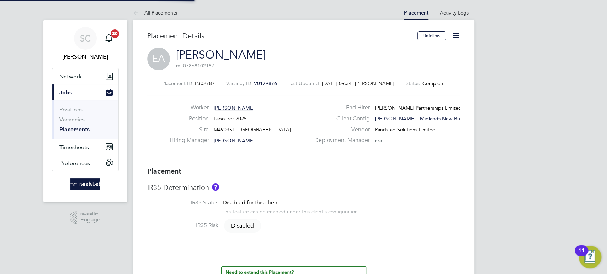
type input "[PERSON_NAME]"
type input "[DATE]"
type input "08:00"
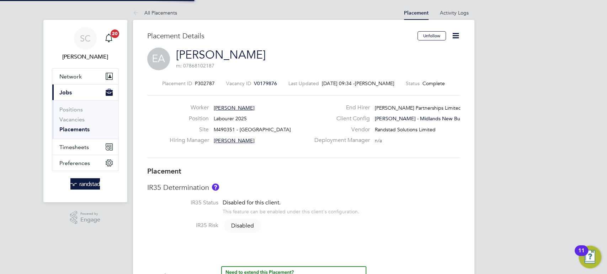
type input "18:00"
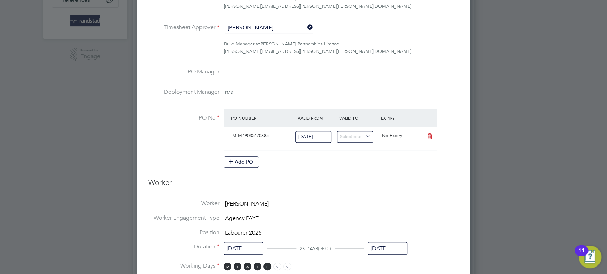
click at [385, 252] on input "[DATE]" at bounding box center [386, 248] width 39 height 13
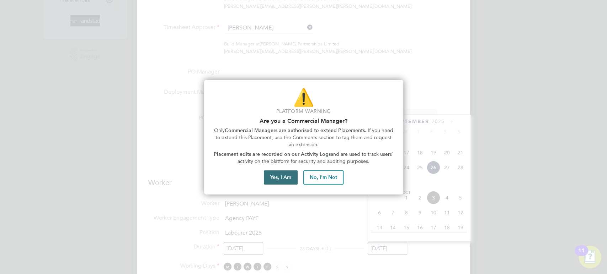
click at [289, 181] on button "Yes, I Am" at bounding box center [281, 178] width 34 height 14
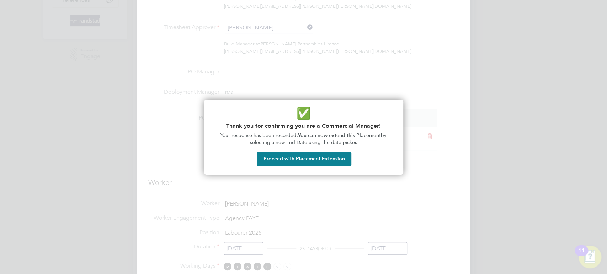
click at [299, 158] on button "Proceed with Placement Extension" at bounding box center [304, 159] width 94 height 14
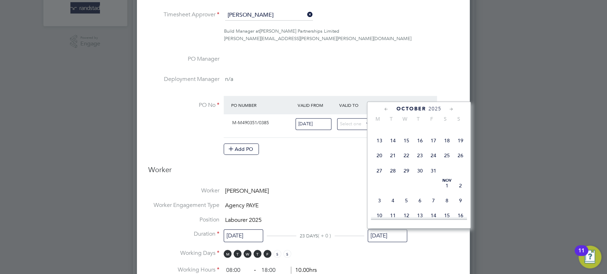
click at [432, 178] on span "31" at bounding box center [433, 171] width 14 height 14
type input "[DATE]"
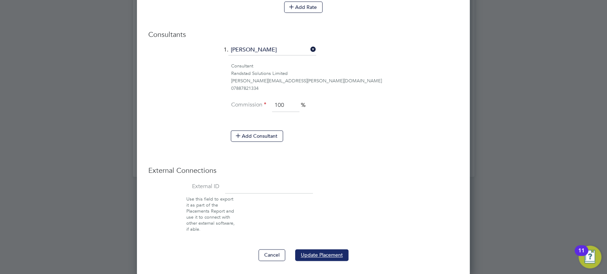
click at [317, 254] on button "Update Placement" at bounding box center [321, 254] width 53 height 11
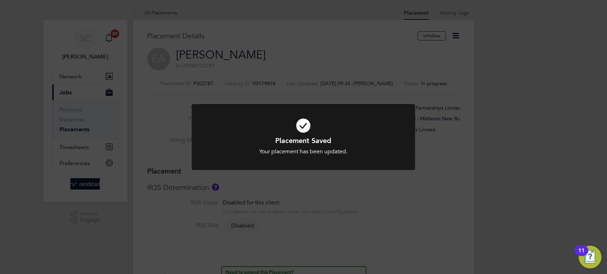
click at [383, 221] on div "Placement Saved Your placement has been updated. Cancel Okay" at bounding box center [303, 137] width 607 height 274
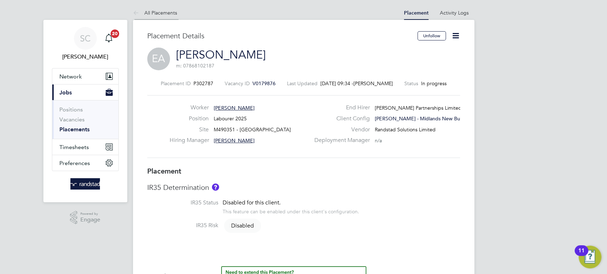
click at [151, 12] on link "All Placements" at bounding box center [155, 13] width 44 height 6
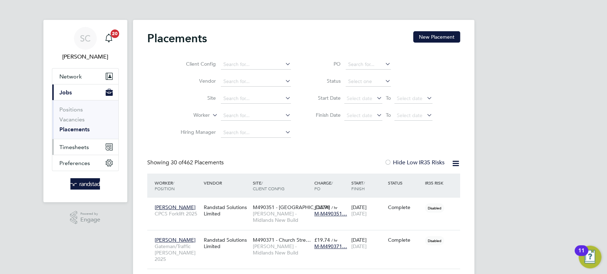
click at [75, 147] on span "Timesheets" at bounding box center [73, 147] width 29 height 7
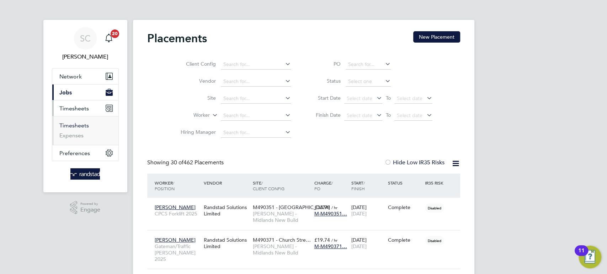
click at [77, 128] on link "Timesheets" at bounding box center [73, 125] width 29 height 7
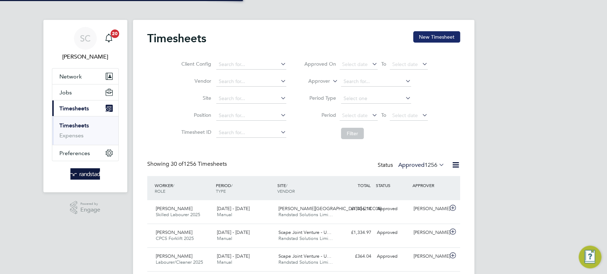
click at [431, 36] on button "New Timesheet" at bounding box center [436, 36] width 47 height 11
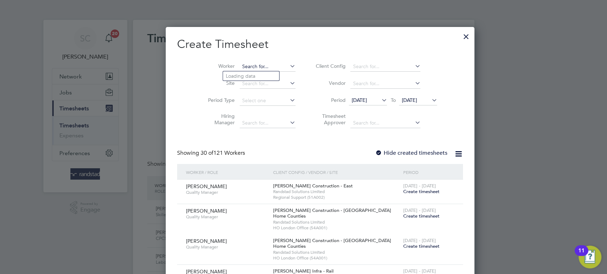
click at [240, 62] on input at bounding box center [268, 67] width 56 height 10
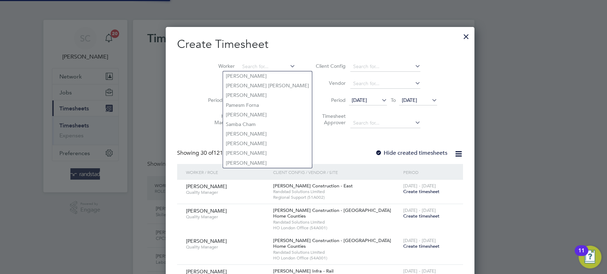
paste input "[PERSON_NAME]"
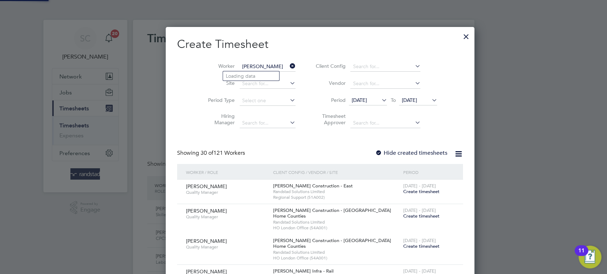
click at [240, 65] on input "[PERSON_NAME]" at bounding box center [268, 67] width 56 height 10
type input "[PERSON_NAME]"
click at [403, 247] on span "Create timesheet" at bounding box center [421, 246] width 36 height 6
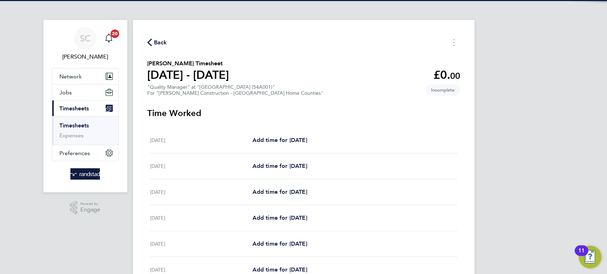
click at [158, 39] on span "Back" at bounding box center [160, 42] width 13 height 9
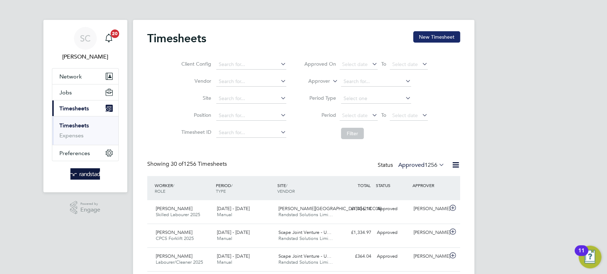
click at [431, 36] on button "New Timesheet" at bounding box center [436, 36] width 47 height 11
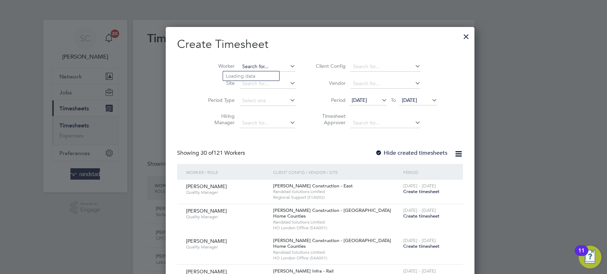
click at [240, 69] on input at bounding box center [268, 67] width 56 height 10
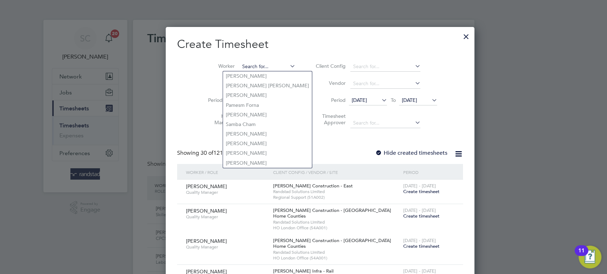
paste input "[PERSON_NAME]"
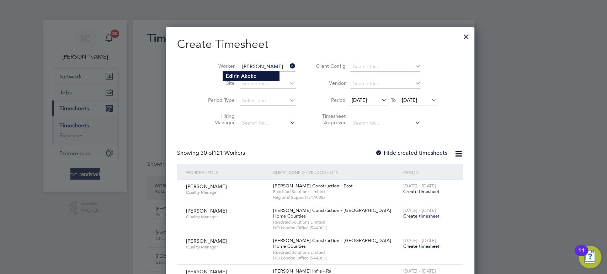
type input "[PERSON_NAME]"
click at [236, 74] on b "Edirin" at bounding box center [233, 76] width 14 height 6
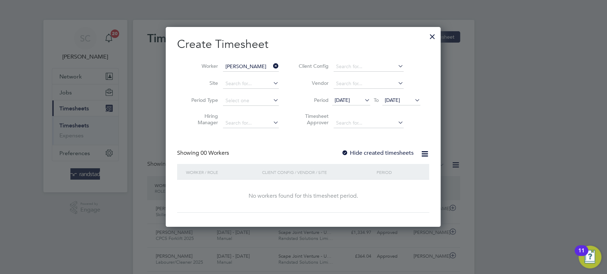
click at [347, 152] on div at bounding box center [344, 153] width 7 height 7
click at [393, 100] on span "[DATE]" at bounding box center [392, 100] width 15 height 6
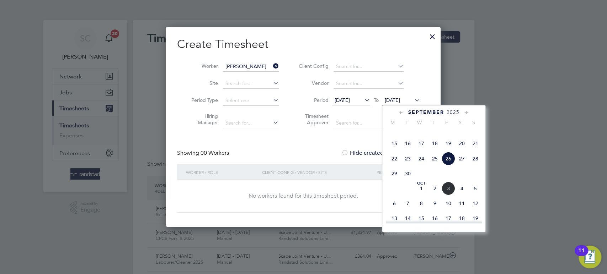
click at [445, 166] on span "26" at bounding box center [448, 159] width 14 height 14
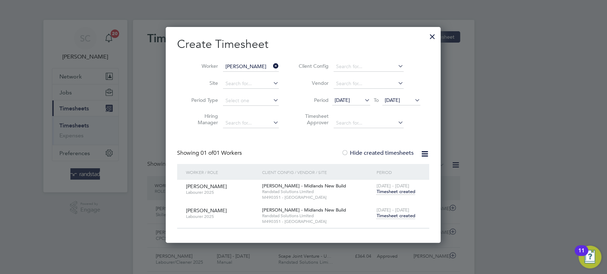
click at [399, 217] on span "Timesheet created" at bounding box center [395, 216] width 39 height 6
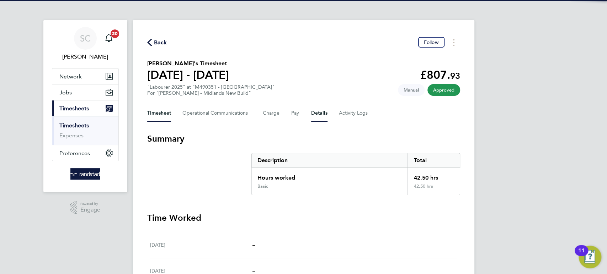
click at [319, 115] on button "Details" at bounding box center [319, 113] width 16 height 17
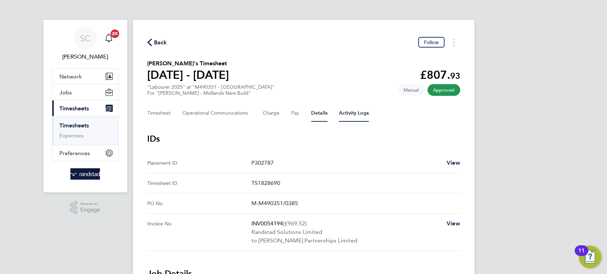
click at [350, 112] on Logs-tab "Activity Logs" at bounding box center [354, 113] width 30 height 17
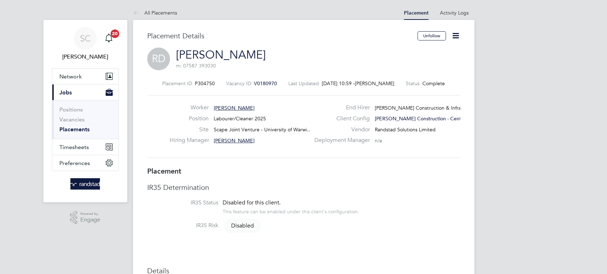
click at [453, 39] on icon at bounding box center [455, 35] width 9 height 9
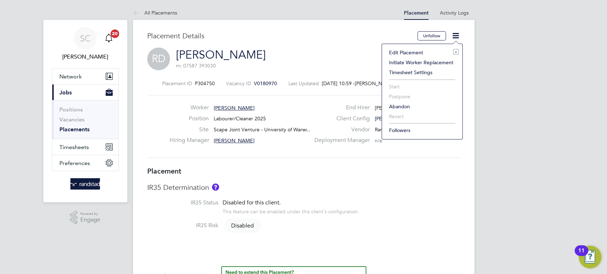
click at [402, 50] on li "Edit Placement e" at bounding box center [421, 53] width 73 height 10
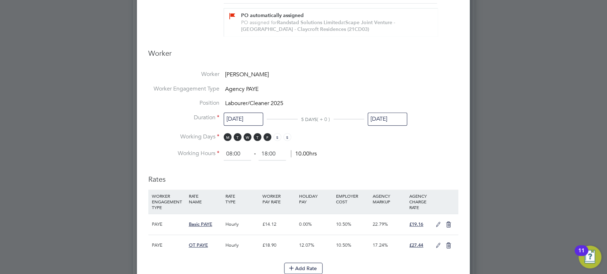
click at [383, 119] on input "[DATE]" at bounding box center [386, 119] width 39 height 13
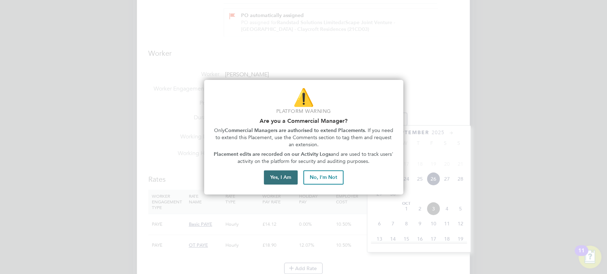
click at [274, 174] on button "Yes, I Am" at bounding box center [281, 178] width 34 height 14
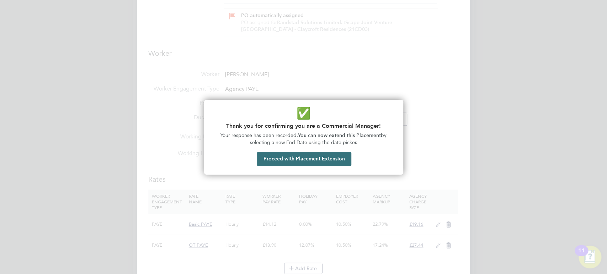
click at [296, 157] on button "Proceed with Placement Extension" at bounding box center [304, 159] width 94 height 14
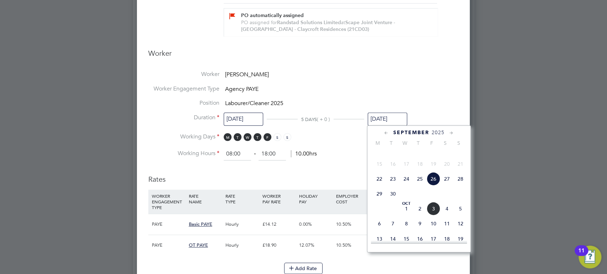
click at [432, 216] on span "3" at bounding box center [433, 209] width 14 height 14
type input "[DATE]"
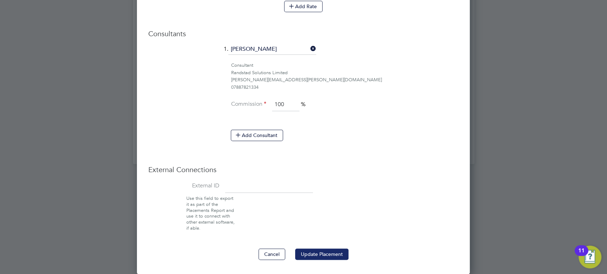
click at [308, 256] on button "Update Placement" at bounding box center [321, 254] width 53 height 11
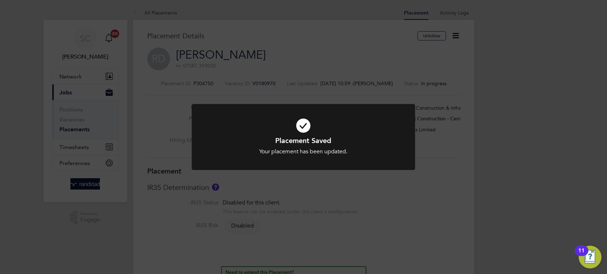
click at [318, 63] on div "Placement Saved Your placement has been updated. Cancel Okay" at bounding box center [303, 137] width 607 height 274
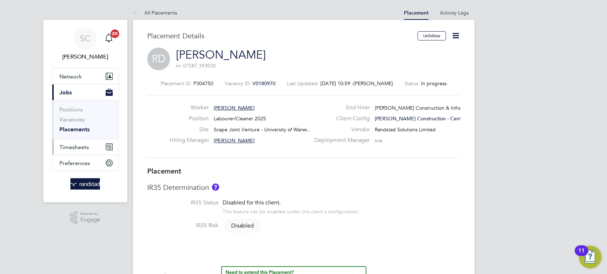
click at [80, 145] on span "Timesheets" at bounding box center [73, 147] width 29 height 7
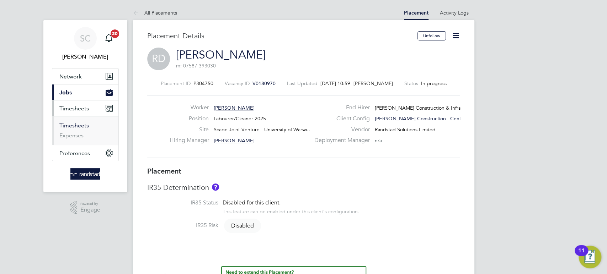
click at [76, 127] on link "Timesheets" at bounding box center [73, 125] width 29 height 7
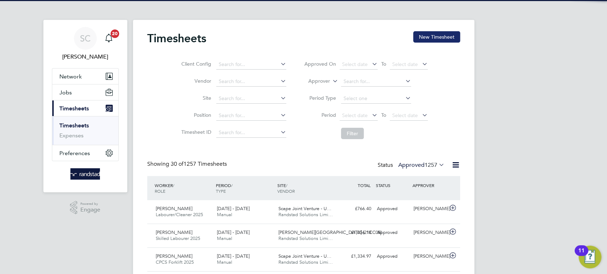
click at [433, 37] on button "New Timesheet" at bounding box center [436, 36] width 47 height 11
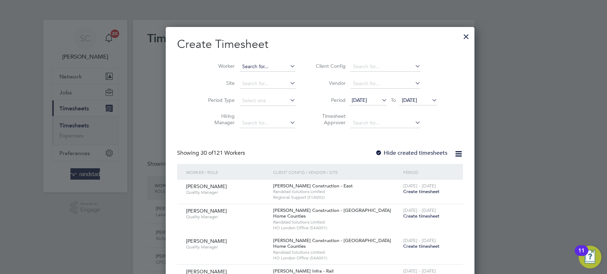
click at [240, 63] on input at bounding box center [268, 67] width 56 height 10
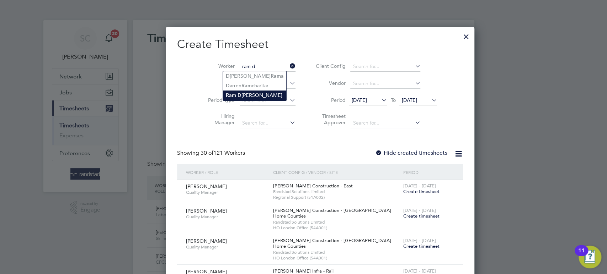
click at [238, 93] on b "D" at bounding box center [239, 95] width 4 height 6
type input "[PERSON_NAME]"
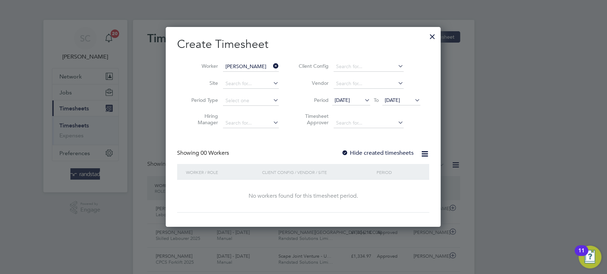
click at [344, 151] on div at bounding box center [344, 153] width 7 height 7
click at [400, 99] on span "[DATE]" at bounding box center [392, 100] width 15 height 6
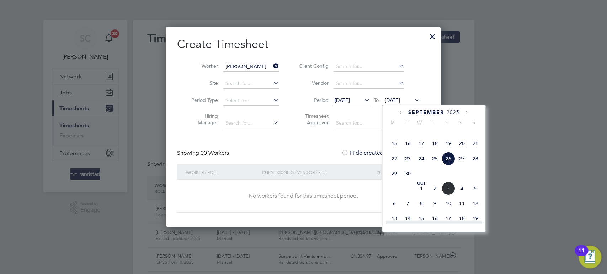
click at [449, 195] on span "3" at bounding box center [448, 189] width 14 height 14
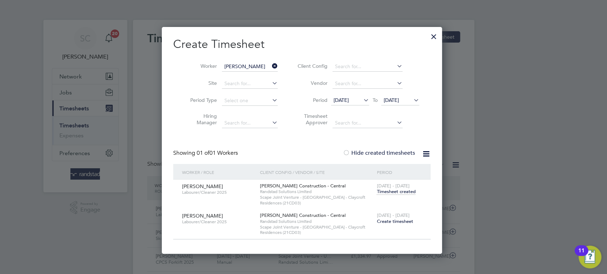
click at [387, 222] on span "Create timesheet" at bounding box center [394, 222] width 36 height 6
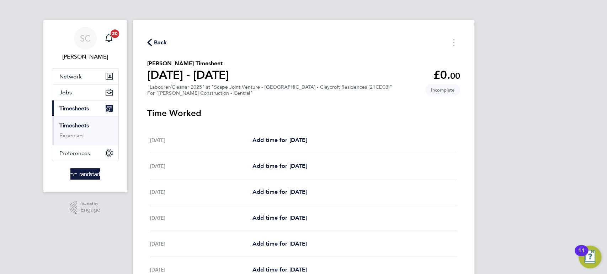
click at [166, 40] on span "Back" at bounding box center [160, 42] width 13 height 9
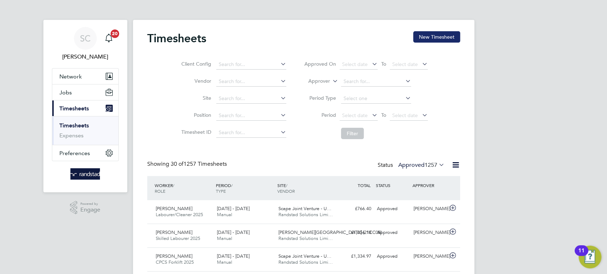
click at [438, 39] on button "New Timesheet" at bounding box center [436, 36] width 47 height 11
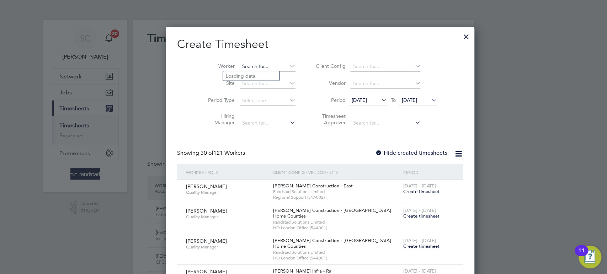
click at [242, 64] on input at bounding box center [268, 67] width 56 height 10
click at [245, 92] on li "Ram D inesh Yadav" at bounding box center [254, 96] width 63 height 10
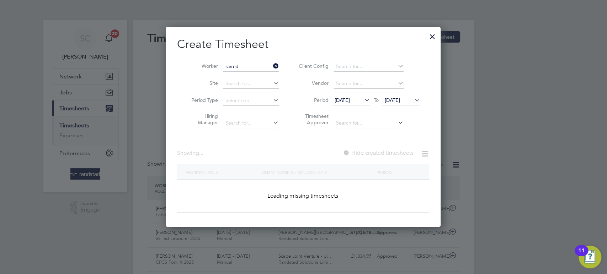
type input "[PERSON_NAME]"
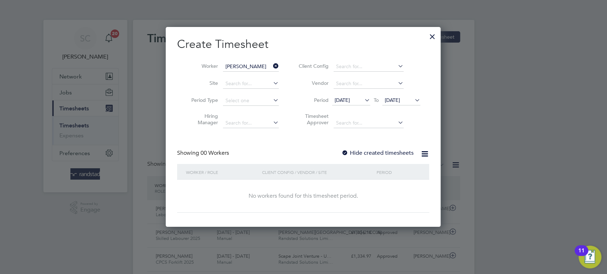
click at [397, 99] on span "[DATE]" at bounding box center [392, 100] width 15 height 6
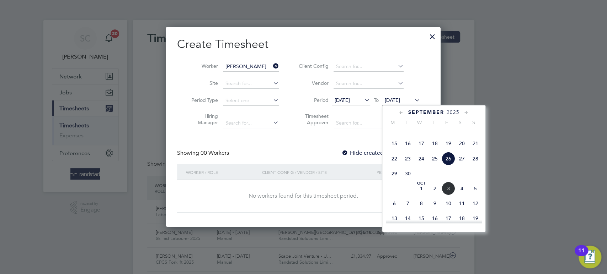
click at [447, 195] on span "3" at bounding box center [448, 189] width 14 height 14
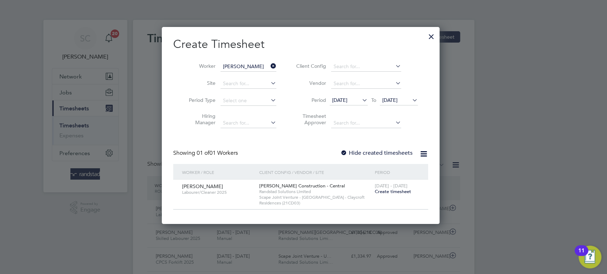
click at [391, 191] on span "Create timesheet" at bounding box center [393, 192] width 36 height 6
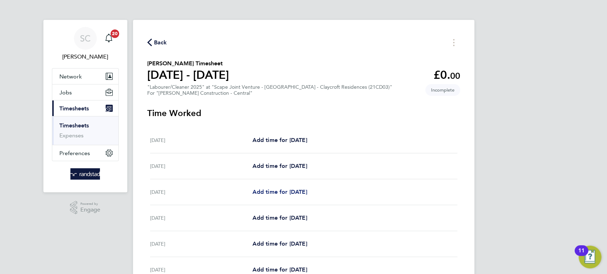
click at [281, 193] on span "Add time for Mon 29 Sep" at bounding box center [279, 192] width 55 height 7
select select "60"
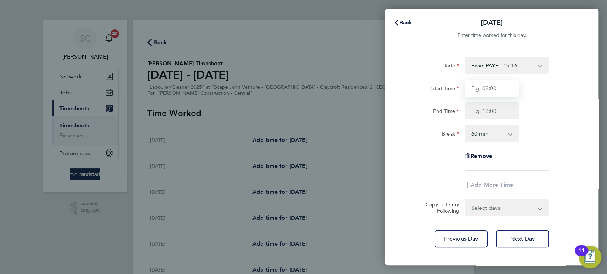
click at [476, 89] on input "Start Time" at bounding box center [491, 88] width 54 height 17
type input "07:30"
click at [480, 109] on input "End Time" at bounding box center [491, 110] width 54 height 17
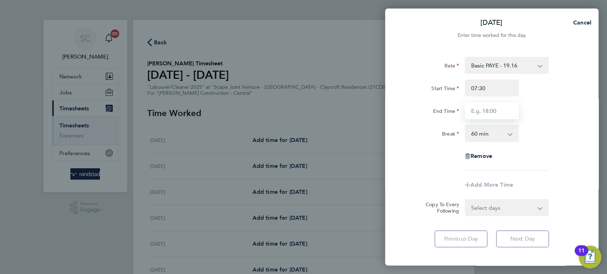
type input "17:00"
click at [484, 207] on form "Rate Basic PAYE - 19.16 OT PAYE - 27.44 Start Time 07:30 End Time 17:00 Break 0…" at bounding box center [491, 137] width 173 height 160
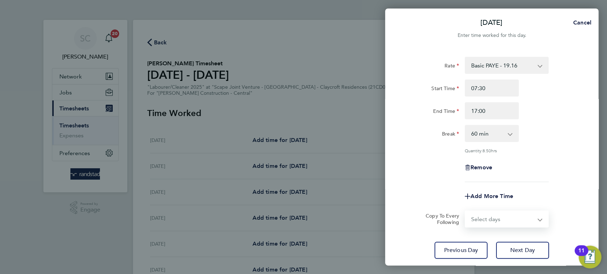
select select "DAY"
click at [465, 211] on select "Select days Day Tuesday Wednesday Thursday Friday" at bounding box center [502, 219] width 75 height 16
select select "2025-10-03"
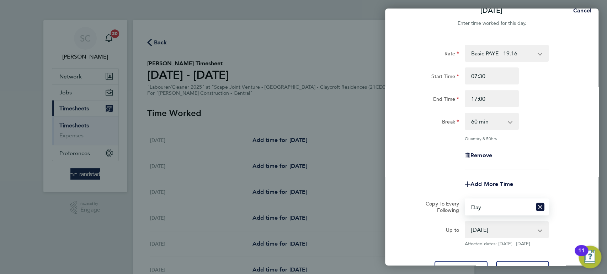
click at [483, 123] on select "0 min 15 min 30 min 45 min 60 min 75 min 90 min" at bounding box center [487, 122] width 44 height 16
click at [465, 114] on select "0 min 15 min 30 min 45 min 60 min 75 min 90 min" at bounding box center [487, 122] width 44 height 16
click at [480, 120] on select "0 min 15 min 30 min 45 min 60 min 75 min 90 min" at bounding box center [487, 122] width 44 height 16
select select "30"
click at [465, 114] on select "0 min 15 min 30 min 45 min 60 min 75 min 90 min" at bounding box center [487, 122] width 44 height 16
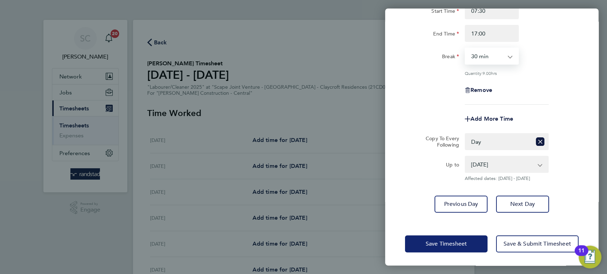
click at [446, 241] on span "Save Timesheet" at bounding box center [445, 244] width 41 height 7
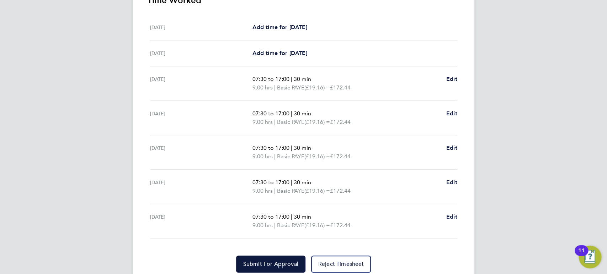
scroll to position [244, 0]
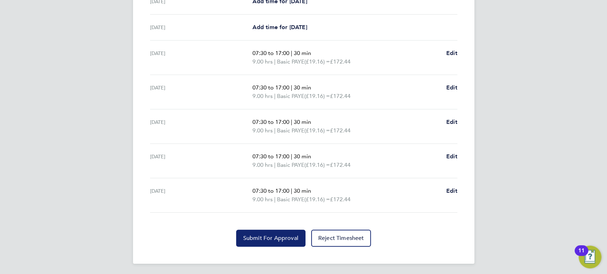
click at [270, 245] on button "Submit For Approval" at bounding box center [270, 238] width 69 height 17
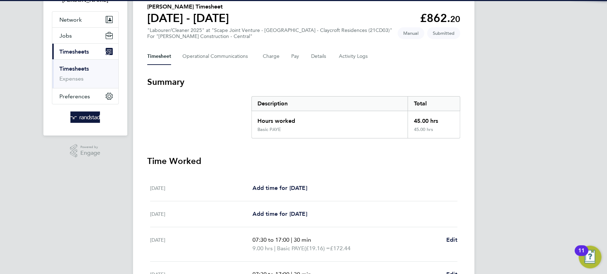
scroll to position [0, 0]
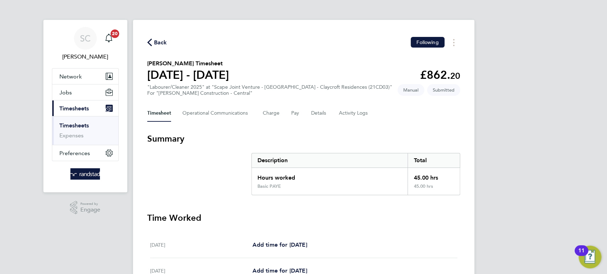
click at [159, 43] on span "Back" at bounding box center [160, 42] width 13 height 9
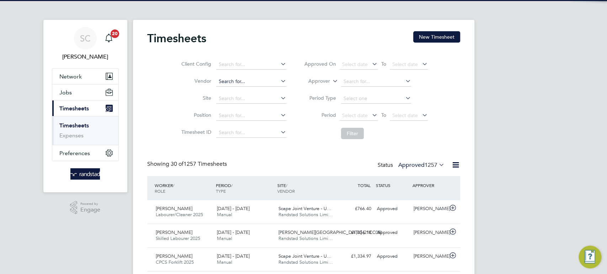
scroll to position [18, 61]
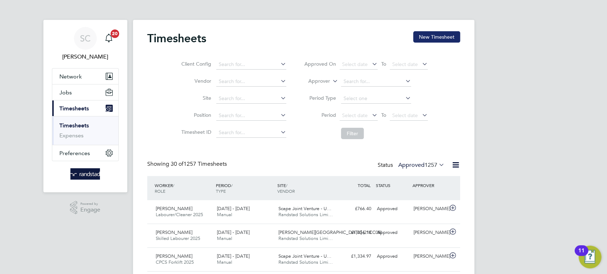
click at [430, 41] on button "New Timesheet" at bounding box center [436, 36] width 47 height 11
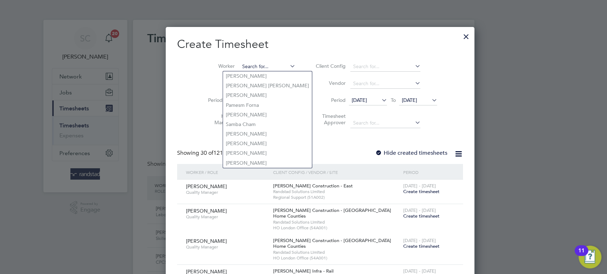
click at [245, 70] on input at bounding box center [268, 67] width 56 height 10
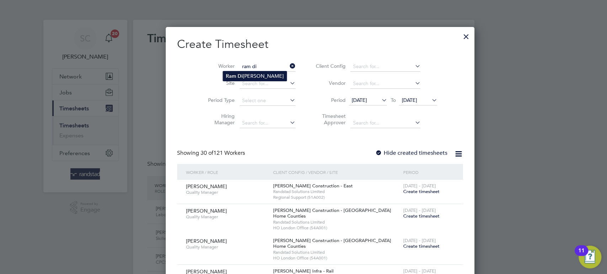
click at [244, 74] on li "Ram Di nesh Yadav" at bounding box center [255, 76] width 64 height 10
type input "[PERSON_NAME]"
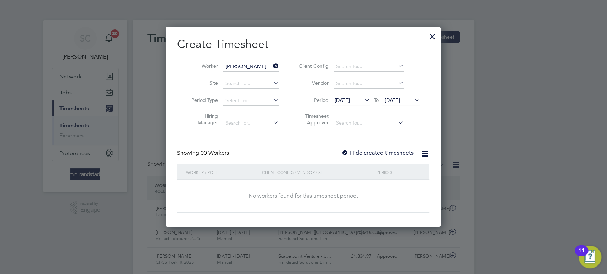
click at [400, 97] on span "[DATE]" at bounding box center [392, 100] width 15 height 6
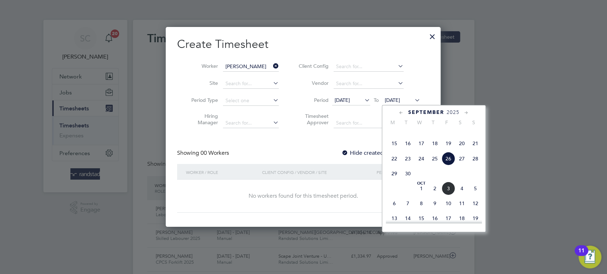
click at [446, 166] on span "26" at bounding box center [448, 159] width 14 height 14
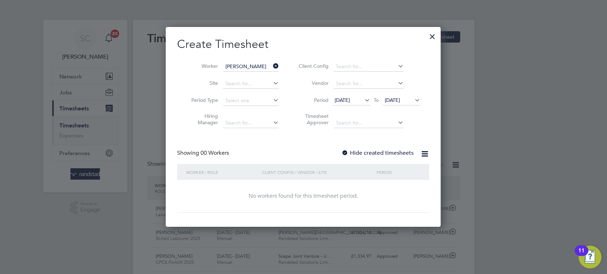
click at [348, 153] on div at bounding box center [344, 153] width 7 height 7
click at [400, 98] on span "[DATE]" at bounding box center [392, 100] width 15 height 6
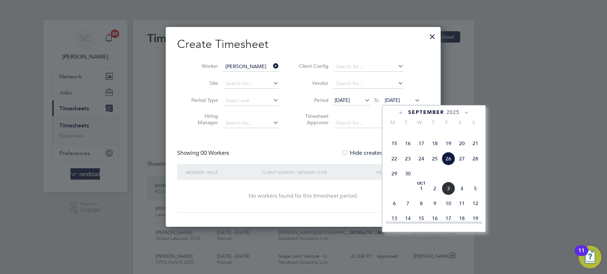
click at [450, 166] on span "26" at bounding box center [448, 159] width 14 height 14
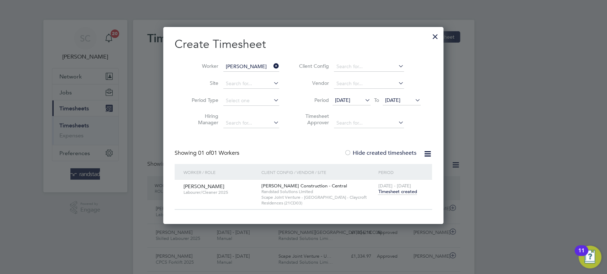
click at [383, 191] on span "Timesheet created" at bounding box center [397, 192] width 39 height 6
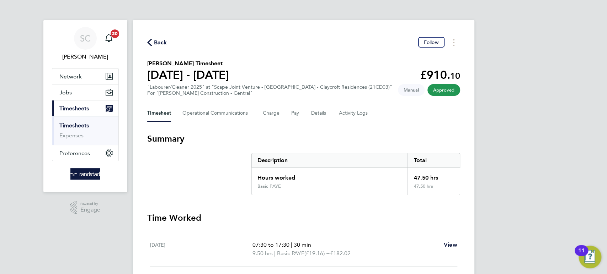
click at [162, 42] on span "Back" at bounding box center [160, 42] width 13 height 9
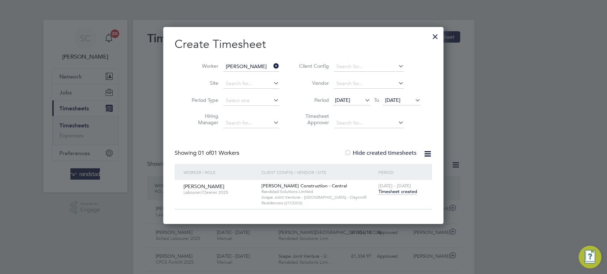
click at [394, 100] on span "[DATE]" at bounding box center [392, 100] width 15 height 6
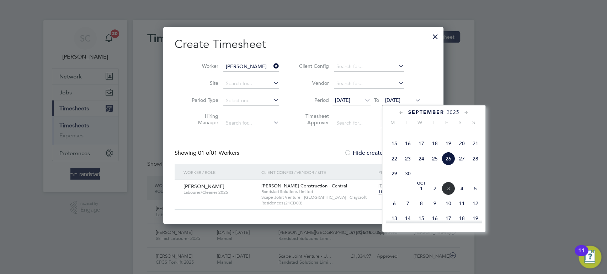
click at [448, 195] on span "3" at bounding box center [448, 189] width 14 height 14
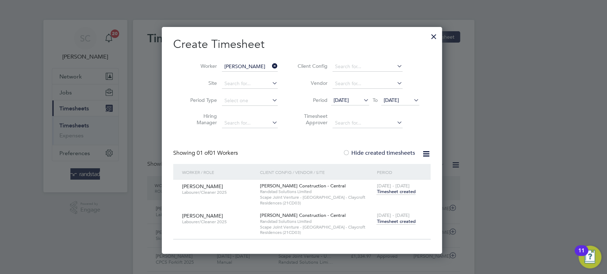
click at [398, 220] on span "Timesheet created" at bounding box center [395, 222] width 39 height 6
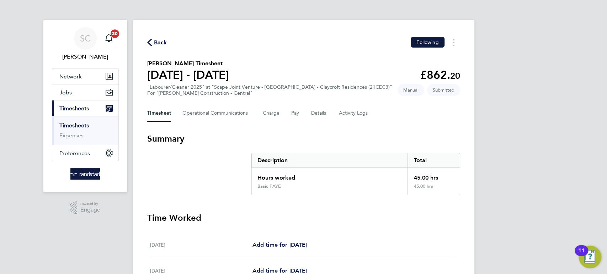
click at [163, 44] on span "Back" at bounding box center [160, 42] width 13 height 9
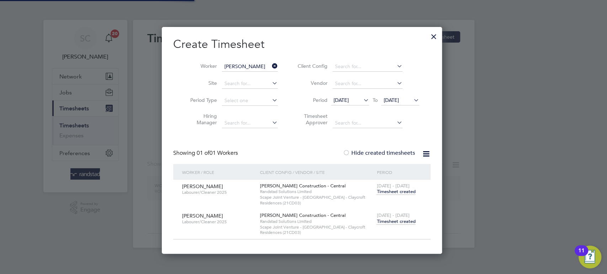
click at [233, 65] on input "[PERSON_NAME]" at bounding box center [250, 67] width 56 height 10
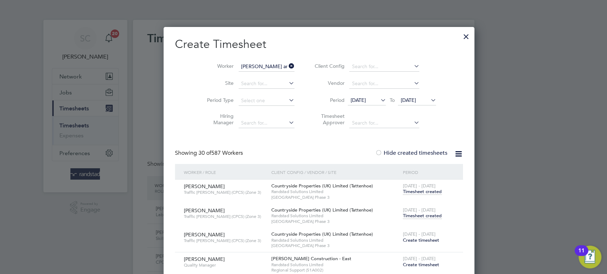
drag, startPoint x: 246, startPoint y: 76, endPoint x: 250, endPoint y: 72, distance: 5.3
click at [246, 75] on li "Je an Anale" at bounding box center [251, 76] width 56 height 10
type input "[PERSON_NAME]"
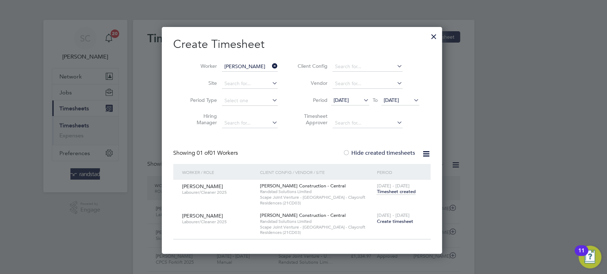
click at [398, 221] on span "Create timesheet" at bounding box center [394, 222] width 36 height 6
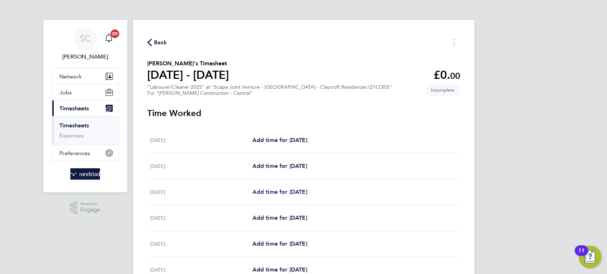
click at [276, 193] on span "Add time for Mon 29 Sep" at bounding box center [279, 192] width 55 height 7
select select "60"
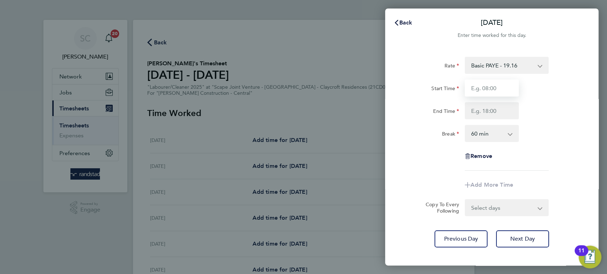
click at [493, 84] on input "Start Time" at bounding box center [491, 88] width 54 height 17
type input "07:30"
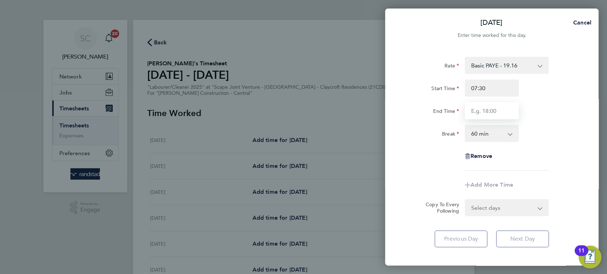
click at [489, 111] on input "End Time" at bounding box center [491, 110] width 54 height 17
type input "17:00"
click at [477, 135] on select "0 min 15 min 30 min 45 min 60 min 75 min 90 min" at bounding box center [487, 134] width 44 height 16
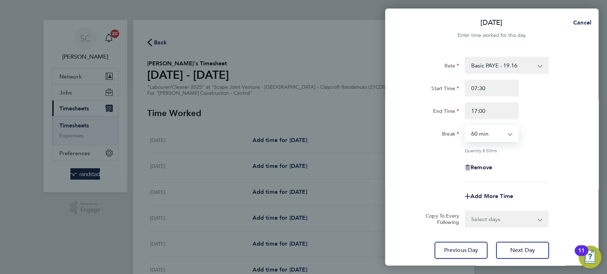
select select "30"
click at [465, 126] on select "0 min 15 min 30 min 45 min 60 min 75 min 90 min" at bounding box center [487, 134] width 44 height 16
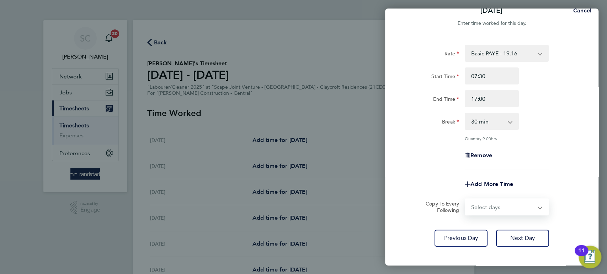
click at [483, 205] on select "Select days Day Tuesday Wednesday Thursday Friday" at bounding box center [502, 207] width 75 height 16
select select "DAY"
click at [465, 199] on select "Select days Day Tuesday Wednesday Thursday Friday" at bounding box center [502, 207] width 75 height 16
select select "2025-10-03"
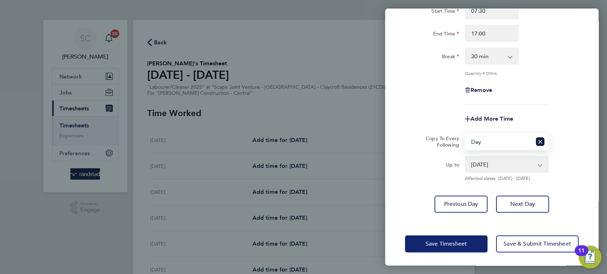
click at [448, 245] on span "Save Timesheet" at bounding box center [445, 244] width 41 height 7
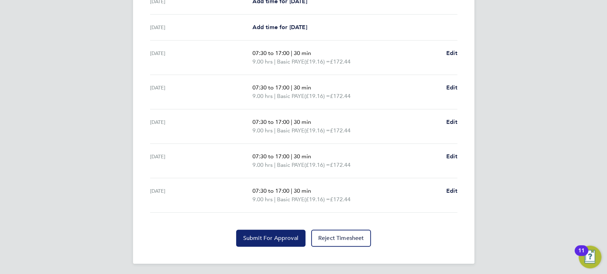
click at [286, 240] on span "Submit For Approval" at bounding box center [270, 238] width 55 height 7
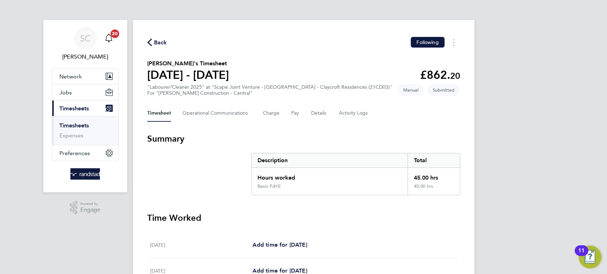
click at [160, 45] on span "Back" at bounding box center [160, 42] width 13 height 9
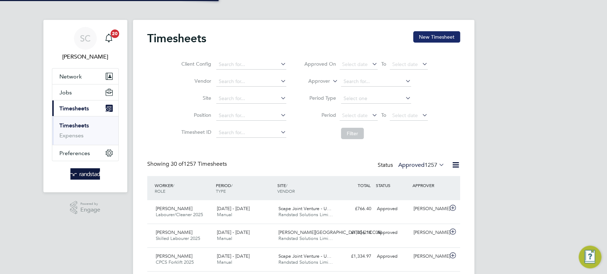
click at [429, 34] on button "New Timesheet" at bounding box center [436, 36] width 47 height 11
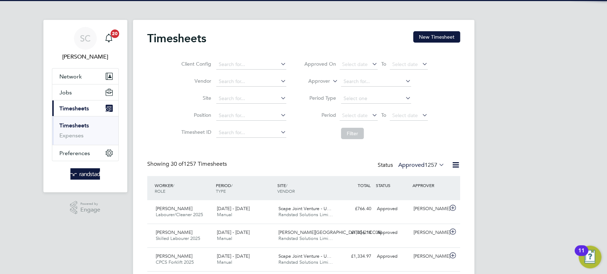
scroll to position [18, 61]
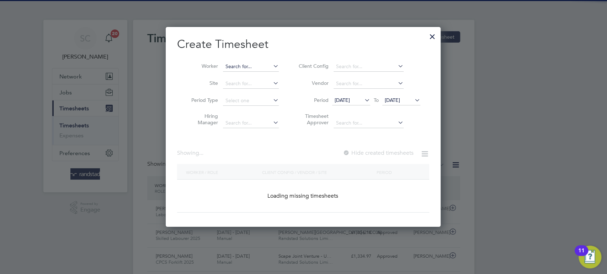
click at [233, 64] on input at bounding box center [251, 67] width 56 height 10
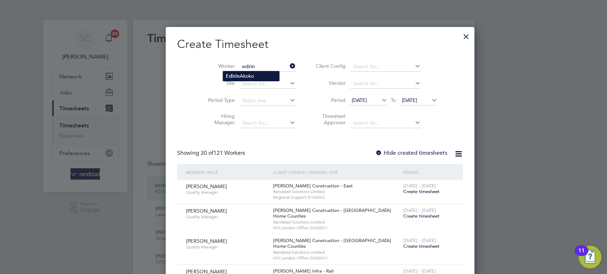
click at [235, 76] on b "Edirin" at bounding box center [233, 76] width 14 height 6
type input "[PERSON_NAME]"
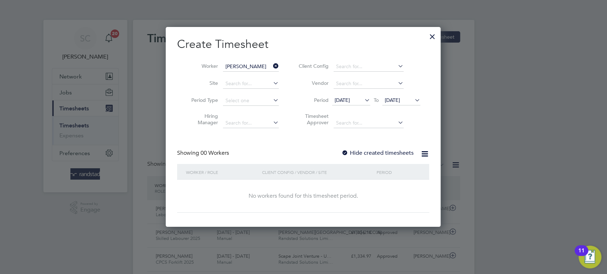
click at [400, 102] on span "[DATE]" at bounding box center [392, 100] width 15 height 6
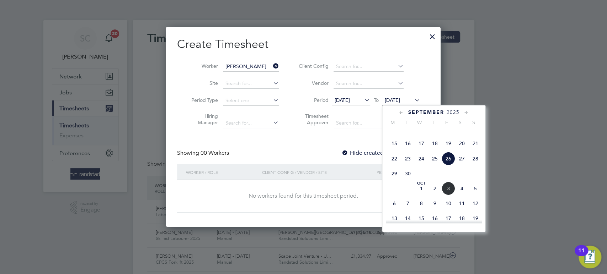
click at [448, 195] on span "3" at bounding box center [448, 189] width 14 height 14
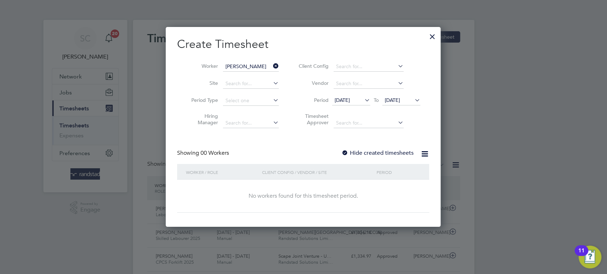
click at [343, 150] on div at bounding box center [344, 153] width 7 height 7
click at [394, 101] on span "[DATE]" at bounding box center [392, 100] width 15 height 6
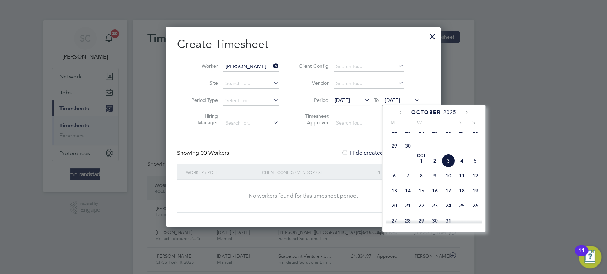
click at [447, 168] on span "3" at bounding box center [448, 161] width 14 height 14
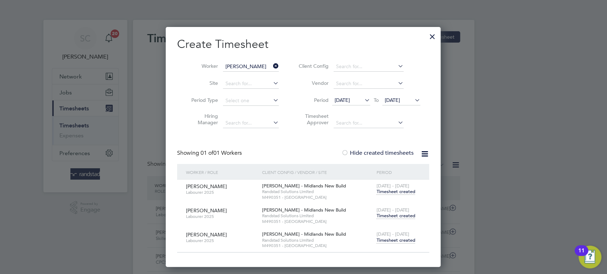
click at [392, 238] on span "Timesheet created" at bounding box center [395, 240] width 39 height 6
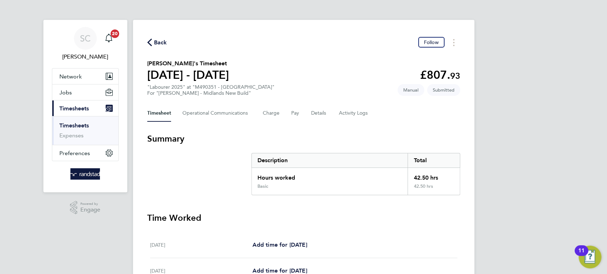
click at [159, 41] on span "Back" at bounding box center [160, 42] width 13 height 9
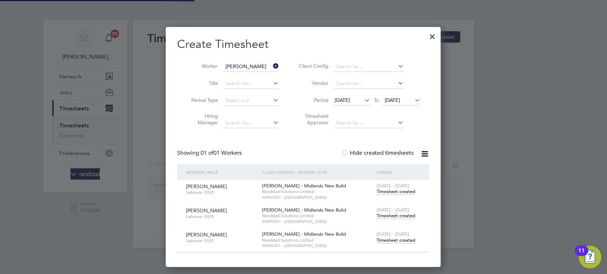
click at [253, 69] on input "[PERSON_NAME]" at bounding box center [251, 67] width 56 height 10
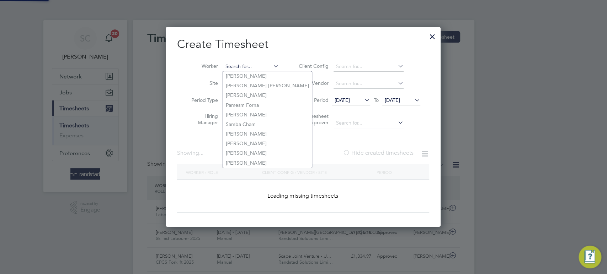
scroll to position [4, 3]
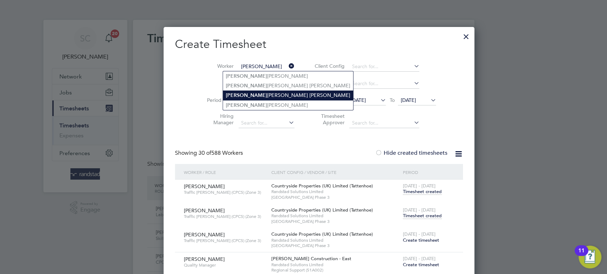
click at [263, 92] on li "Tyrone Joseph Fabrice Wilson" at bounding box center [288, 96] width 130 height 10
type input "Tyrone Joseph Fabrice Wilson"
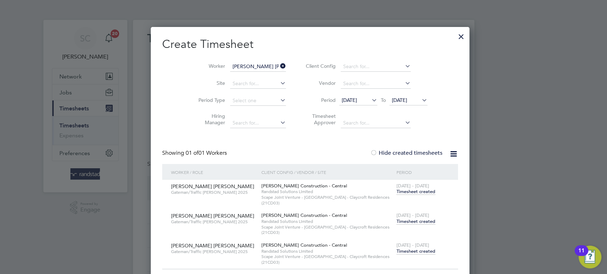
click at [404, 252] on span "Timesheet created" at bounding box center [415, 251] width 39 height 6
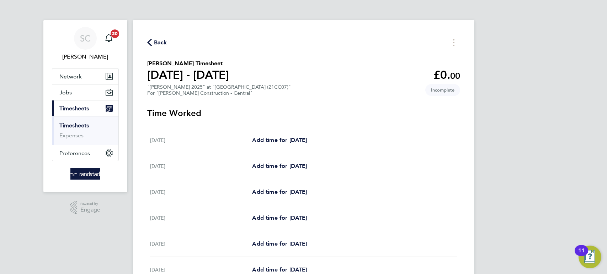
scroll to position [26, 0]
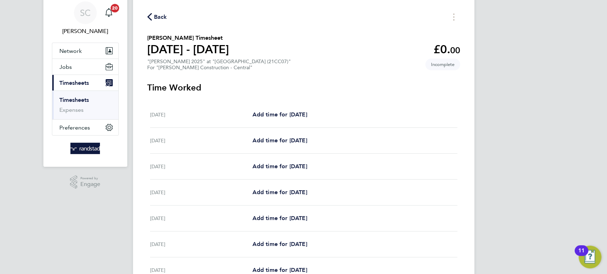
click at [159, 19] on span "Back" at bounding box center [160, 17] width 13 height 9
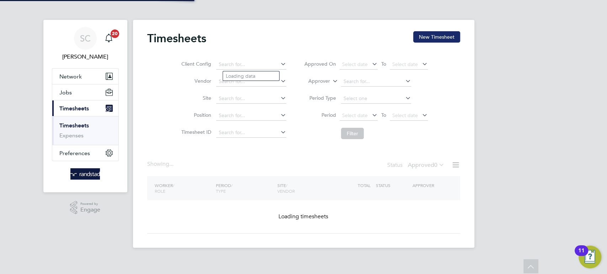
click at [429, 35] on button "New Timesheet" at bounding box center [436, 36] width 47 height 11
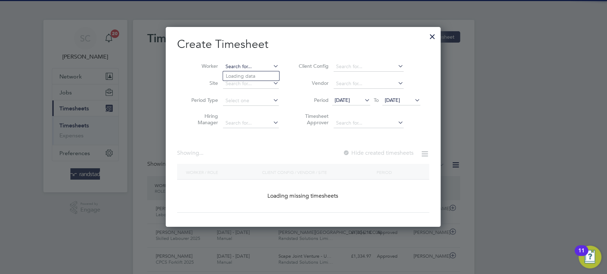
click at [247, 66] on input at bounding box center [251, 67] width 56 height 10
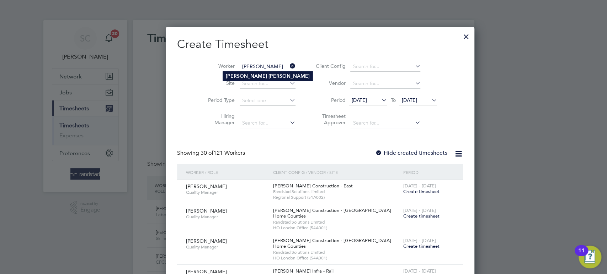
click at [241, 77] on li "Darren Turner" at bounding box center [268, 76] width 90 height 10
type input "Darren Turner"
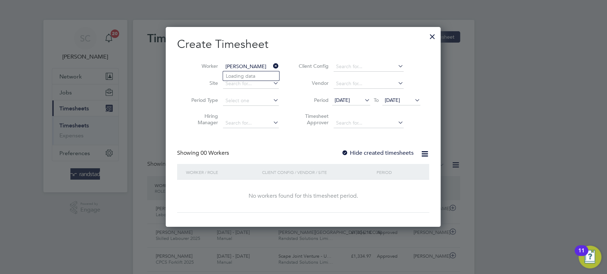
click at [398, 102] on span "[DATE]" at bounding box center [392, 100] width 15 height 6
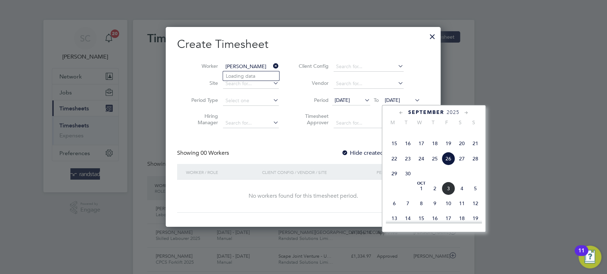
click at [446, 195] on span "3" at bounding box center [448, 189] width 14 height 14
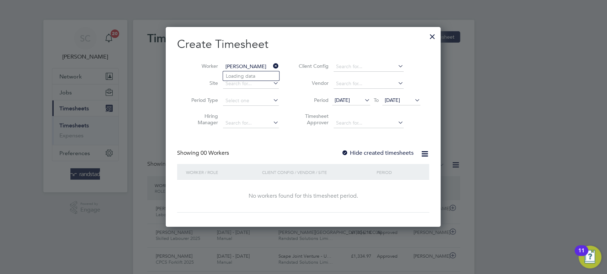
click at [345, 152] on div at bounding box center [344, 153] width 7 height 7
click at [395, 102] on span "[DATE]" at bounding box center [392, 100] width 15 height 6
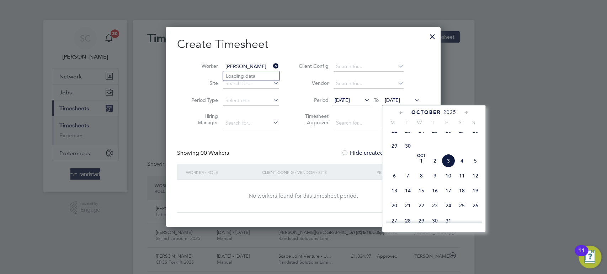
click at [447, 167] on span "3" at bounding box center [448, 161] width 14 height 14
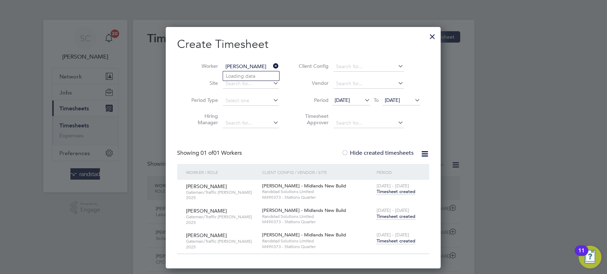
click at [396, 240] on span "Timesheet created" at bounding box center [395, 241] width 39 height 6
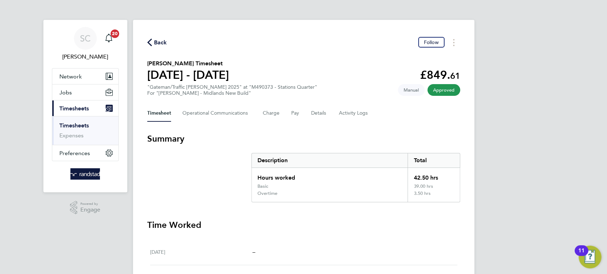
click at [159, 41] on span "Back" at bounding box center [160, 42] width 13 height 9
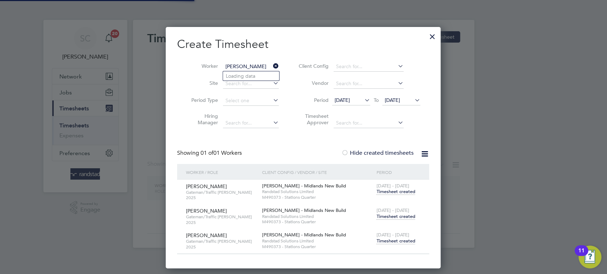
scroll to position [4, 4]
click at [257, 65] on input "Darren Turner" at bounding box center [251, 67] width 56 height 10
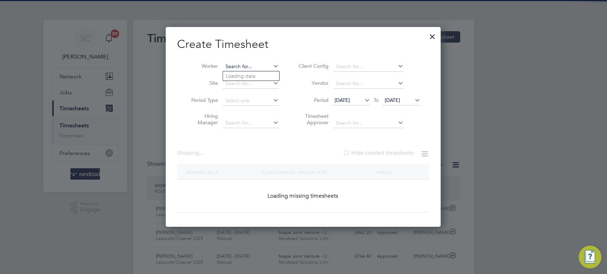
scroll to position [18, 61]
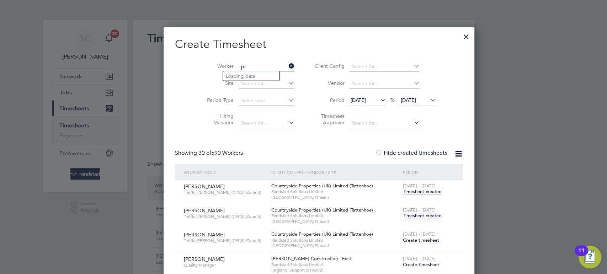
type input "p"
click at [260, 75] on li "Chijioke Precious Igbo" at bounding box center [251, 76] width 56 height 10
type input "Chijioke Precious Igbo"
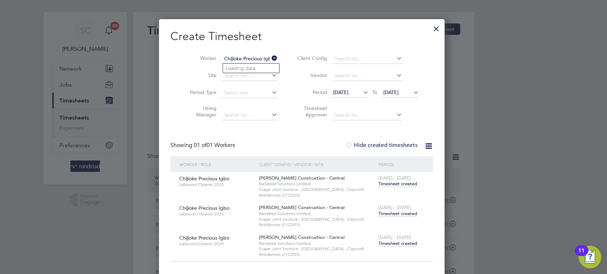
click at [400, 241] on span "Timesheet created" at bounding box center [397, 244] width 39 height 6
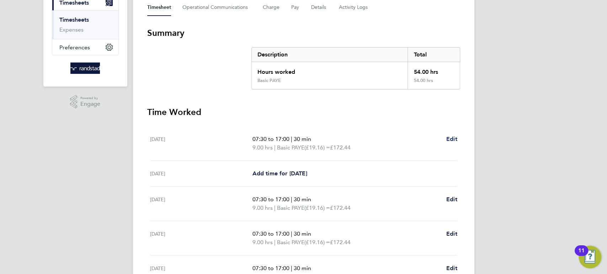
click at [450, 135] on link "Edit" at bounding box center [451, 139] width 11 height 9
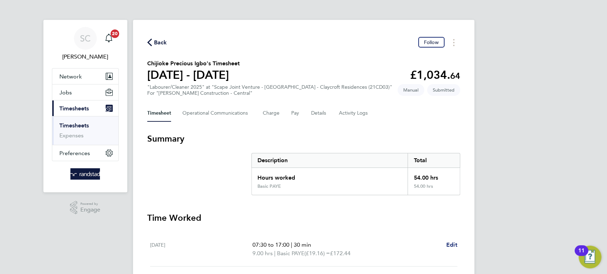
select select "30"
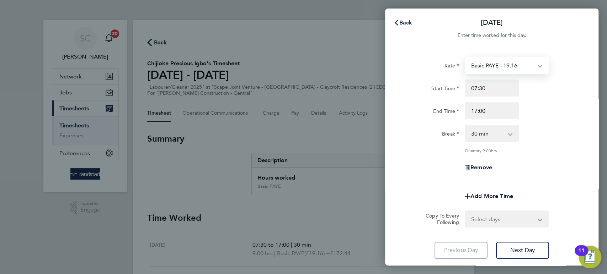
click at [496, 67] on select "Basic PAYE - 19.16 OT PAYE - 27.44" at bounding box center [502, 66] width 74 height 16
select select "30"
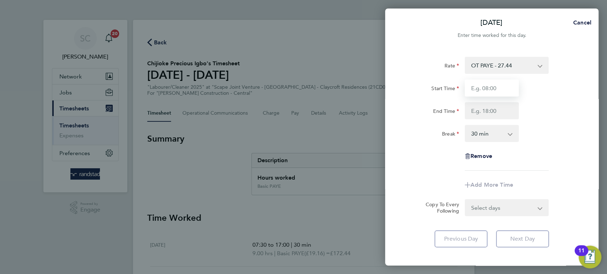
click at [493, 85] on input "Start Time" at bounding box center [491, 88] width 54 height 17
type input "07:00"
click at [487, 108] on input "End Time" at bounding box center [491, 110] width 54 height 17
type input "17:00"
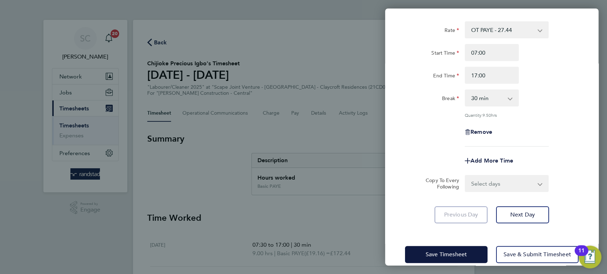
click at [444, 241] on div "Save Timesheet Save & Submit Timesheet" at bounding box center [491, 254] width 213 height 45
click at [446, 251] on span "Save Timesheet" at bounding box center [445, 254] width 41 height 7
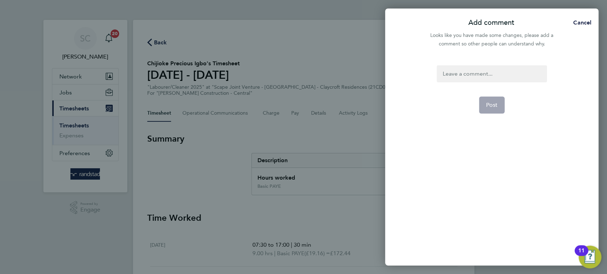
click at [480, 74] on div at bounding box center [491, 73] width 110 height 17
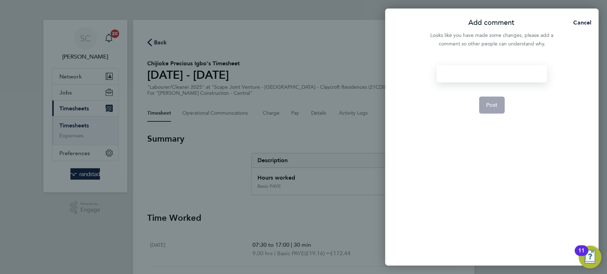
click at [480, 74] on div at bounding box center [491, 73] width 110 height 17
click at [490, 106] on span "Post" at bounding box center [492, 105] width 12 height 7
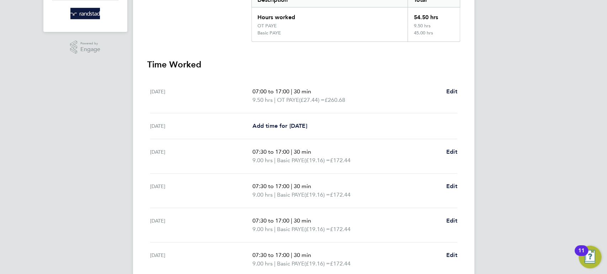
scroll to position [164, 0]
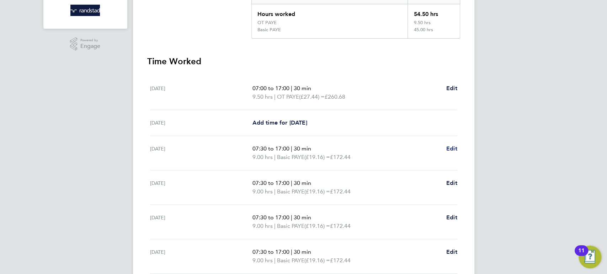
click at [452, 150] on span "Edit" at bounding box center [451, 148] width 11 height 7
select select "30"
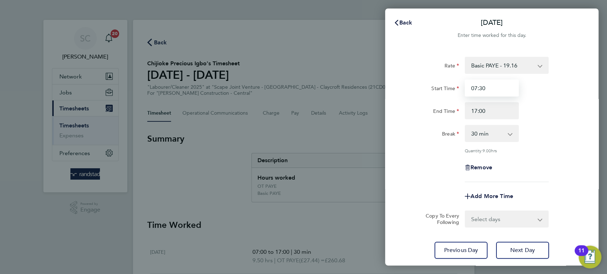
click at [490, 91] on input "07:30" at bounding box center [491, 88] width 54 height 17
type input "07:00"
click at [482, 214] on select "Select days Day Tuesday Wednesday Thursday Friday" at bounding box center [502, 219] width 75 height 16
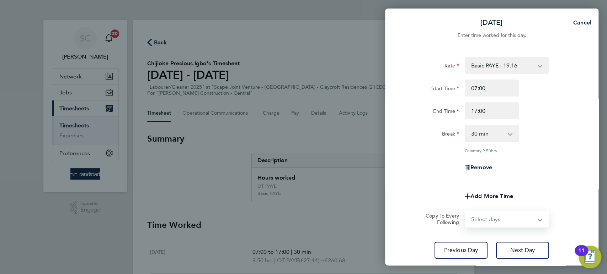
select select "DAY"
click at [465, 211] on select "Select days Day Tuesday Wednesday Thursday Friday" at bounding box center [502, 219] width 75 height 16
select select "2025-10-03"
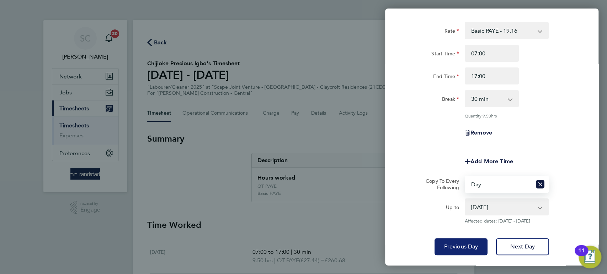
scroll to position [77, 0]
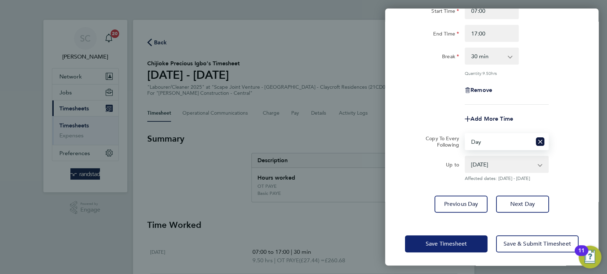
click at [437, 249] on button "Save Timesheet" at bounding box center [446, 244] width 82 height 17
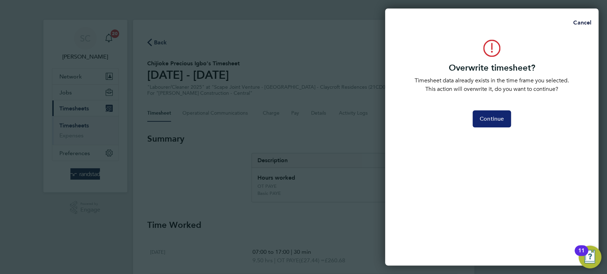
click at [480, 117] on span "Continue" at bounding box center [491, 118] width 24 height 7
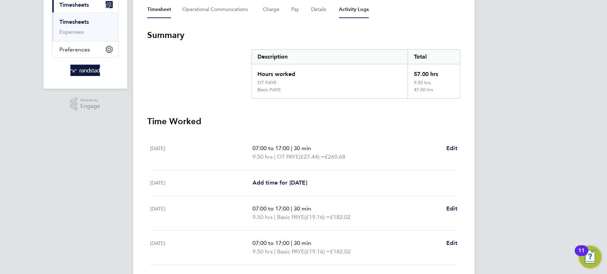
scroll to position [196, 0]
